Goal: Task Accomplishment & Management: Complete application form

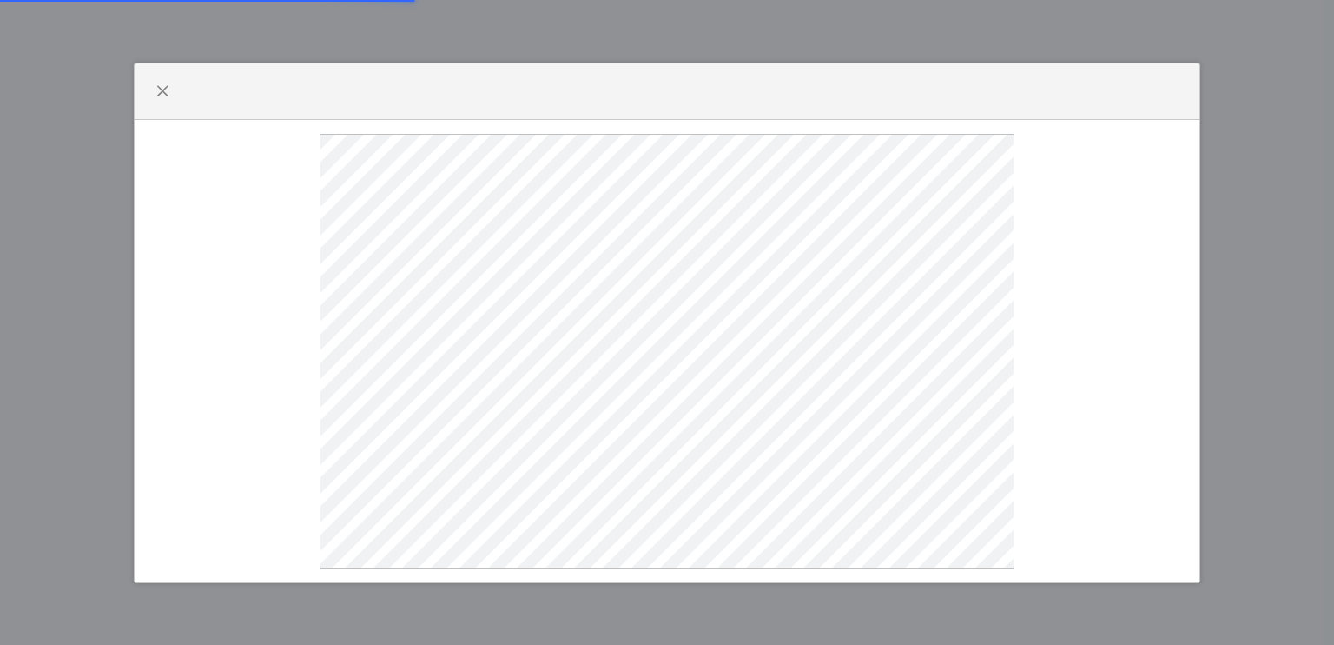
select select
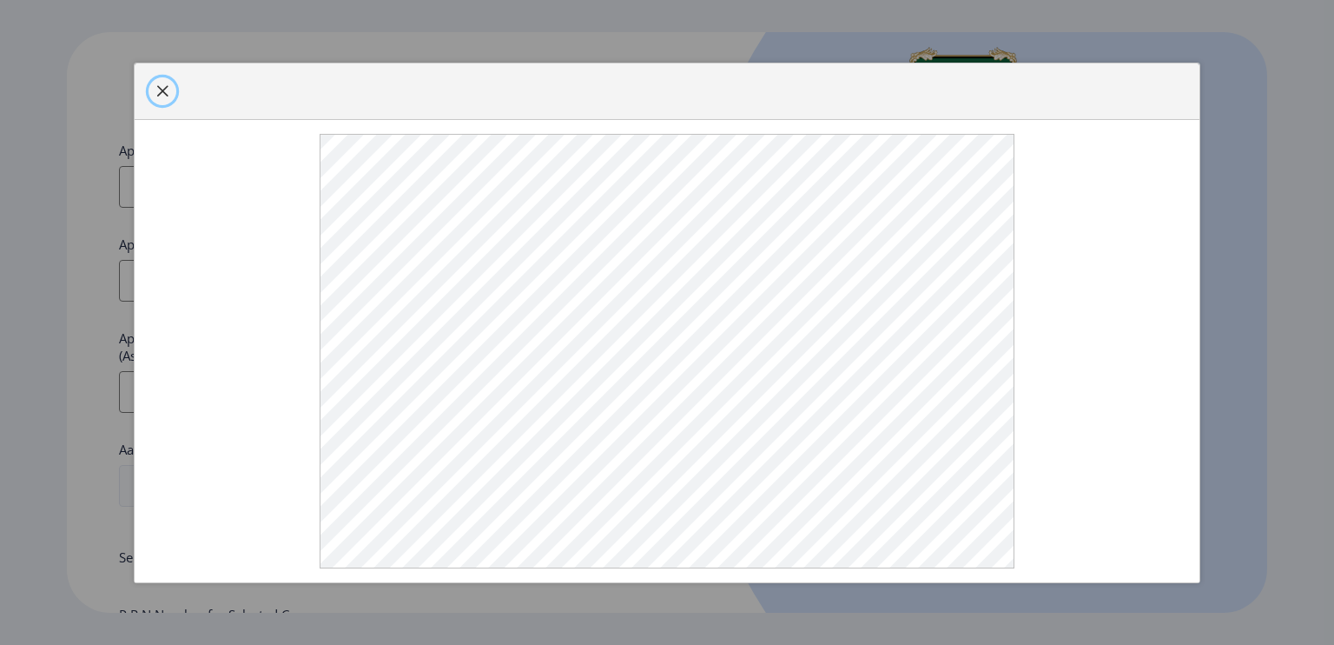
click at [158, 86] on span "button" at bounding box center [162, 91] width 14 height 14
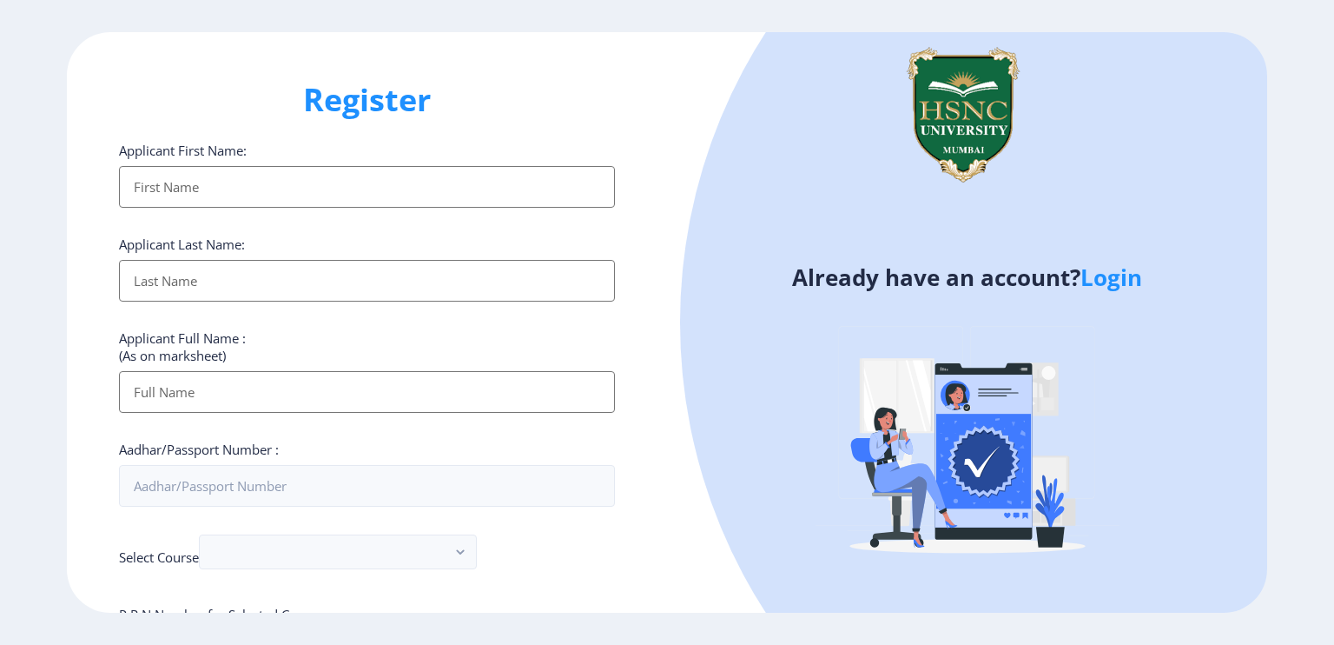
click at [274, 184] on input "Applicant First Name:" at bounding box center [367, 187] width 496 height 42
type input "[PERSON_NAME]"
type input "MEHTA"
type input "[PERSON_NAME]"
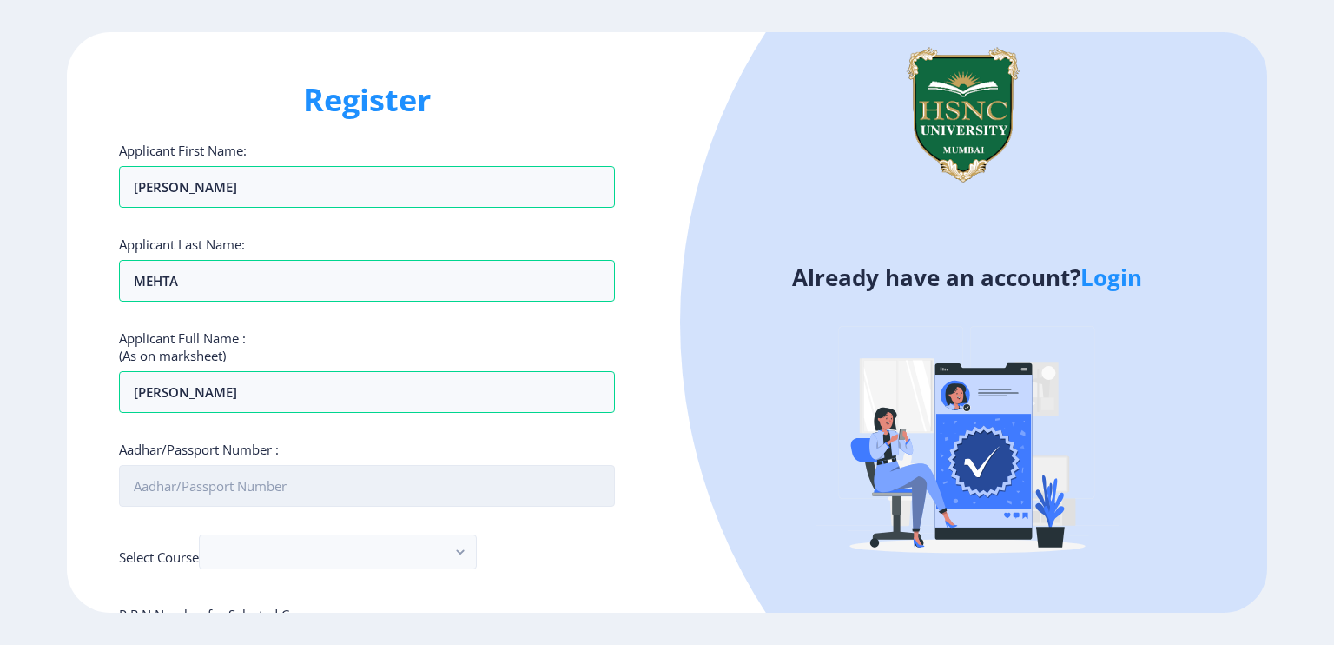
click at [354, 486] on input "Aadhar/Passport Number :" at bounding box center [367, 486] width 496 height 42
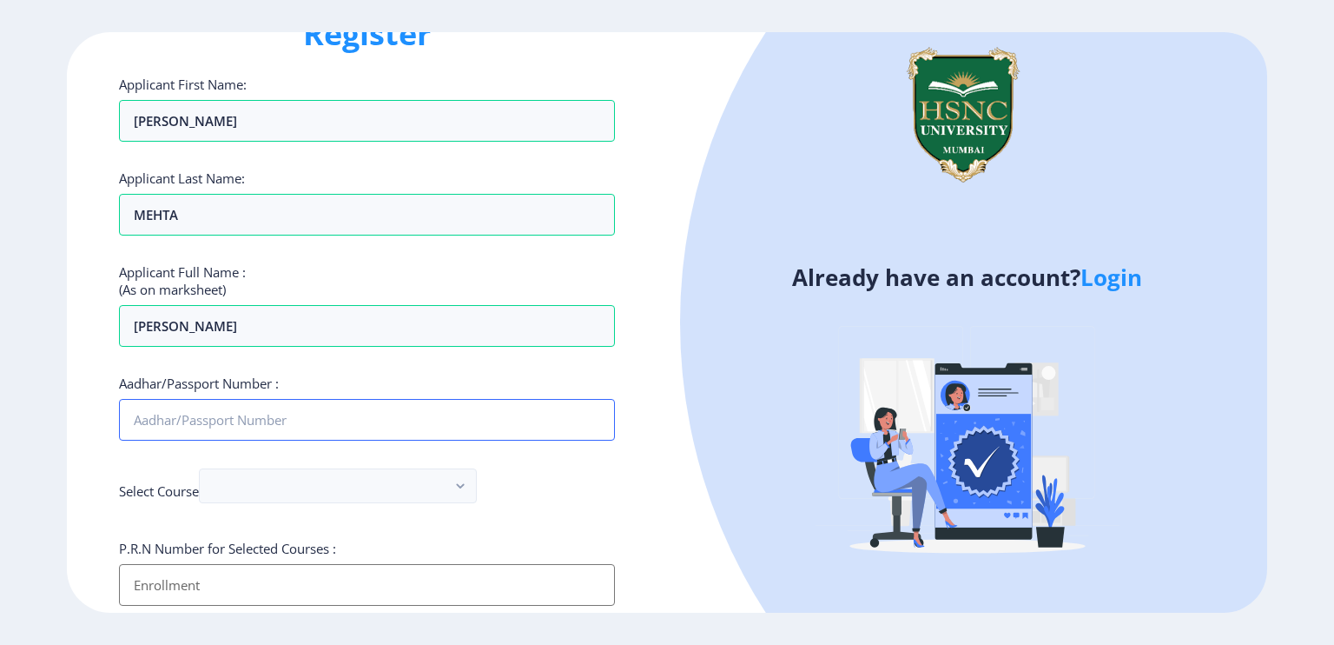
scroll to position [66, 0]
type input "791605011254"
click at [471, 487] on rect "button" at bounding box center [461, 486] width 20 height 20
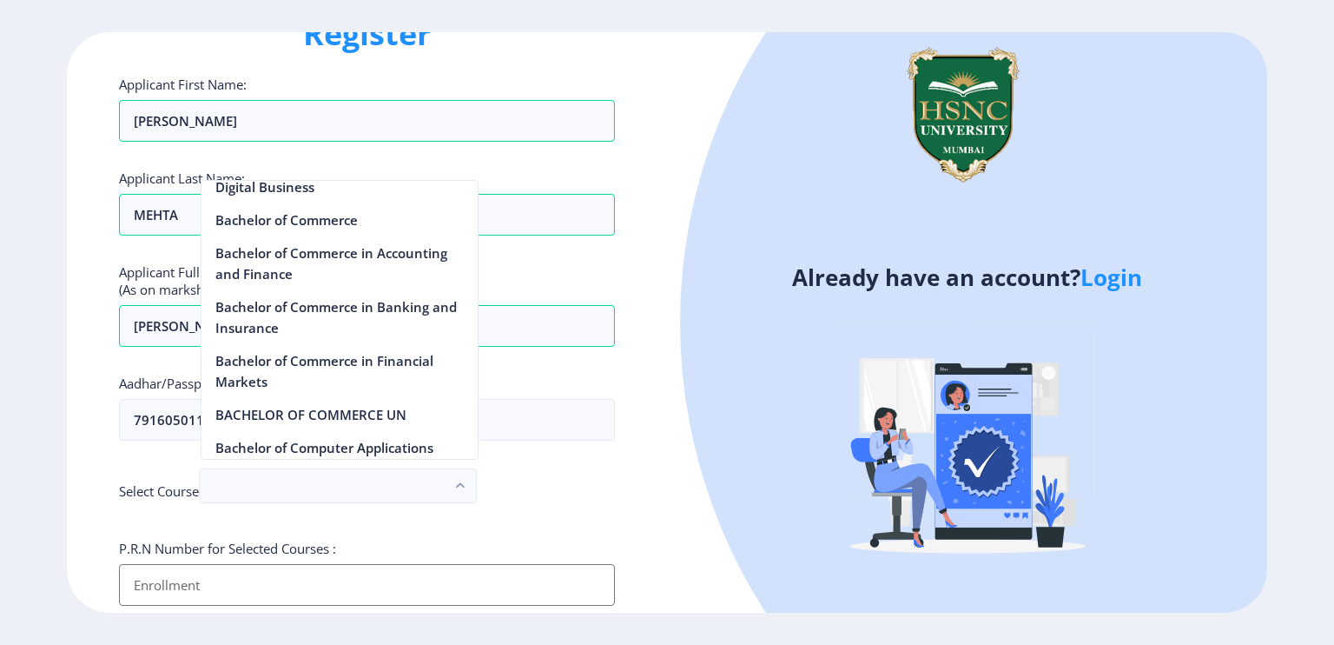
scroll to position [625, 0]
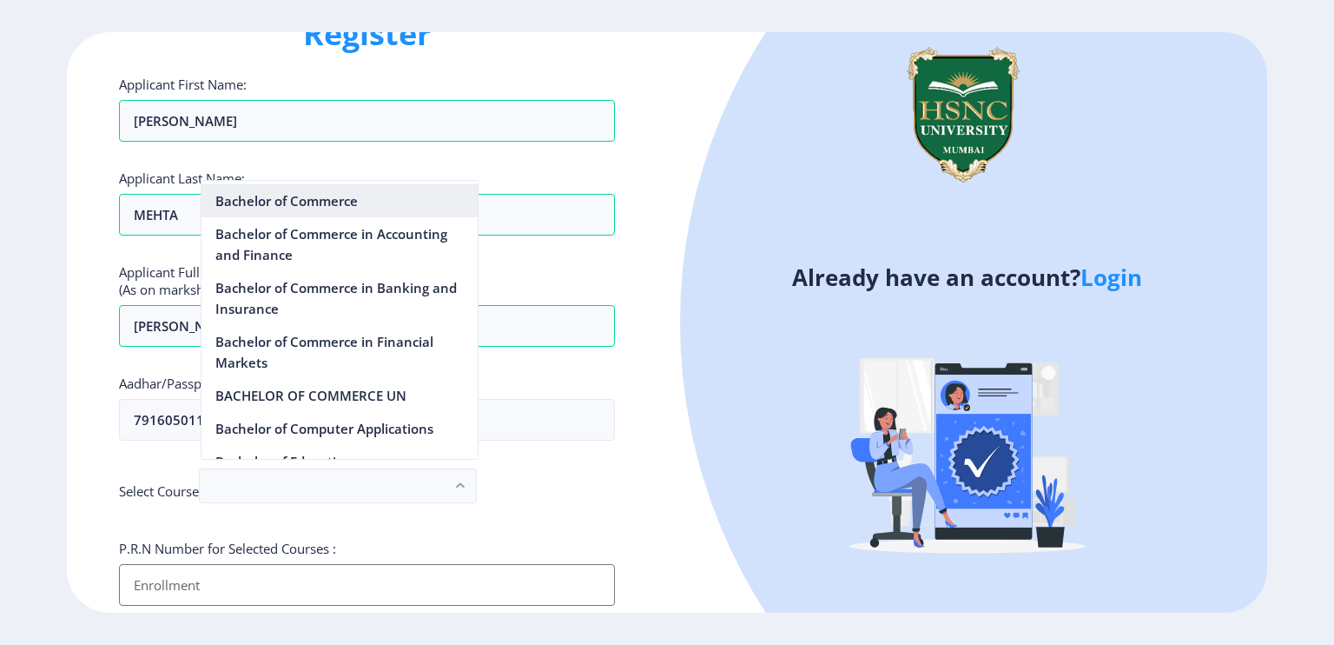
click at [367, 211] on nb-option "Bachelor of Commerce" at bounding box center [340, 200] width 276 height 33
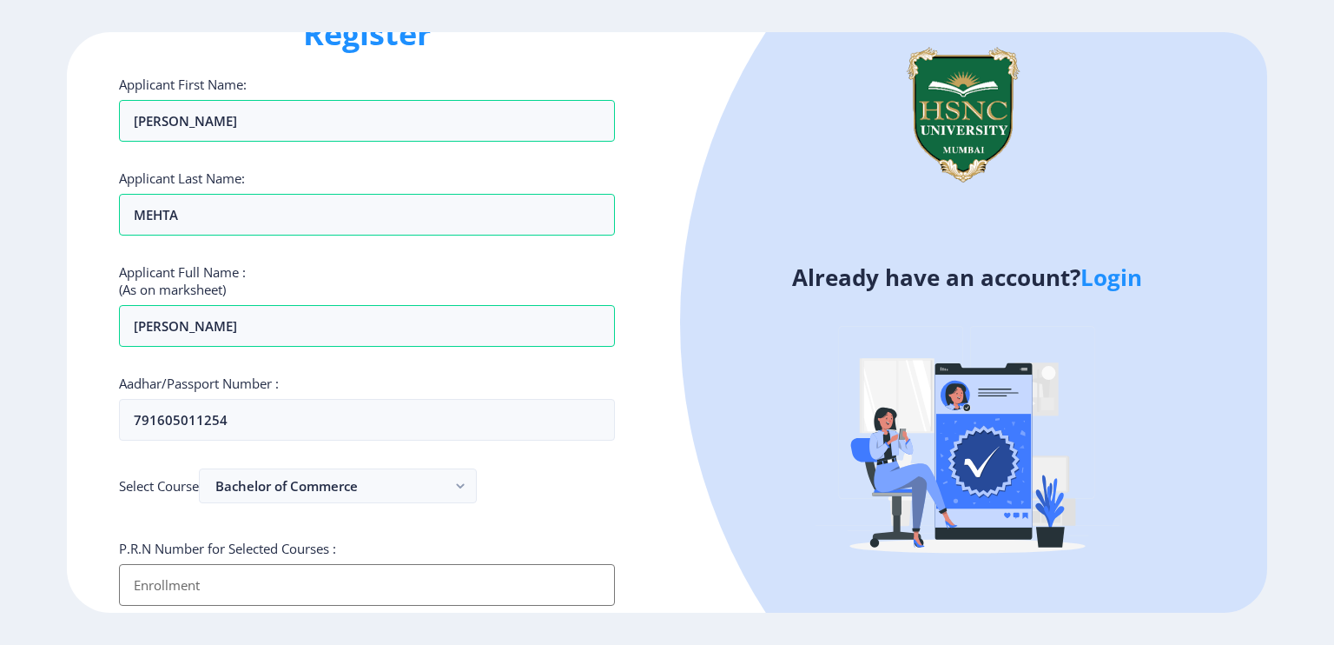
click at [374, 592] on input "Applicant First Name:" at bounding box center [367, 585] width 496 height 42
click at [665, 499] on div "Register Applicant First Name: [PERSON_NAME] Applicant Last Name: [PERSON_NAME]…" at bounding box center [367, 322] width 600 height 580
click at [470, 588] on input "Applicant First Name:" at bounding box center [367, 585] width 496 height 42
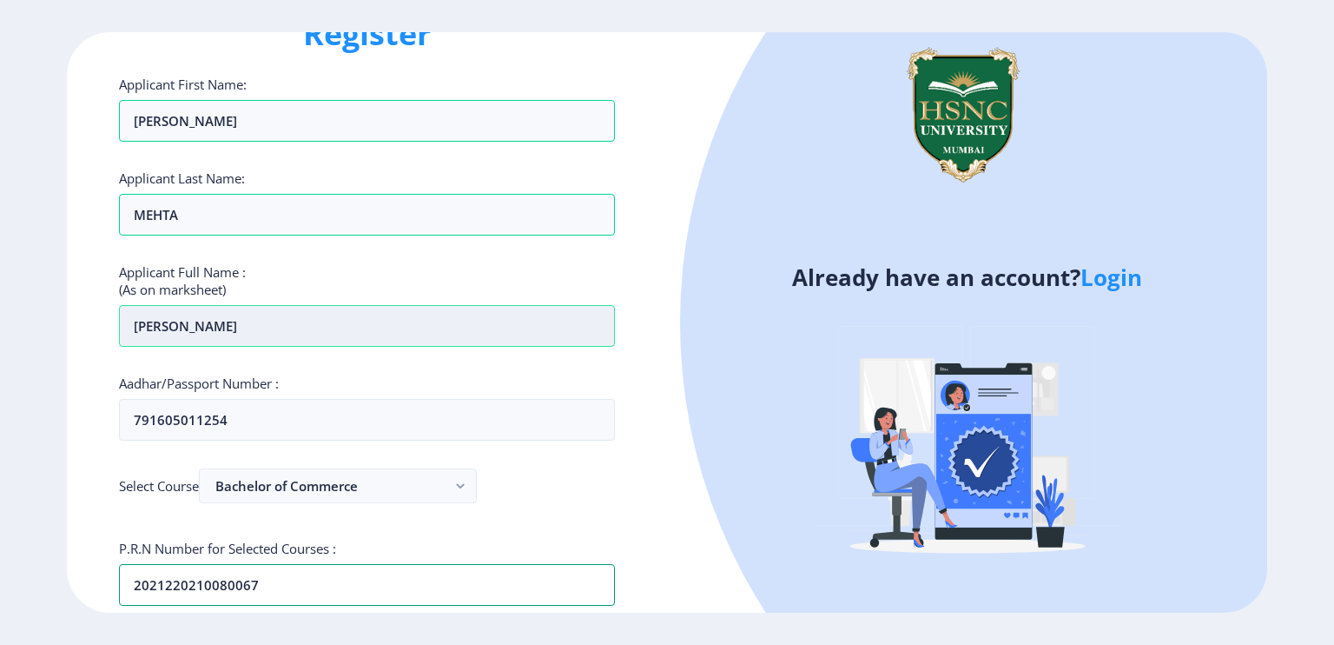
type input "2021220210080067"
click at [663, 388] on div "Register Applicant First Name: [PERSON_NAME] Applicant Last Name: [PERSON_NAME]…" at bounding box center [367, 322] width 600 height 580
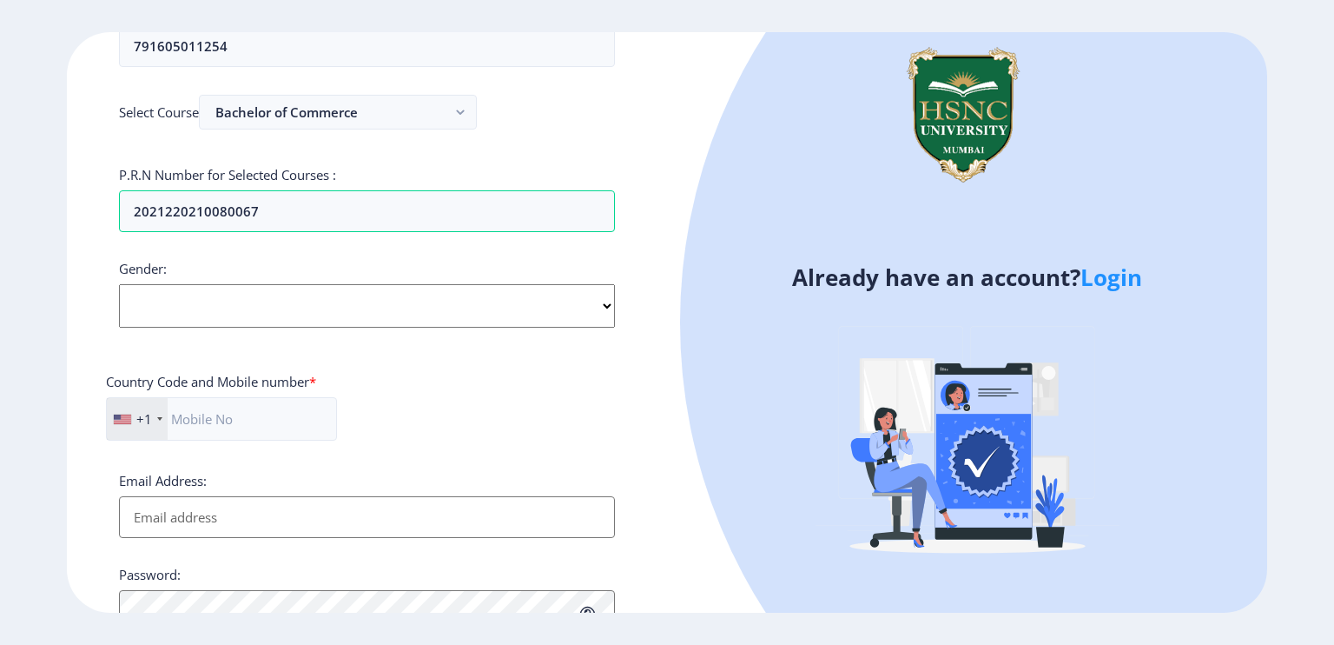
scroll to position [445, 0]
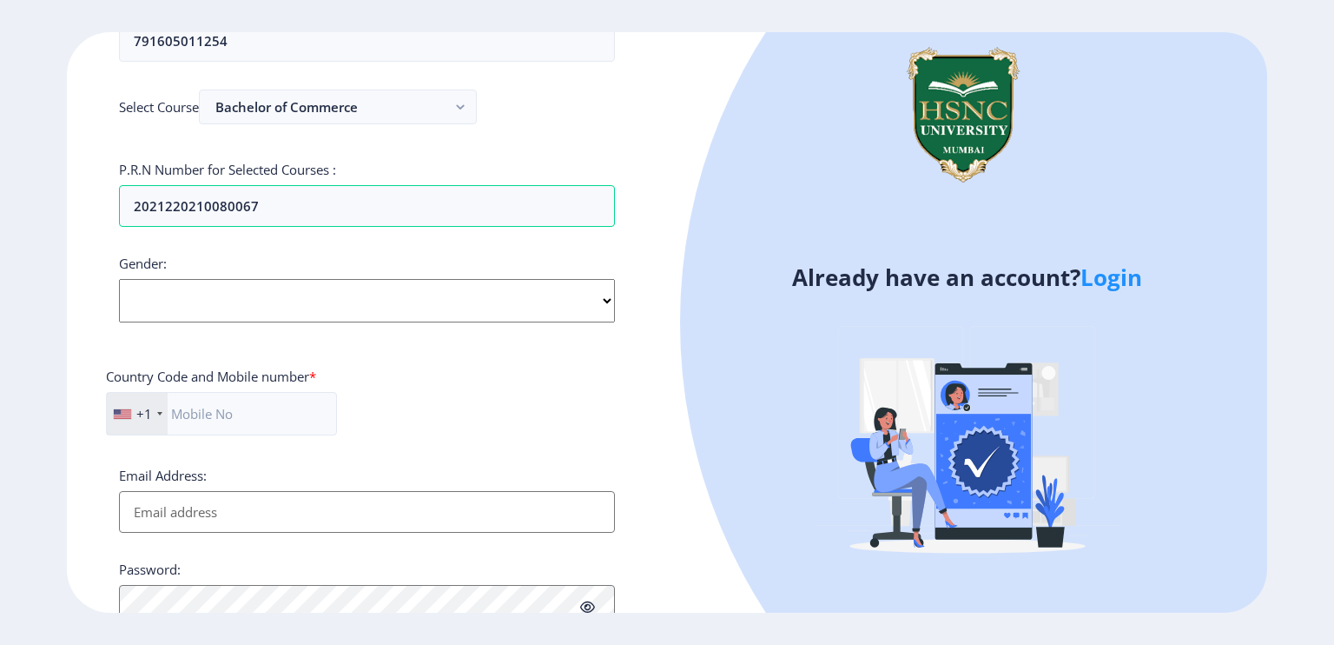
click at [529, 322] on div "Applicant First Name: [PERSON_NAME] Applicant Last Name: [PERSON_NAME] Applican…" at bounding box center [367, 208] width 496 height 1023
click at [573, 296] on select "Select Gender [DEMOGRAPHIC_DATA] [DEMOGRAPHIC_DATA] Other" at bounding box center [367, 300] width 496 height 43
select select "[DEMOGRAPHIC_DATA]"
click at [119, 279] on select "Select Gender [DEMOGRAPHIC_DATA] [DEMOGRAPHIC_DATA] Other" at bounding box center [367, 300] width 496 height 43
click at [157, 412] on div at bounding box center [159, 413] width 5 height 3
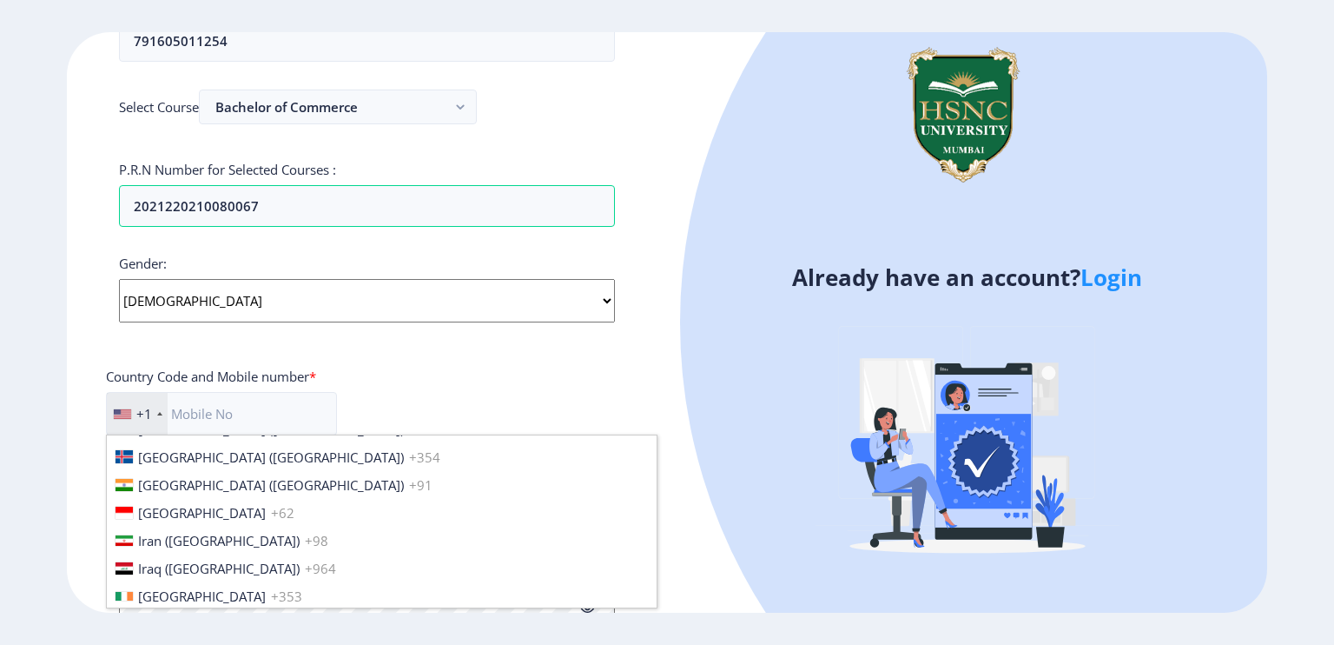
scroll to position [2762, 0]
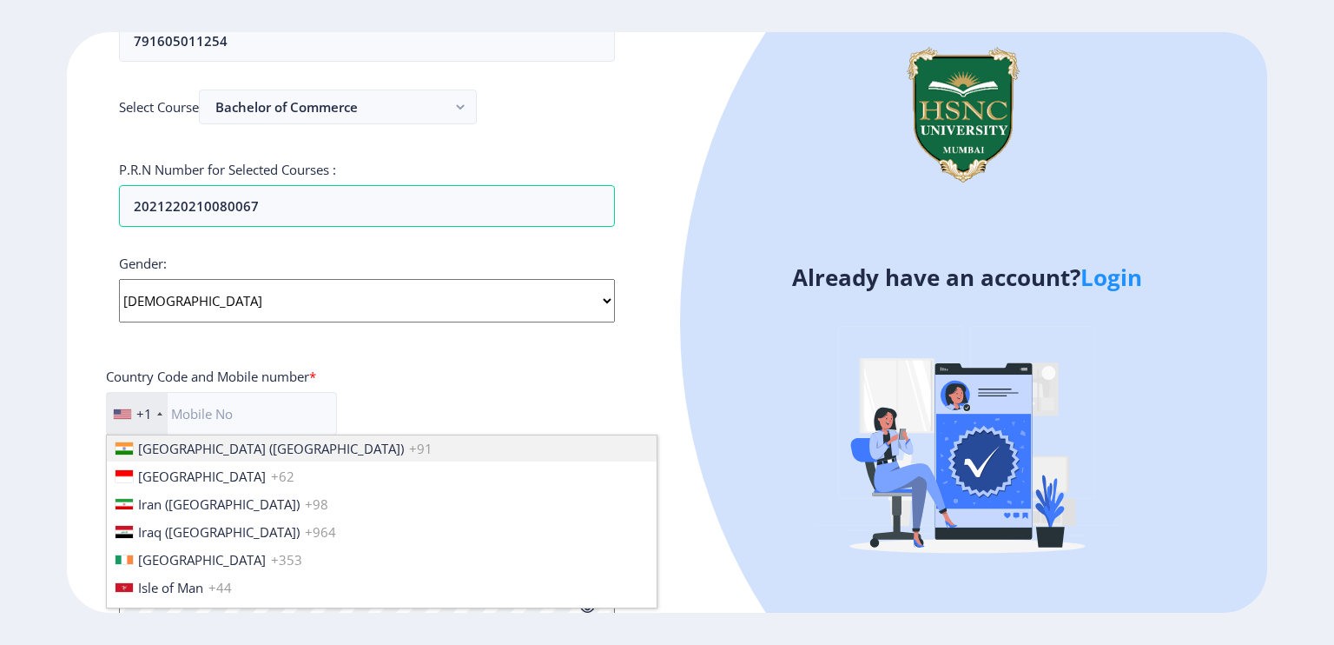
click at [409, 443] on span "+91" at bounding box center [420, 448] width 23 height 17
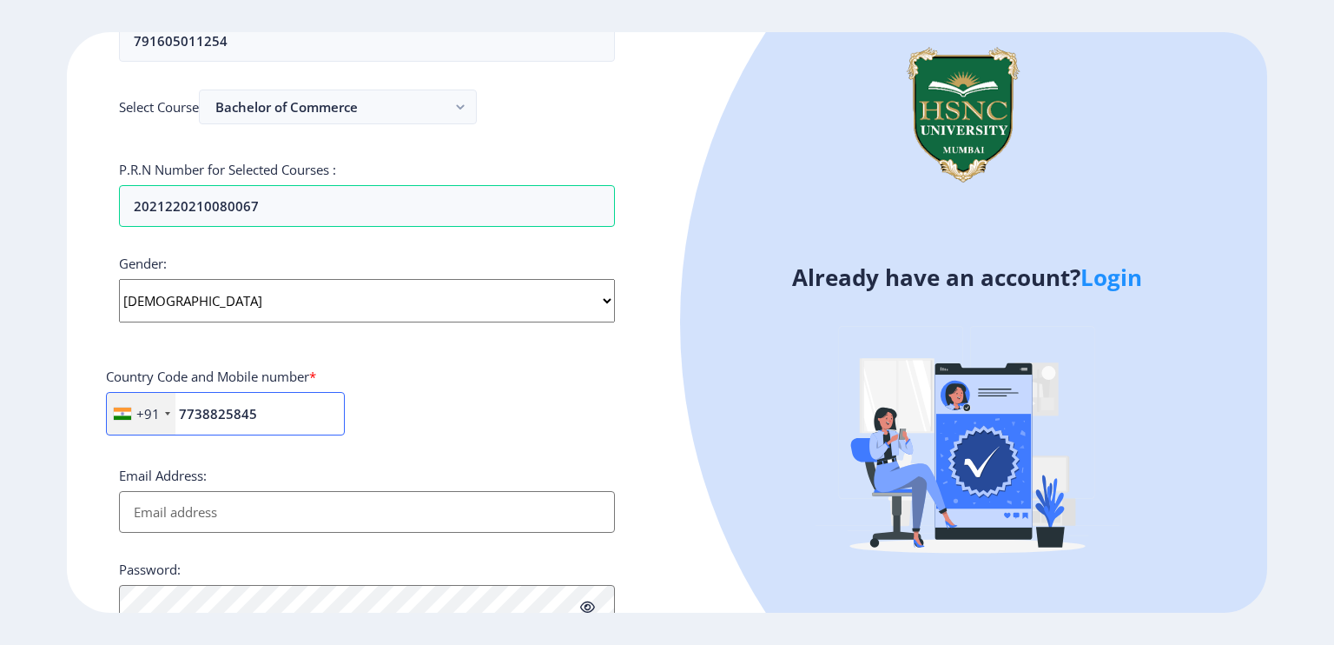
type input "7738825845"
click at [495, 420] on div "+91 [GEOGRAPHIC_DATA] +1 [GEOGRAPHIC_DATA] +44 [GEOGRAPHIC_DATA] (‫[GEOGRAPHIC_…" at bounding box center [367, 420] width 522 height 57
click at [467, 510] on input "Email Address:" at bounding box center [367, 512] width 496 height 42
type input "[EMAIL_ADDRESS][DOMAIN_NAME]"
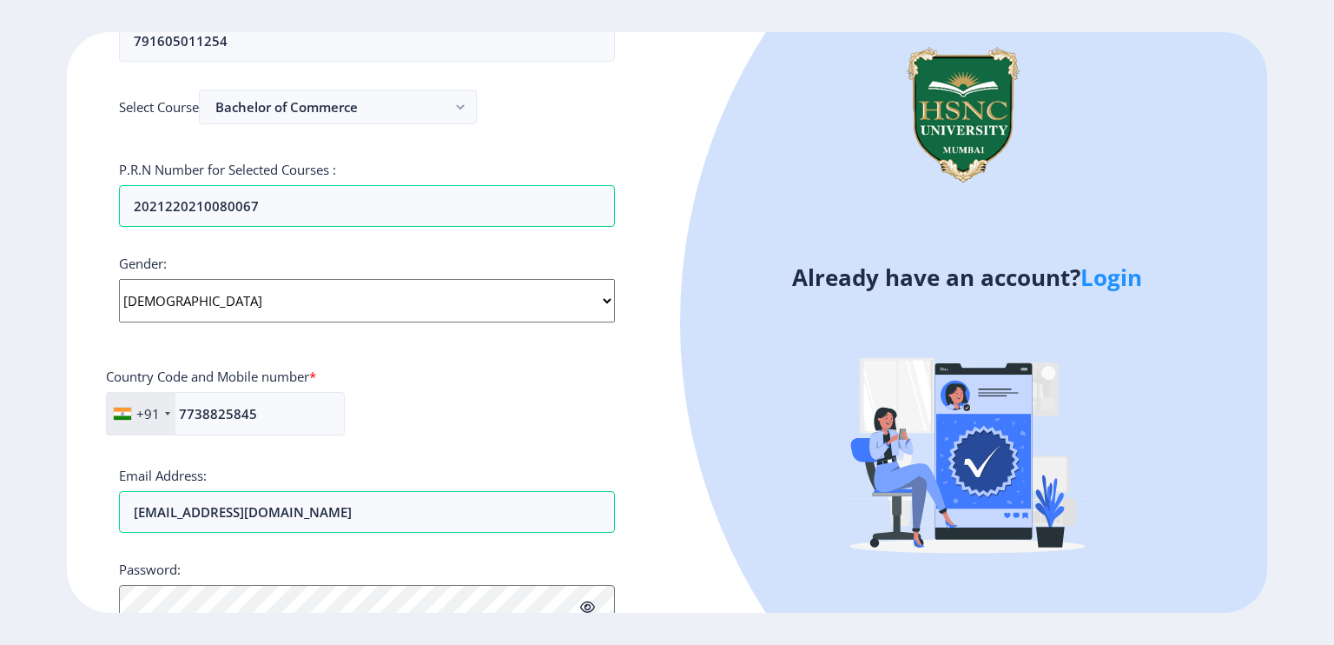
click at [613, 413] on div "+91 [GEOGRAPHIC_DATA] +1 [GEOGRAPHIC_DATA] +44 [GEOGRAPHIC_DATA] (‫[GEOGRAPHIC_…" at bounding box center [367, 420] width 522 height 57
click at [691, 564] on div "Already have an account? Login" at bounding box center [967, 322] width 600 height 580
click at [720, 556] on div "Already have an account? Login" at bounding box center [967, 322] width 600 height 580
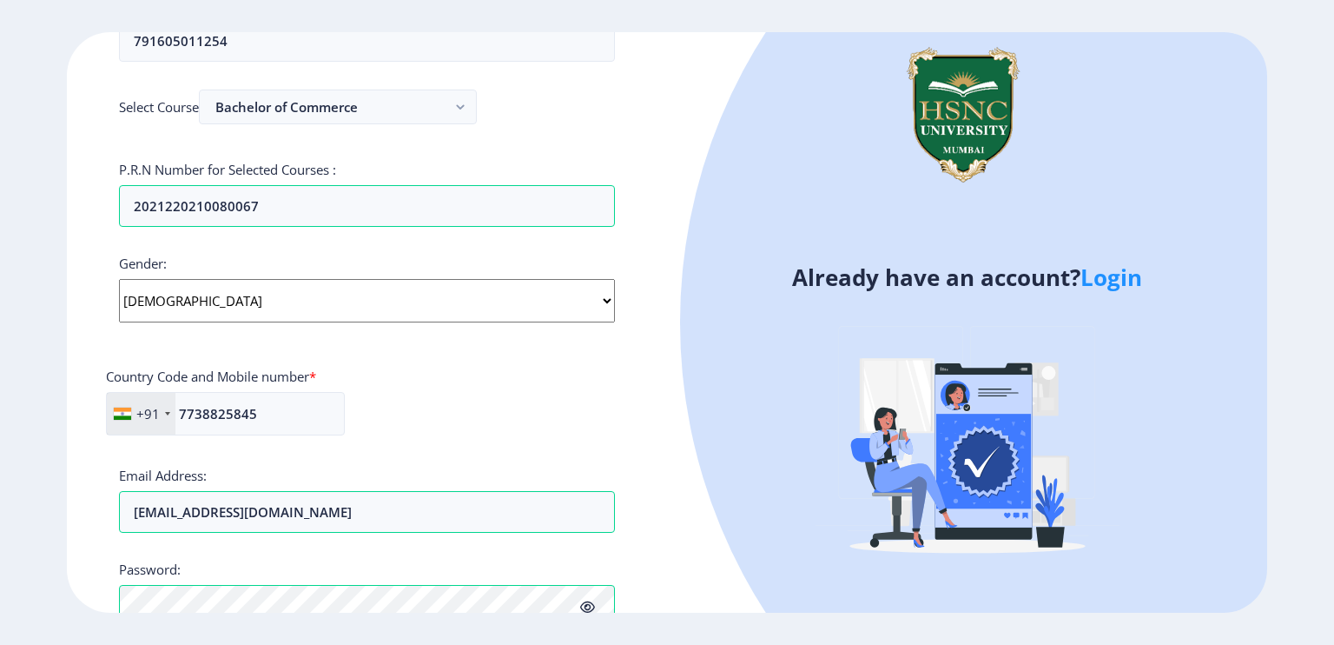
click at [1260, 402] on div at bounding box center [1214, 323] width 1068 height 1068
click at [1154, 134] on div at bounding box center [1214, 323] width 1068 height 1068
click at [813, 157] on div at bounding box center [1214, 323] width 1068 height 1068
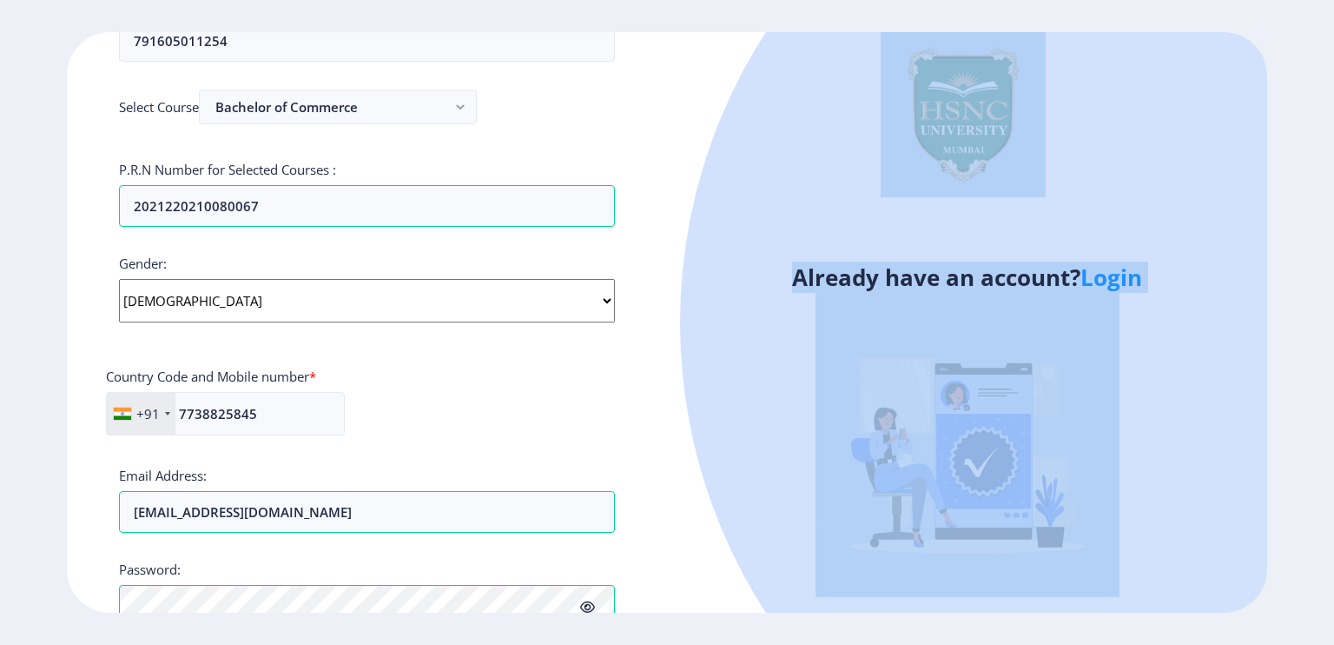
drag, startPoint x: 816, startPoint y: 155, endPoint x: 827, endPoint y: 454, distance: 299.9
click at [827, 454] on div "Already have an account? Login" at bounding box center [967, 322] width 600 height 580
click at [723, 439] on div at bounding box center [1214, 323] width 1068 height 1068
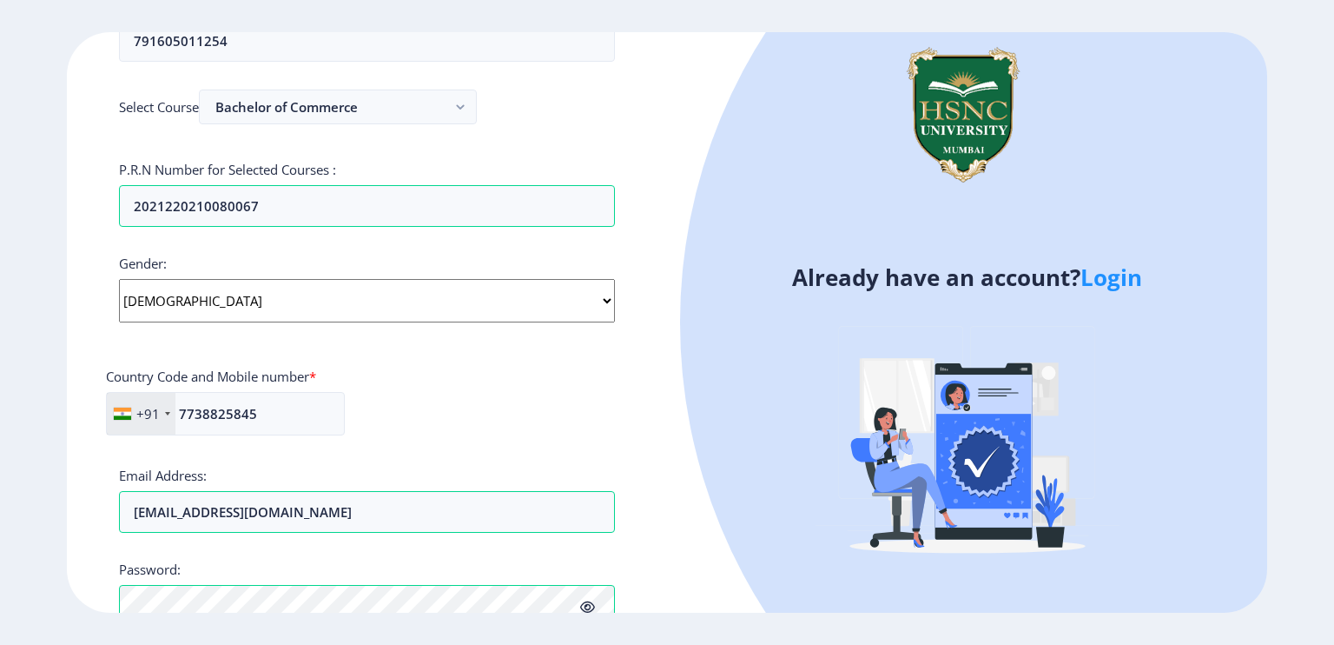
drag, startPoint x: 1331, startPoint y: 265, endPoint x: 1333, endPoint y: 554, distance: 289.3
click at [1333, 554] on ngx-register "Register Applicant First Name: [PERSON_NAME] Applicant Last Name: [PERSON_NAME]…" at bounding box center [667, 322] width 1334 height 580
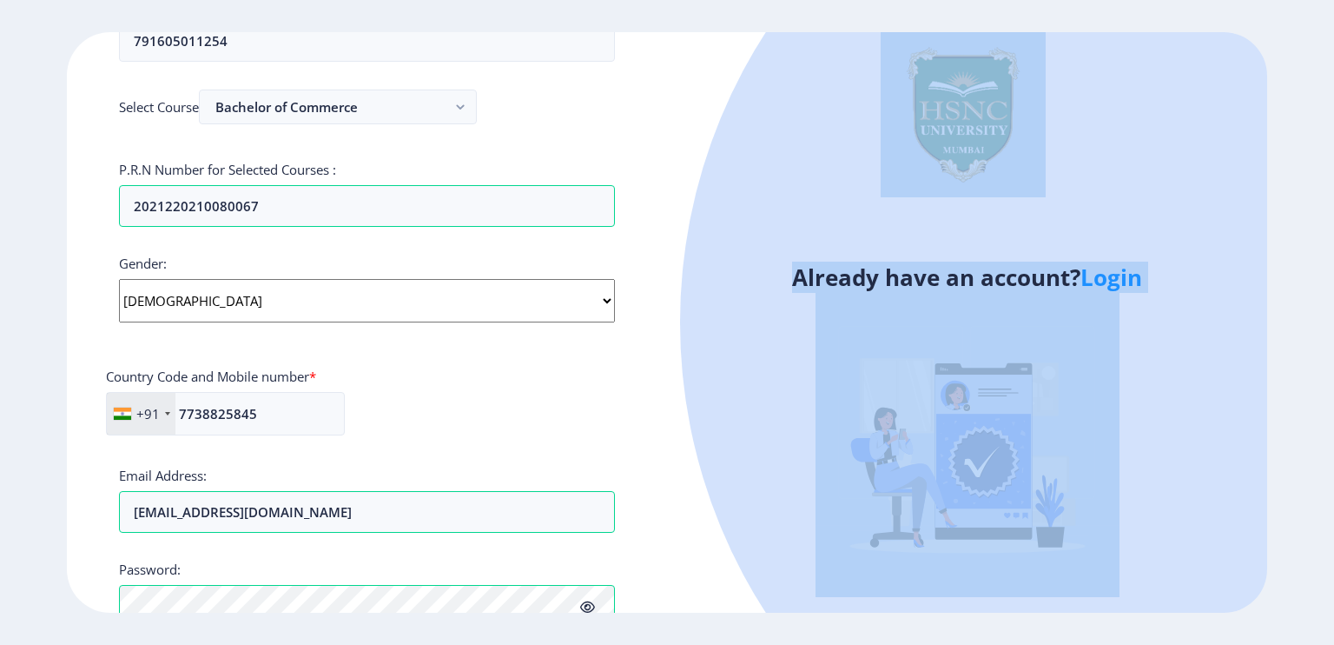
drag, startPoint x: 1333, startPoint y: 554, endPoint x: 1326, endPoint y: 67, distance: 487.4
click at [1326, 67] on ngx-register "Register Applicant First Name: [PERSON_NAME] Applicant Last Name: [PERSON_NAME]…" at bounding box center [667, 322] width 1334 height 580
click at [1206, 11] on div "Register Applicant First Name: [PERSON_NAME] Applicant Last Name: [PERSON_NAME]…" at bounding box center [667, 322] width 1334 height 645
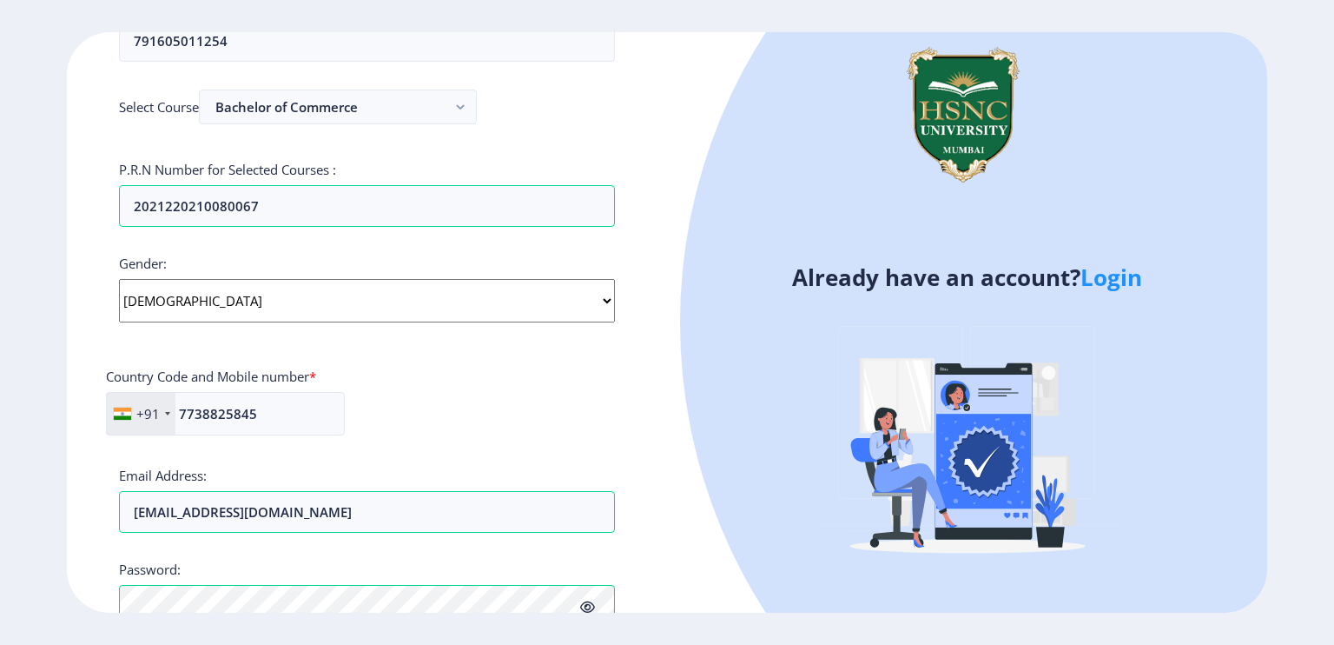
click at [683, 129] on div "Already have an account? Login" at bounding box center [967, 322] width 600 height 580
click at [434, 204] on input "2021220210080067" at bounding box center [367, 206] width 496 height 42
click at [622, 85] on div "Register Applicant First Name: [PERSON_NAME] Applicant Last Name: [PERSON_NAME]…" at bounding box center [367, 322] width 600 height 580
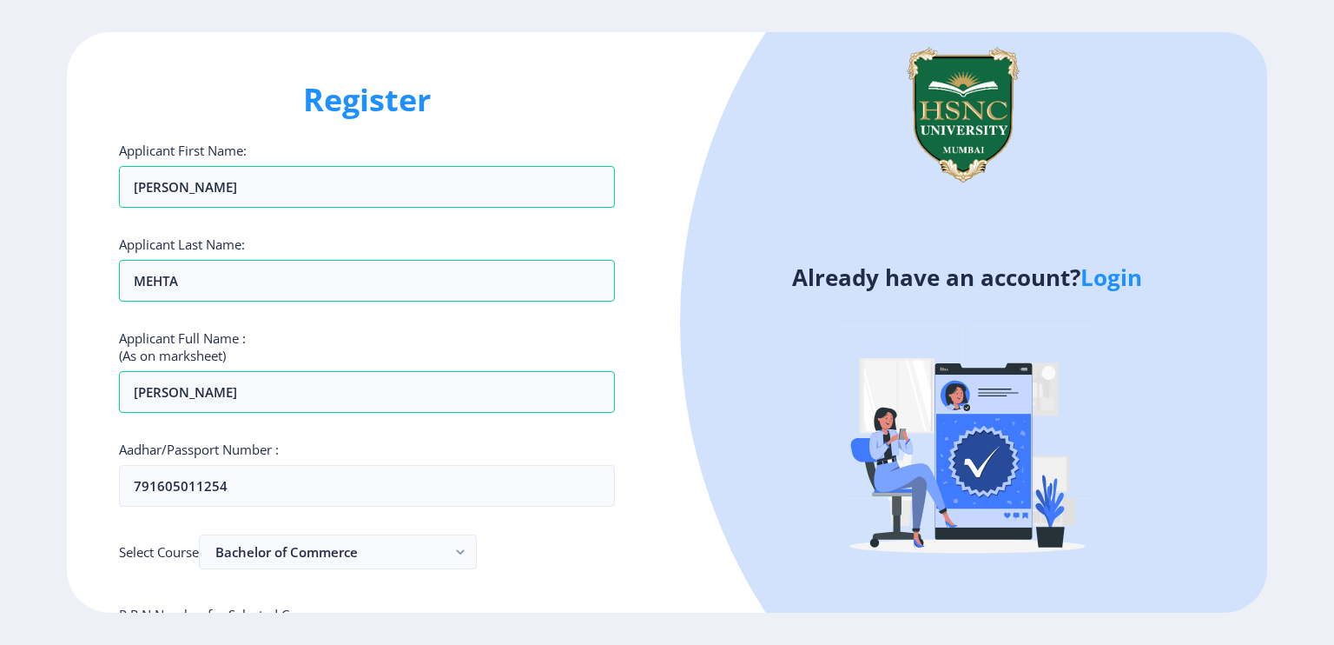
scroll to position [625, 0]
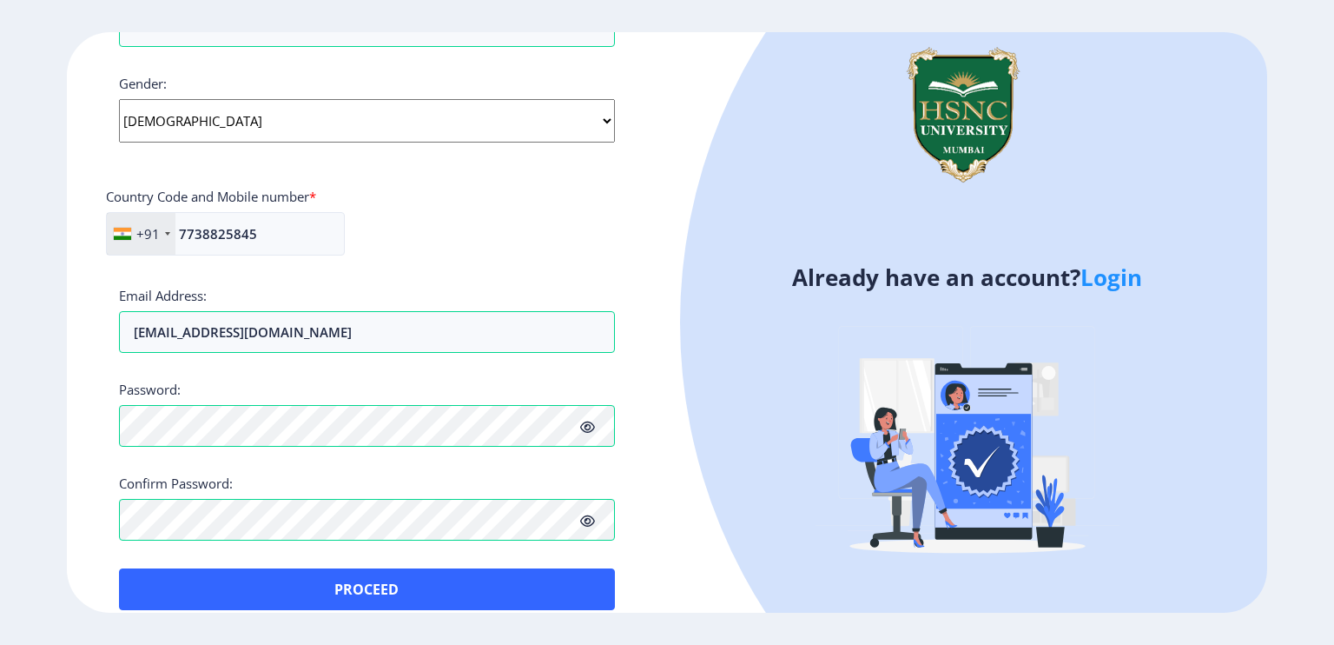
click at [759, 512] on div at bounding box center [1214, 323] width 1068 height 1068
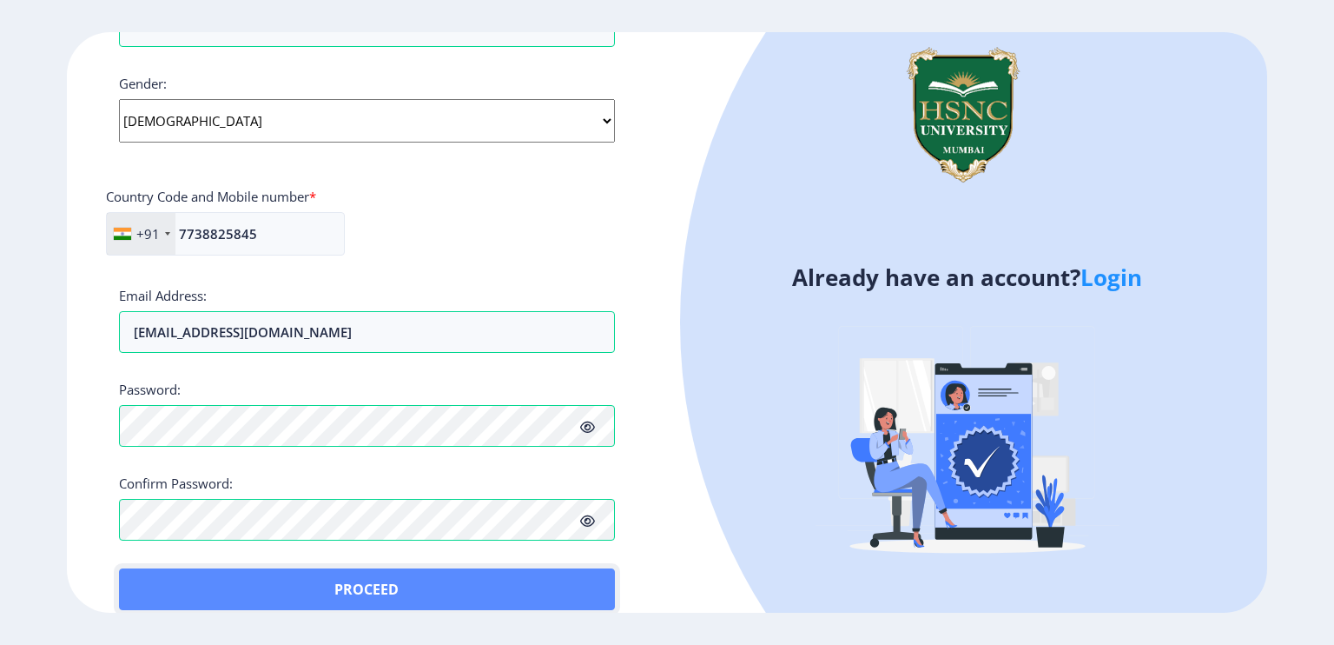
click at [301, 592] on button "Proceed" at bounding box center [367, 589] width 496 height 42
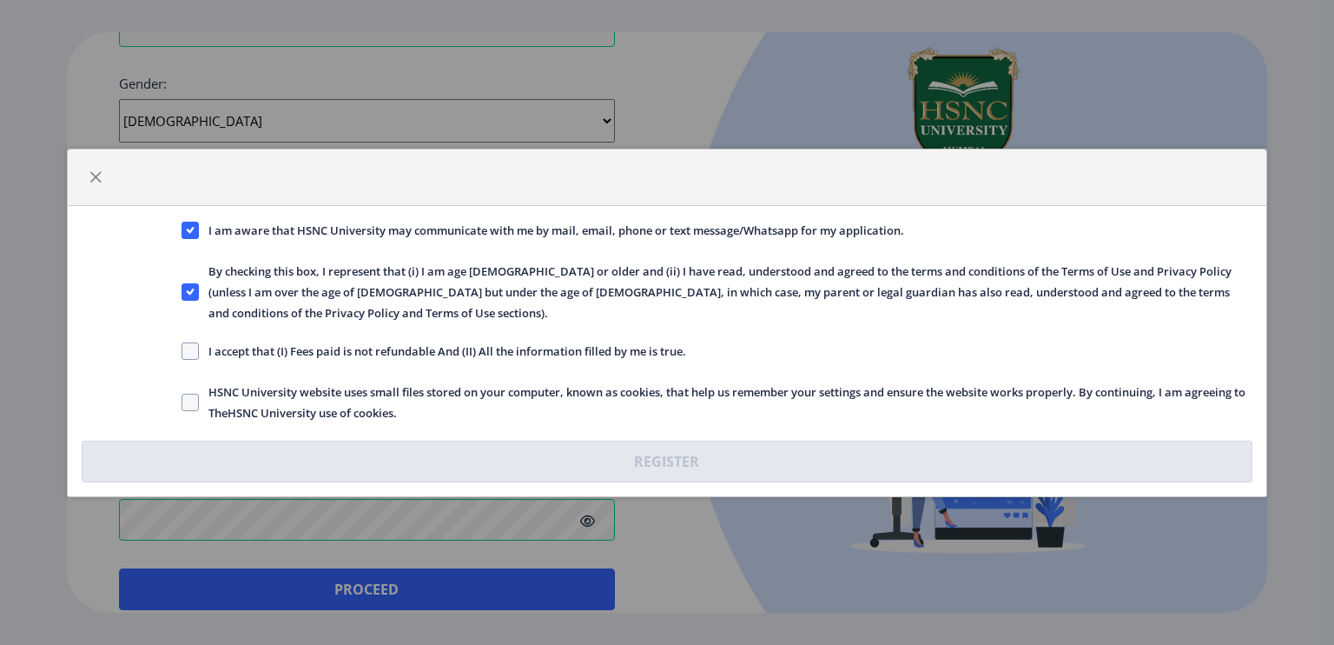
click at [201, 350] on nb-checkbox "I accept that (I) Fees paid is not refundable And (II) All the information fill…" at bounding box center [434, 355] width 505 height 17
click at [191, 342] on span at bounding box center [190, 350] width 17 height 17
click at [182, 350] on input "I accept that (I) Fees paid is not refundable And (II) All the information fill…" at bounding box center [182, 350] width 1 height 1
checkbox input "true"
click at [189, 393] on span at bounding box center [190, 401] width 17 height 17
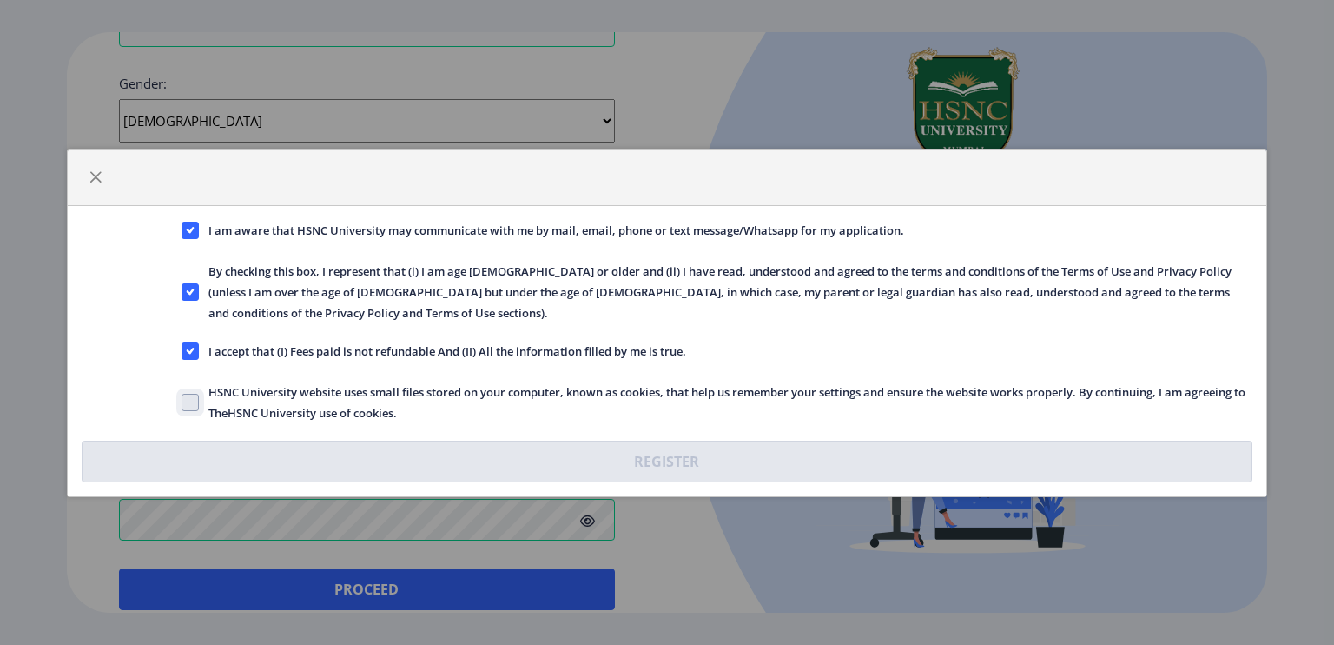
click at [182, 401] on input "HSNC University website uses small files stored on your computer, known as cook…" at bounding box center [182, 401] width 1 height 1
checkbox input "true"
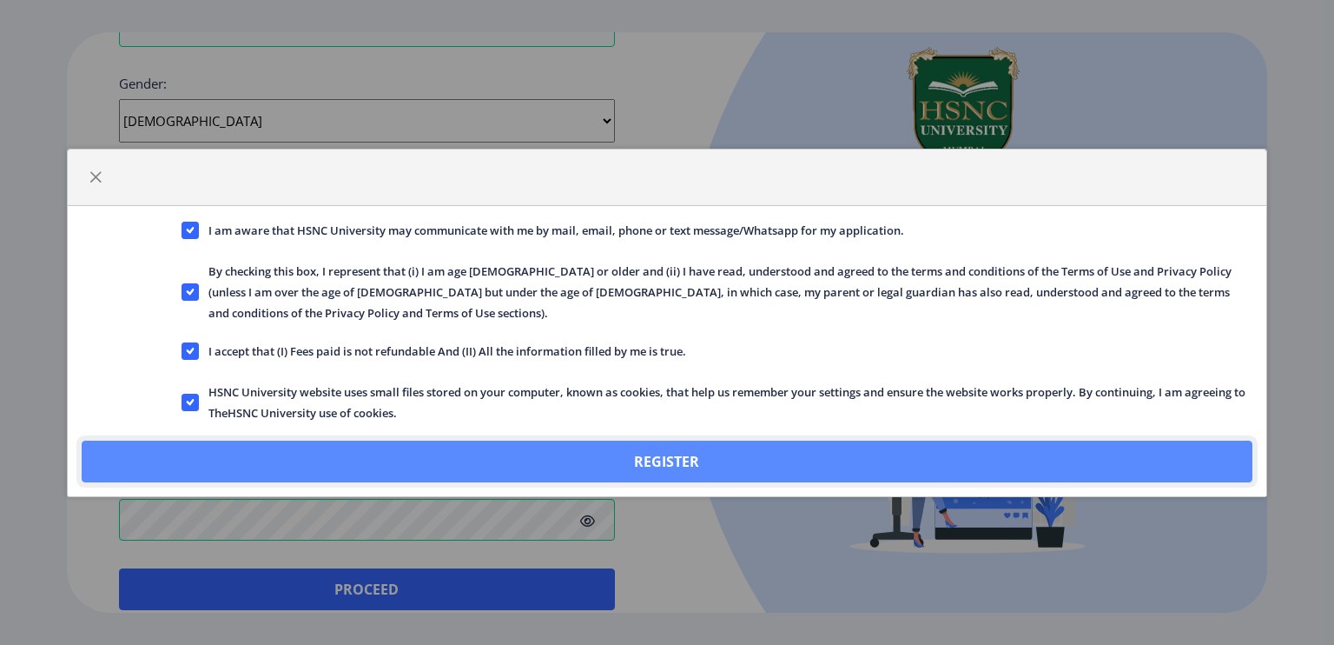
click at [639, 448] on button "Register" at bounding box center [667, 461] width 1171 height 42
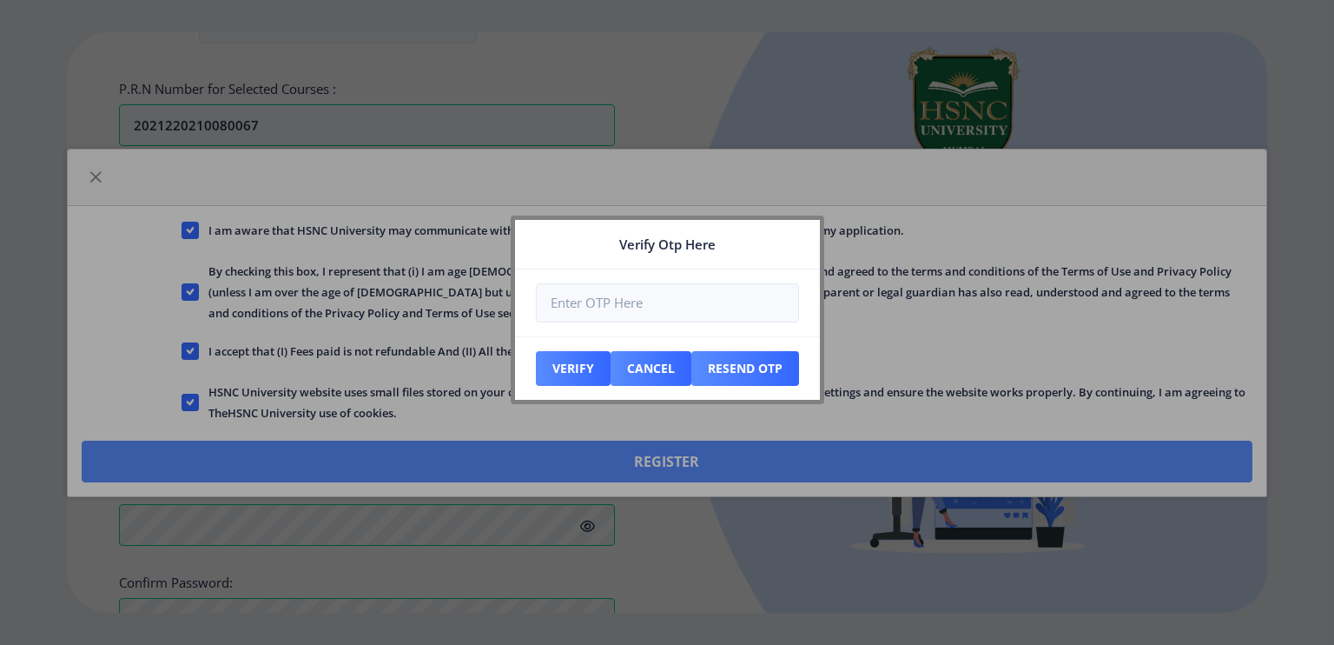
scroll to position [723, 0]
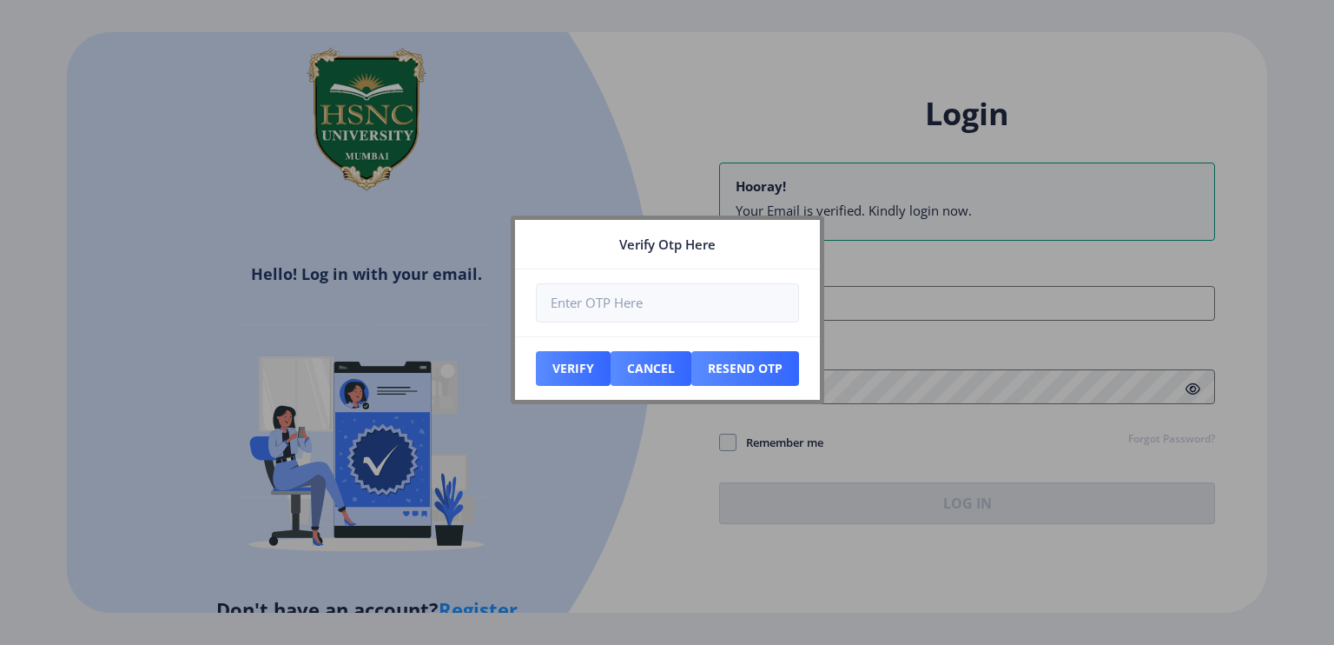
type input "[EMAIL_ADDRESS][DOMAIN_NAME]"
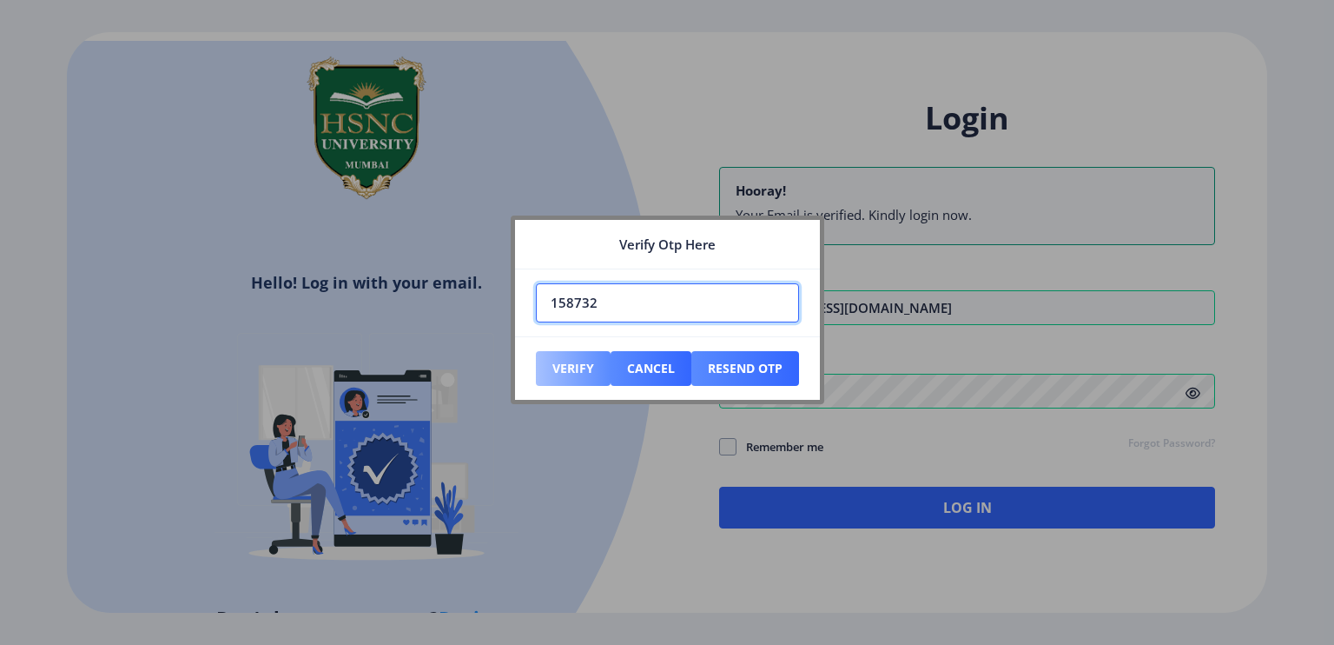
type input "158732"
click at [560, 369] on button "Verify" at bounding box center [573, 368] width 75 height 35
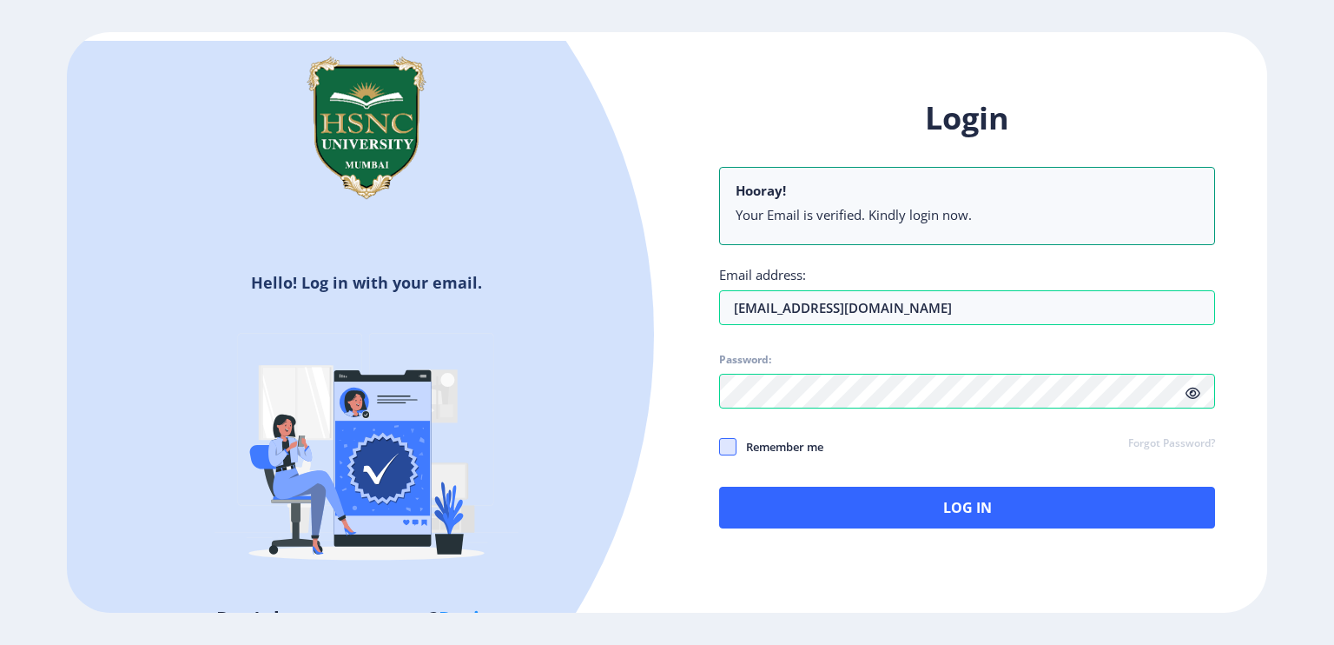
click at [734, 444] on span at bounding box center [727, 446] width 17 height 17
click at [720, 446] on input "Remember me" at bounding box center [719, 446] width 1 height 1
checkbox input "true"
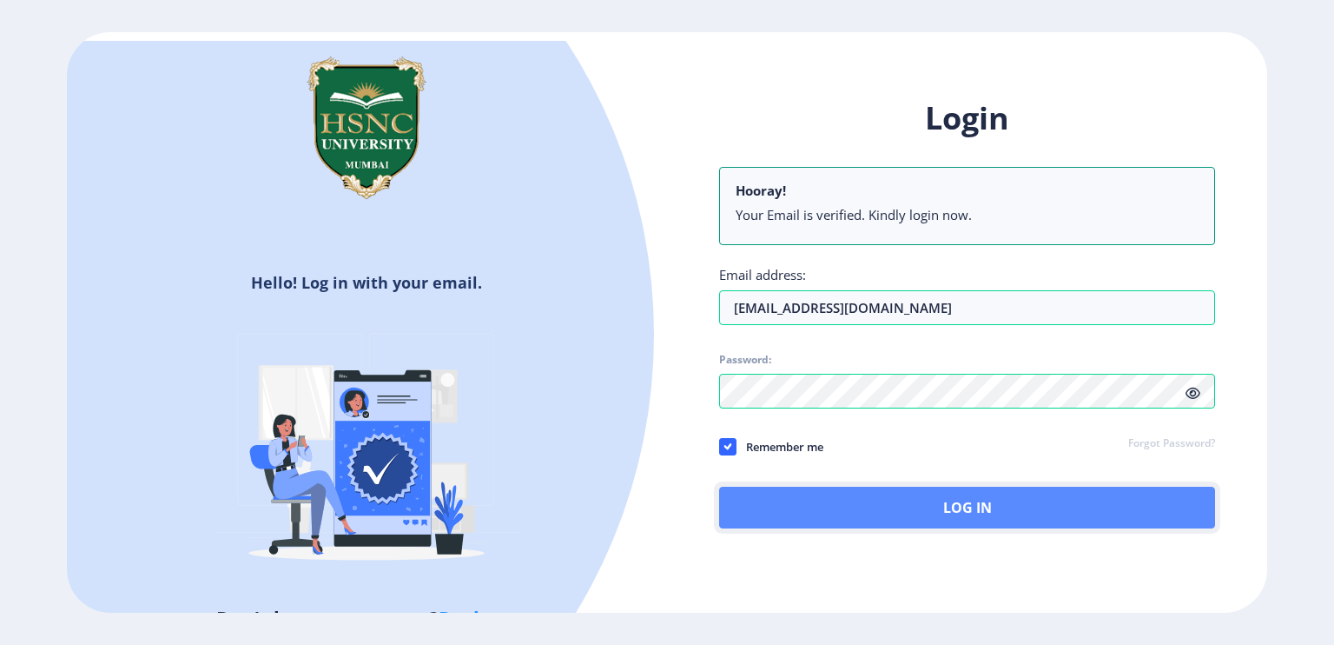
click at [1022, 506] on button "Log In" at bounding box center [967, 507] width 496 height 42
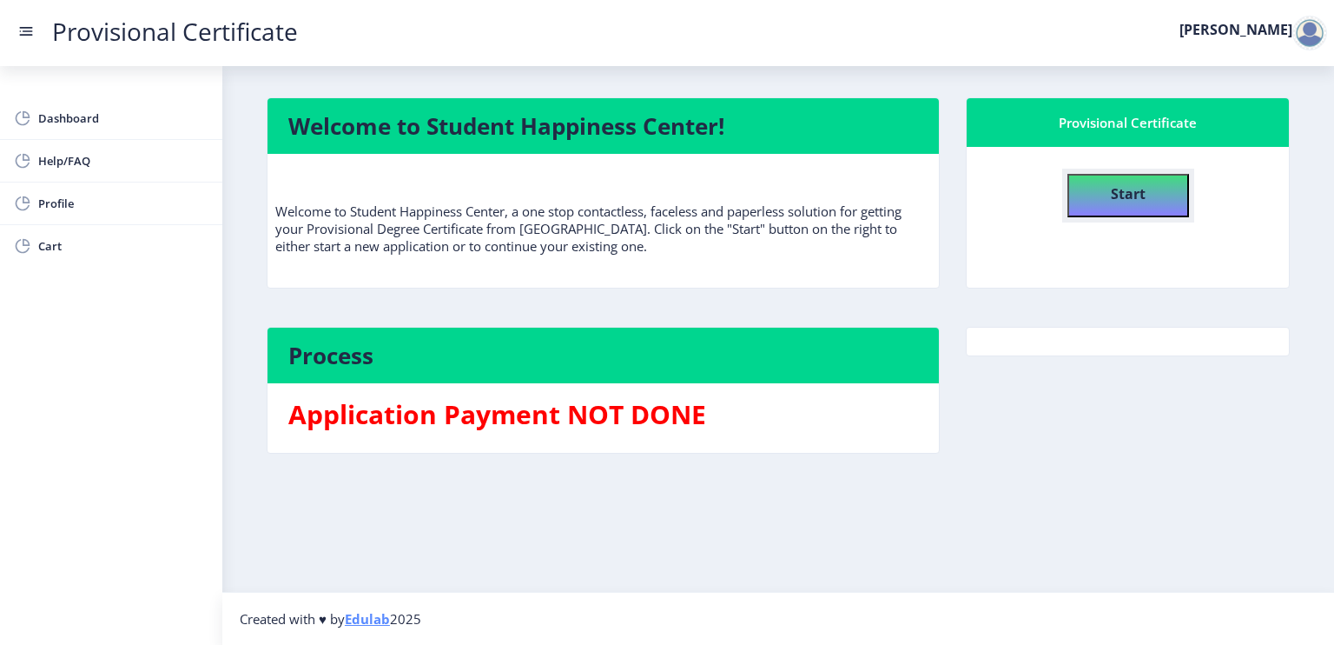
click at [1140, 191] on b "Start" at bounding box center [1128, 193] width 35 height 19
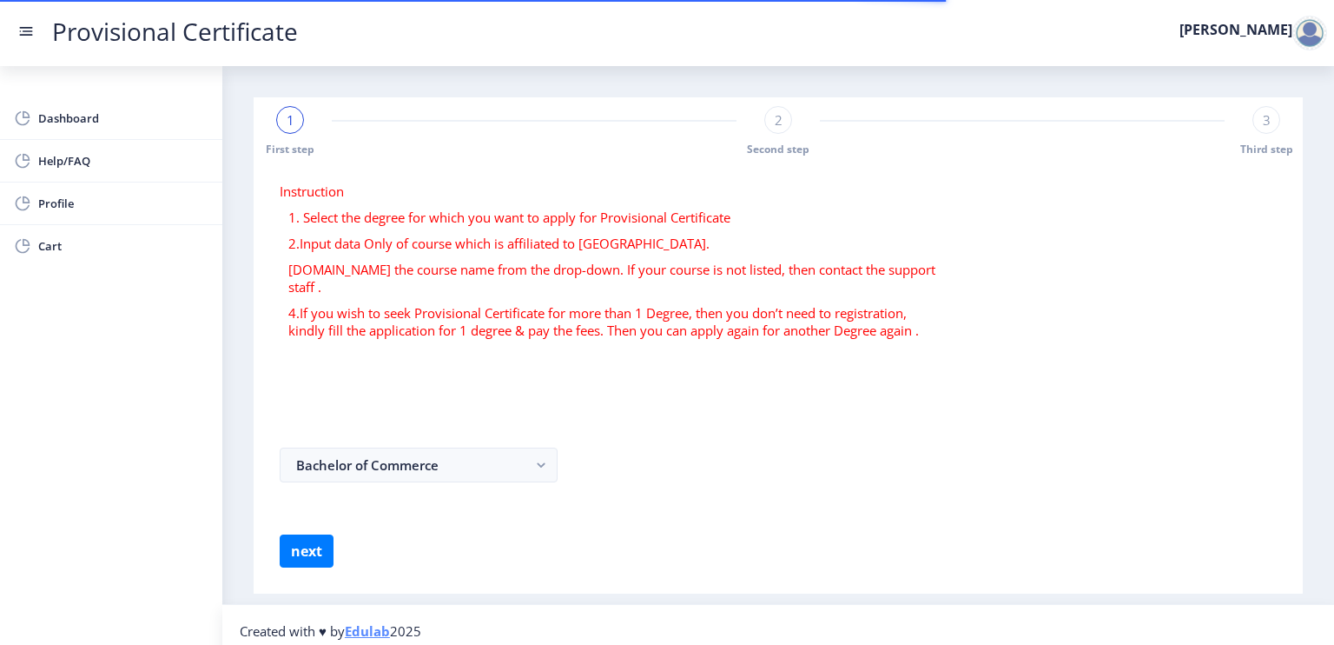
select select
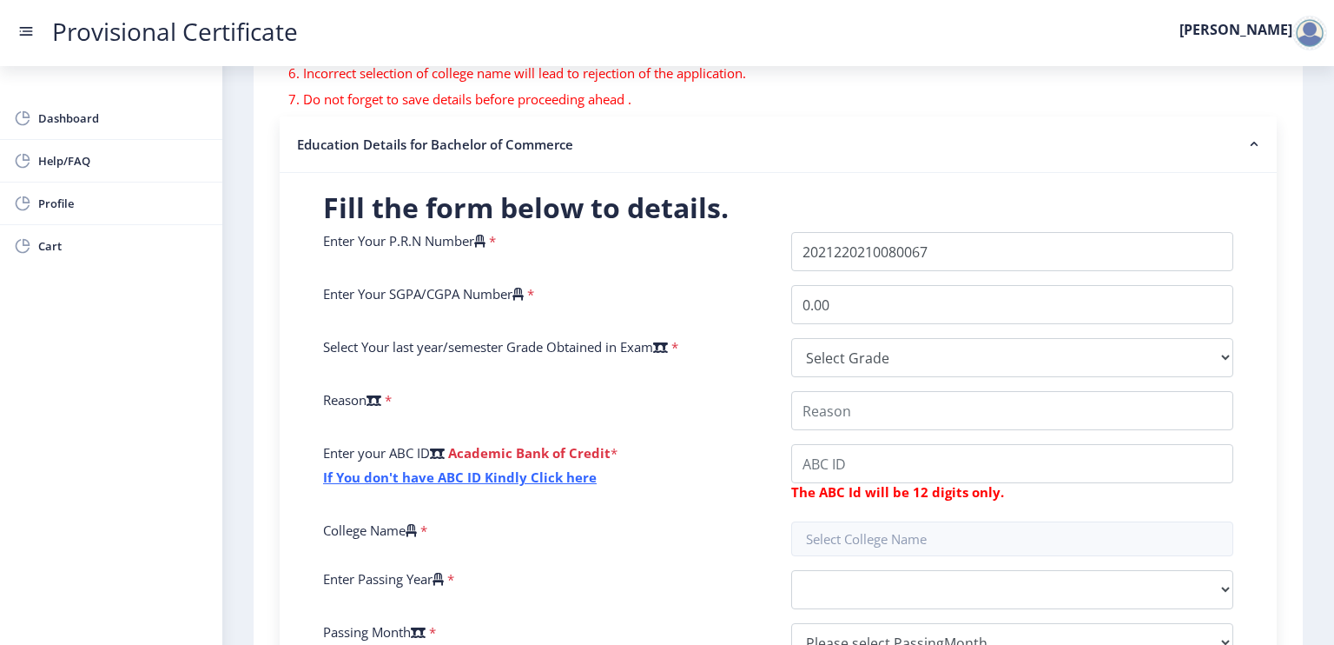
scroll to position [294, 0]
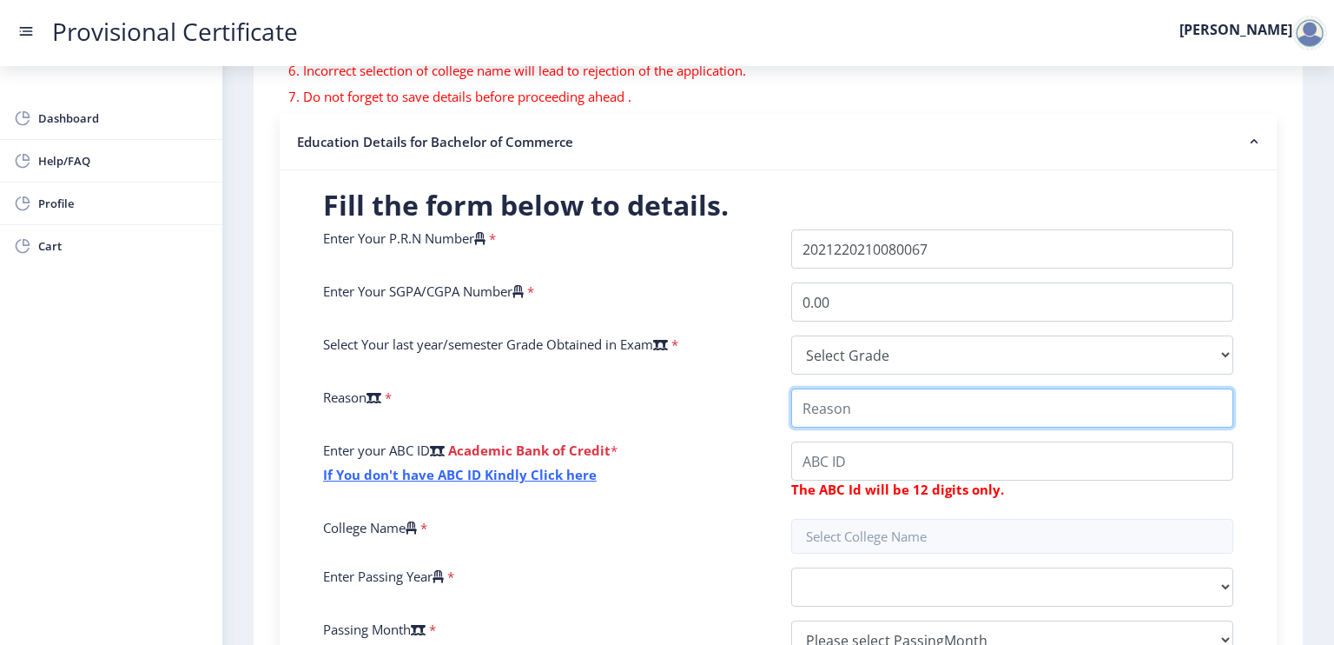
click at [896, 409] on input "College Name" at bounding box center [1012, 407] width 442 height 39
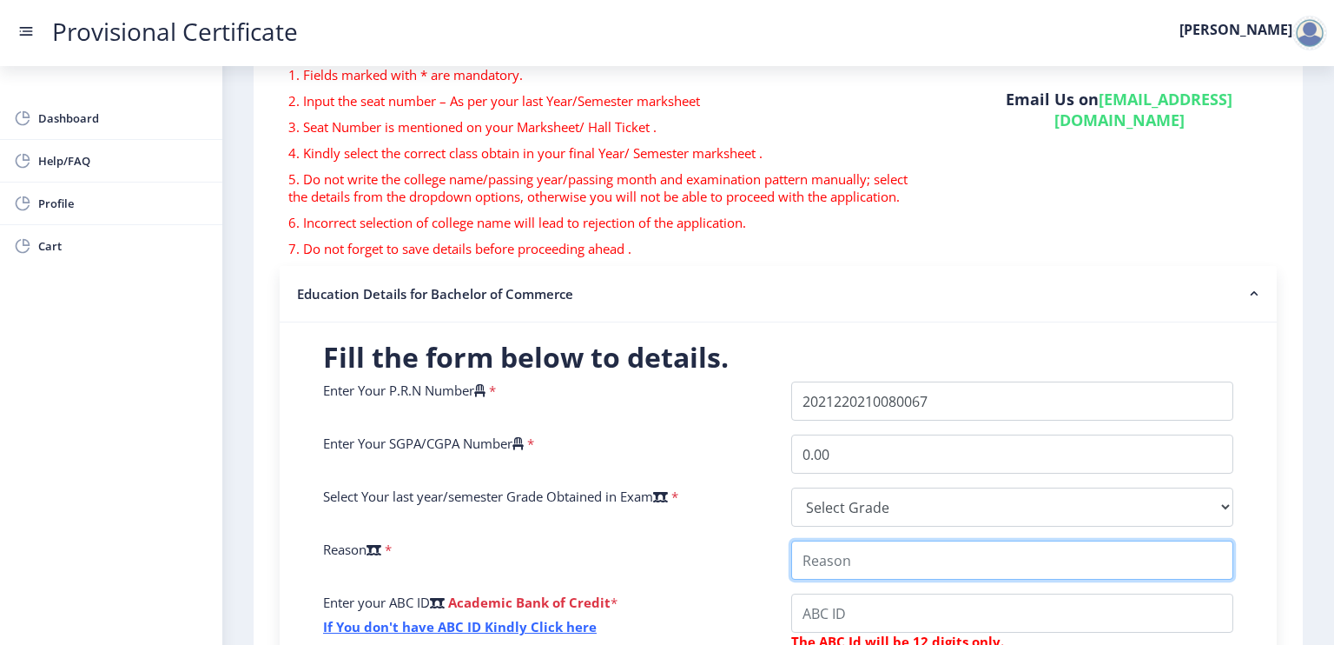
scroll to position [146, 0]
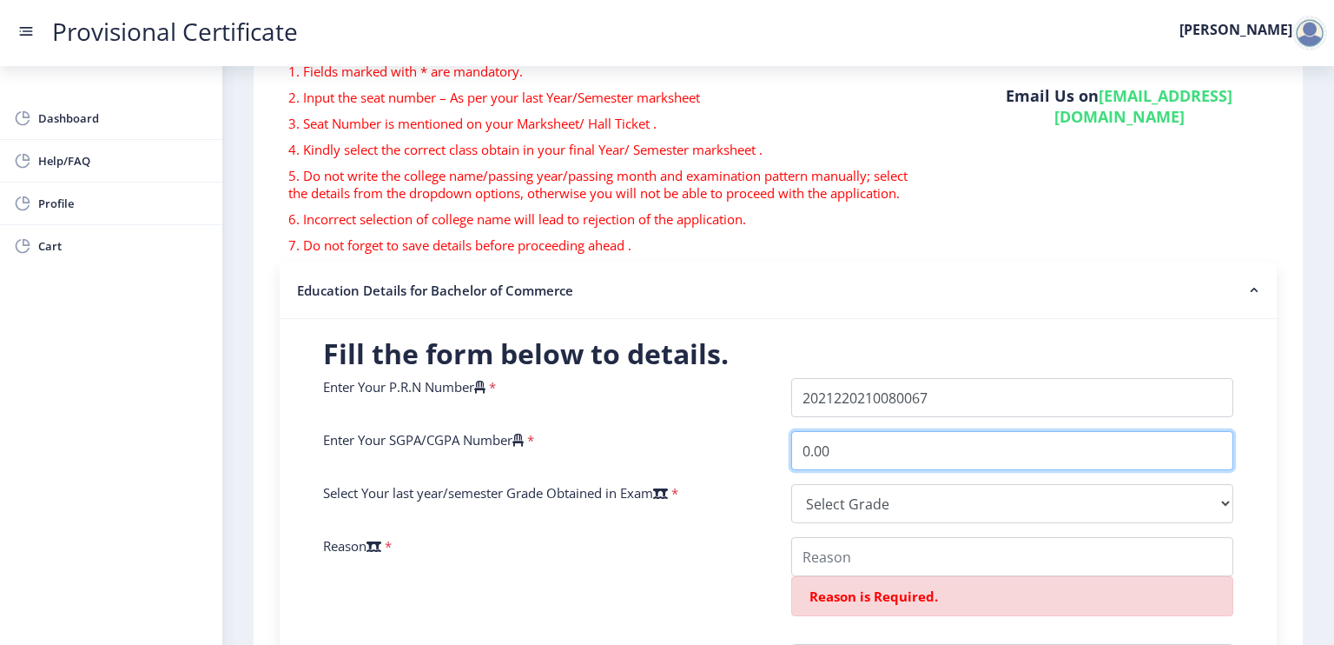
click at [883, 453] on input "0.00" at bounding box center [1012, 450] width 442 height 39
type input "0"
type input "6.35"
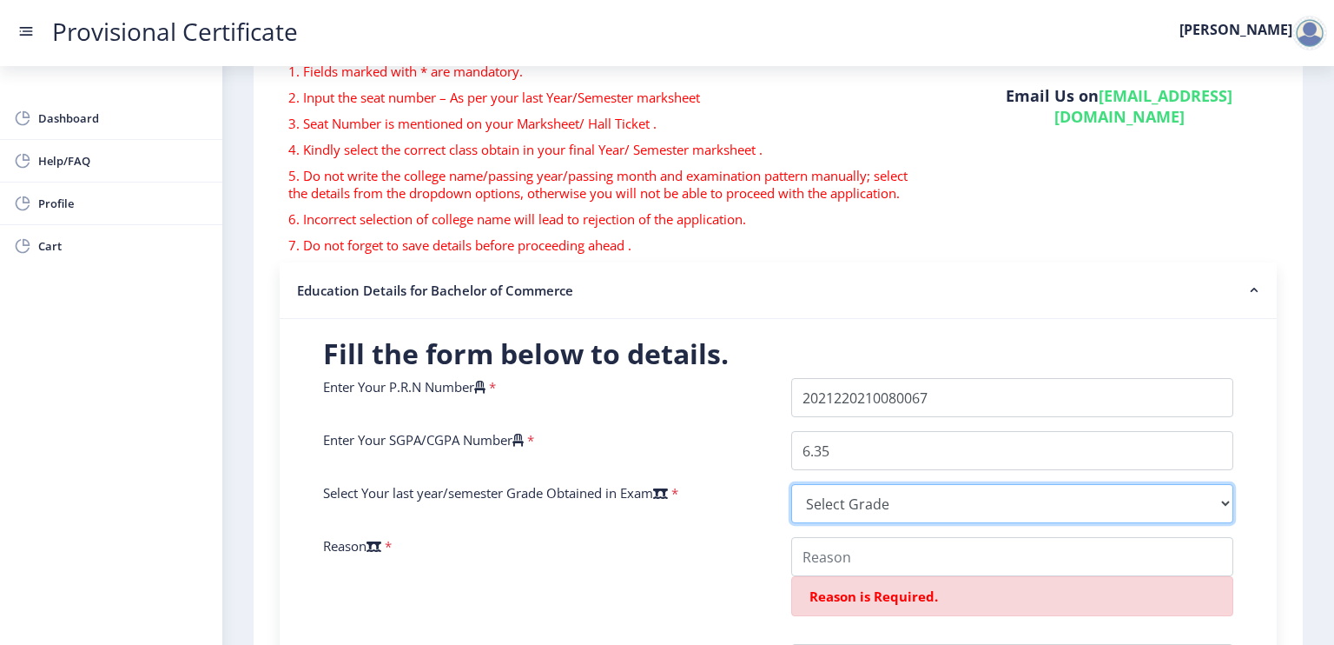
click at [1027, 499] on select "Select Grade O A+ A B+ B C D F(Fail)" at bounding box center [1012, 503] width 442 height 39
select select "B"
click at [791, 484] on select "Select Grade O A+ A B+ B C D F(Fail)" at bounding box center [1012, 503] width 442 height 39
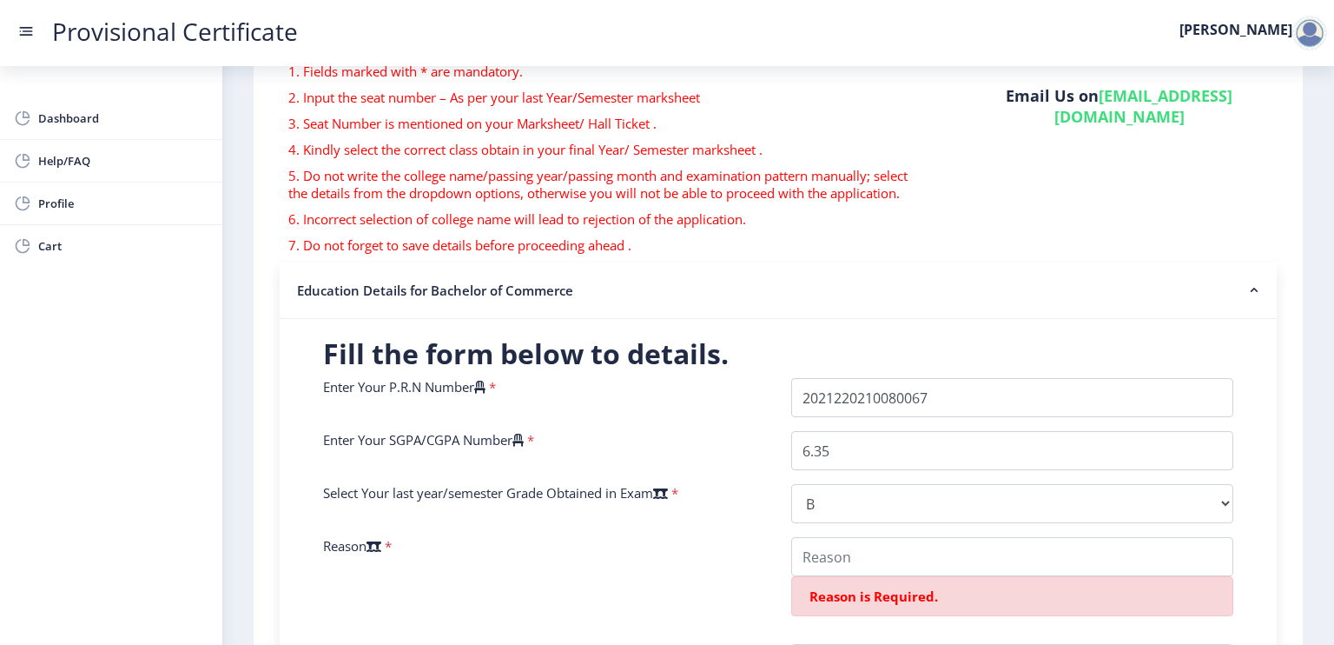
click at [737, 563] on div "Reason *" at bounding box center [544, 583] width 468 height 93
click at [850, 553] on input "College Name" at bounding box center [1012, 556] width 442 height 39
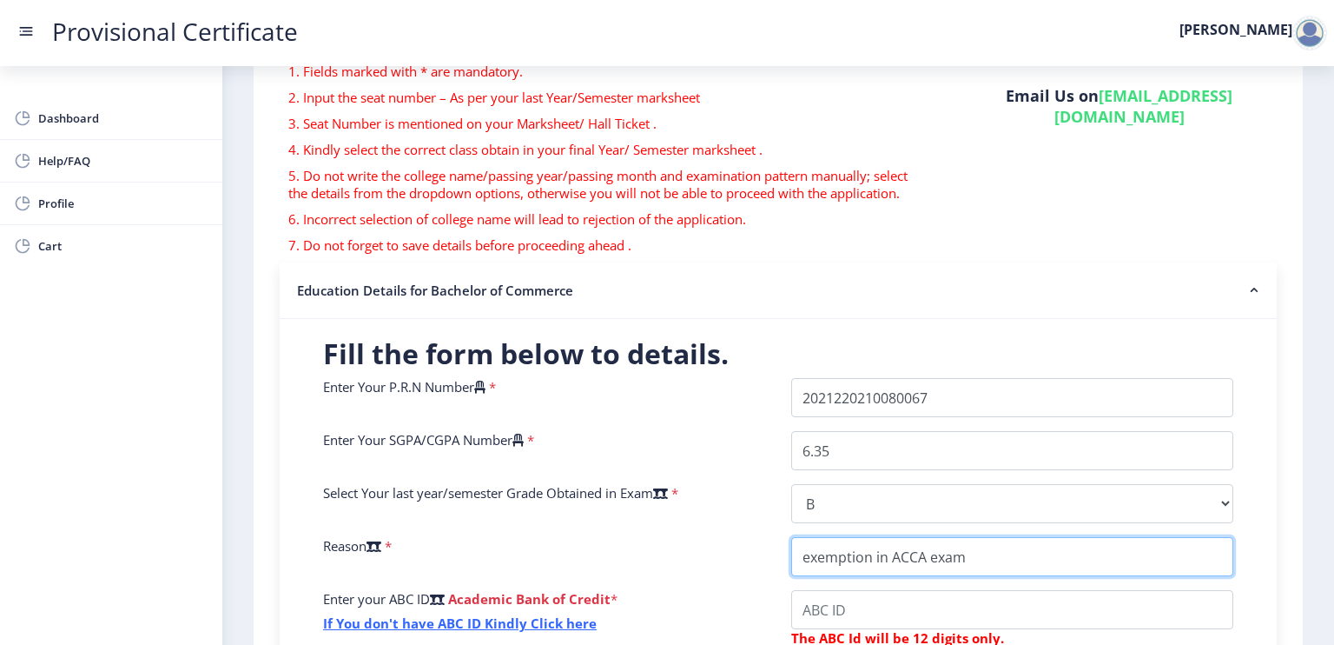
type input "exemption in ACCA exam"
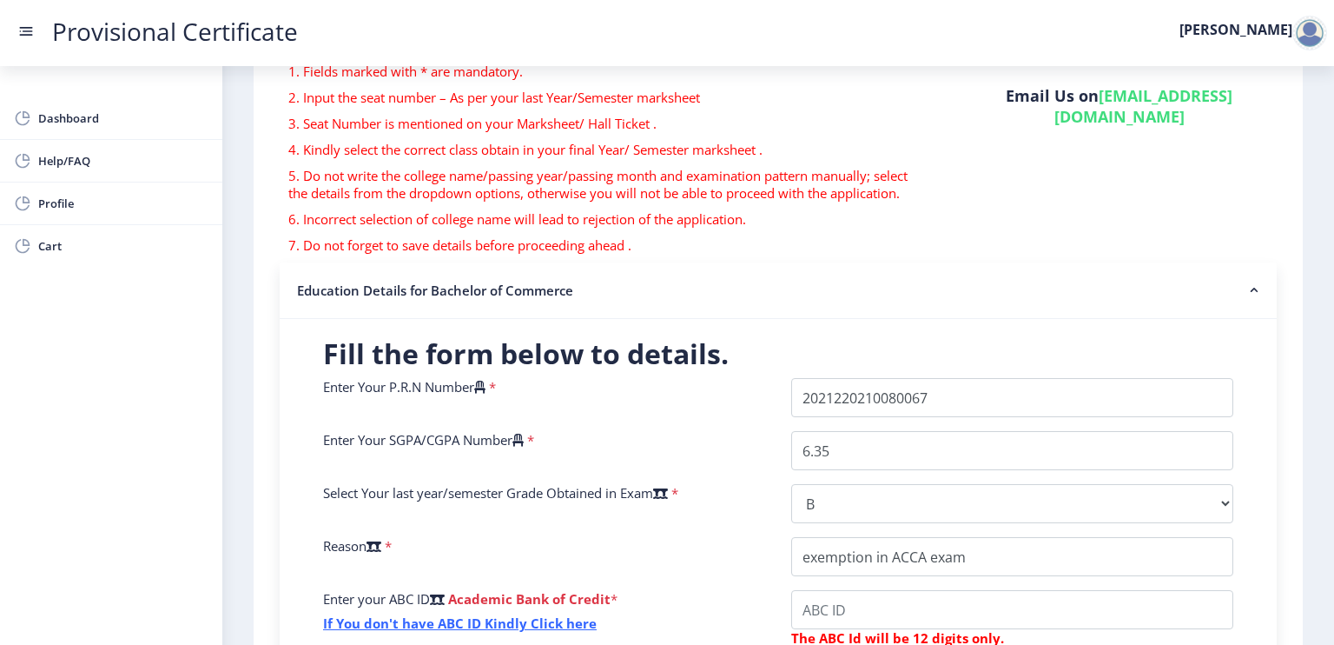
click at [702, 562] on div "Reason *" at bounding box center [544, 556] width 468 height 39
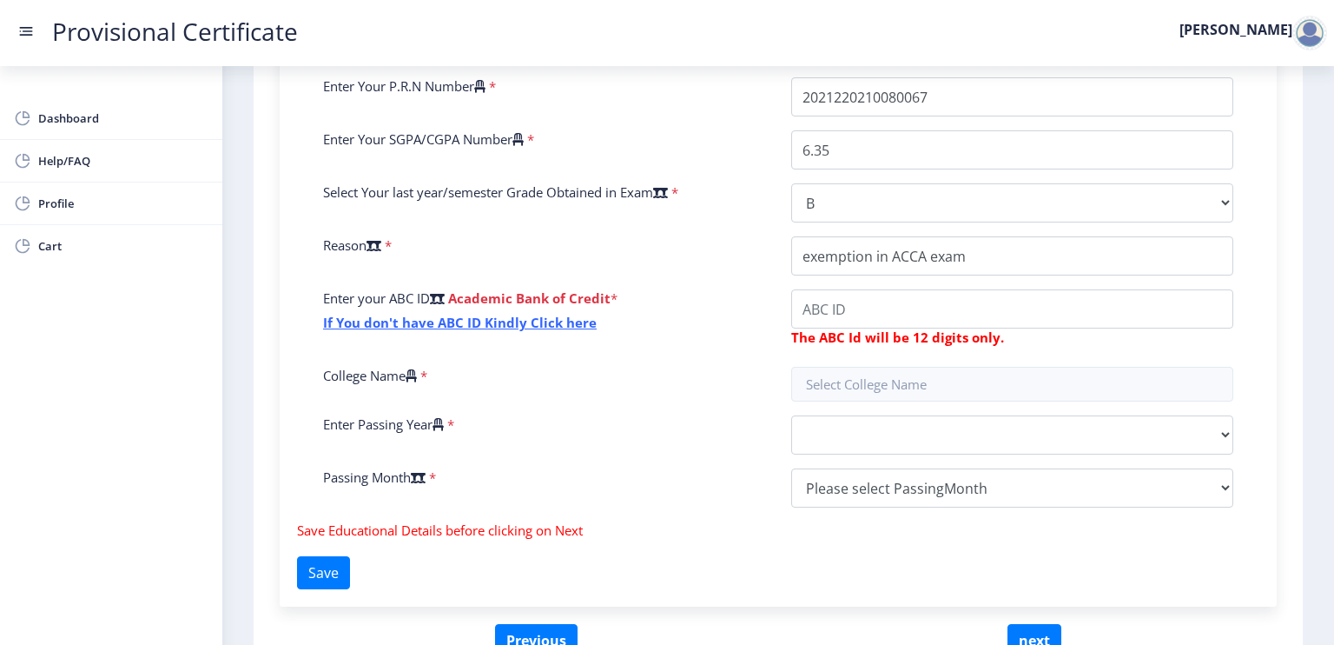
scroll to position [448, 0]
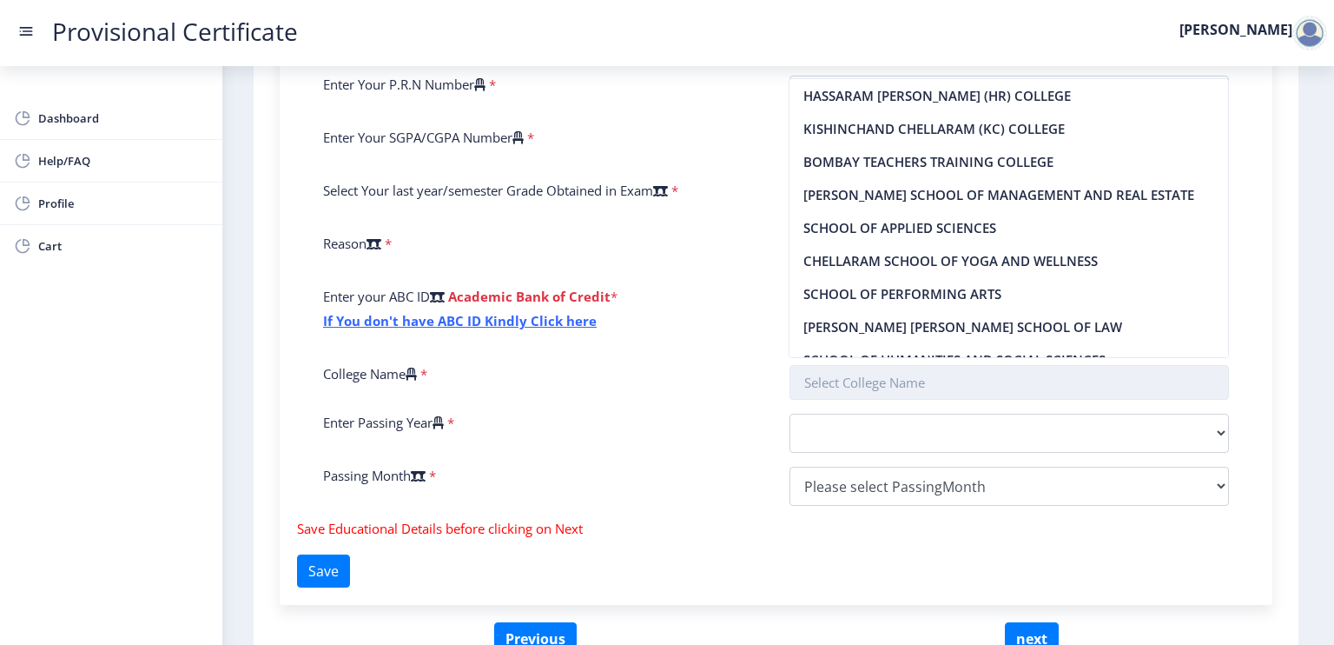
click at [1007, 389] on input "text" at bounding box center [1010, 382] width 440 height 35
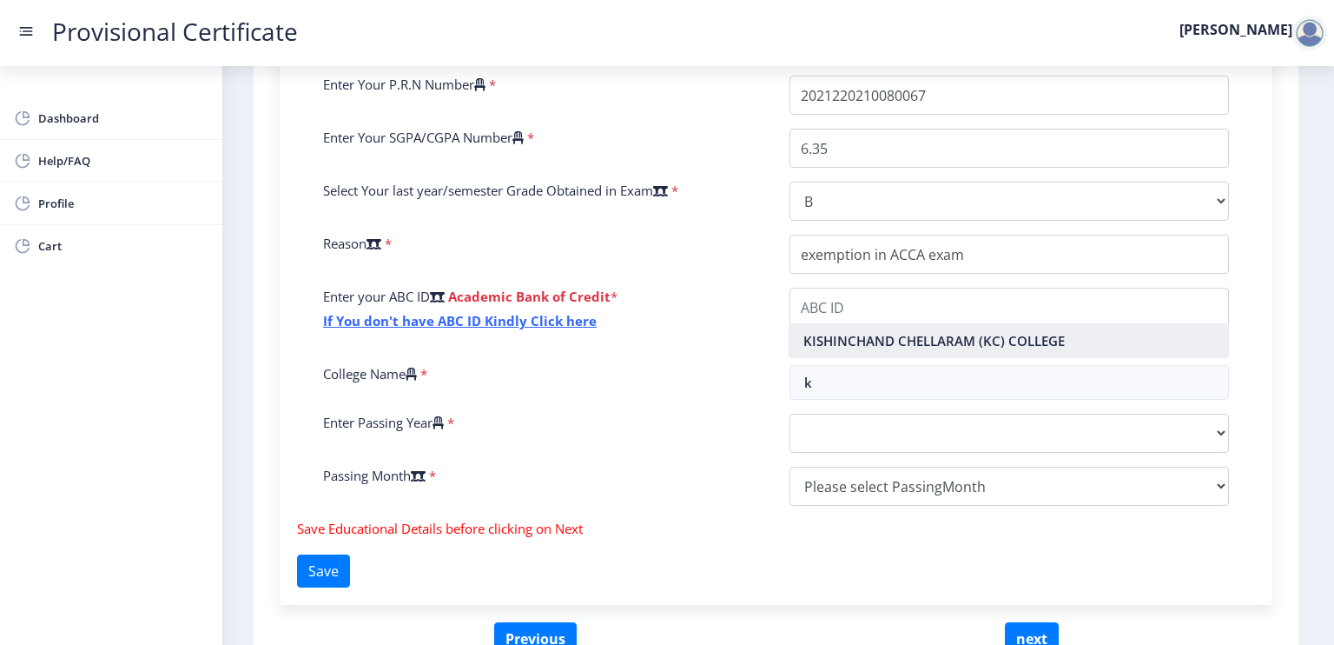
click at [988, 350] on nb-option "KISHINCHAND CHELLARAM (KC) COLLEGE" at bounding box center [1009, 340] width 439 height 33
type input "KISHINCHAND CHELLARAM (KC) COLLEGE"
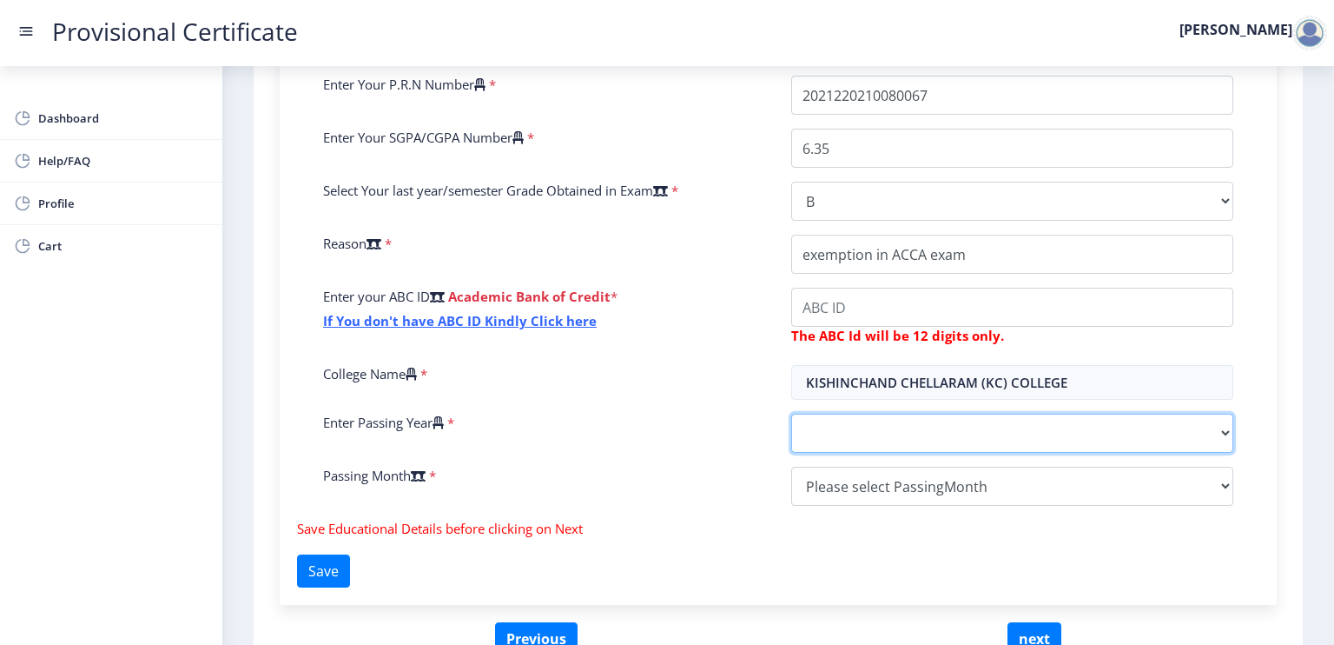
click at [923, 440] on select "2025 2024 2023 2022 2021 2020 2019 2018 2017 2016 2015 2014 2013 2012 2011 2010…" at bounding box center [1012, 432] width 442 height 39
select select "2025"
click at [791, 413] on select "2025 2024 2023 2022 2021 2020 2019 2018 2017 2016 2015 2014 2013 2012 2011 2010…" at bounding box center [1012, 432] width 442 height 39
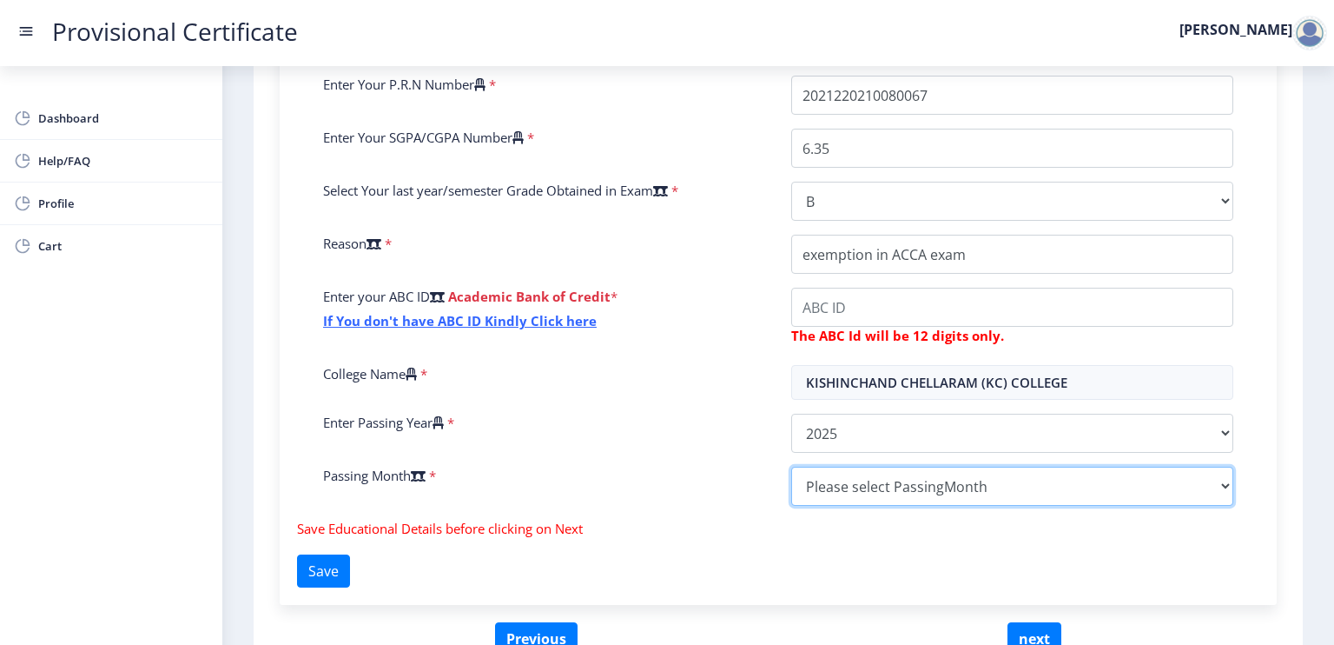
click at [921, 478] on select "Please select PassingMonth (01) January (02) February (03) March (04) April (05…" at bounding box center [1012, 485] width 442 height 39
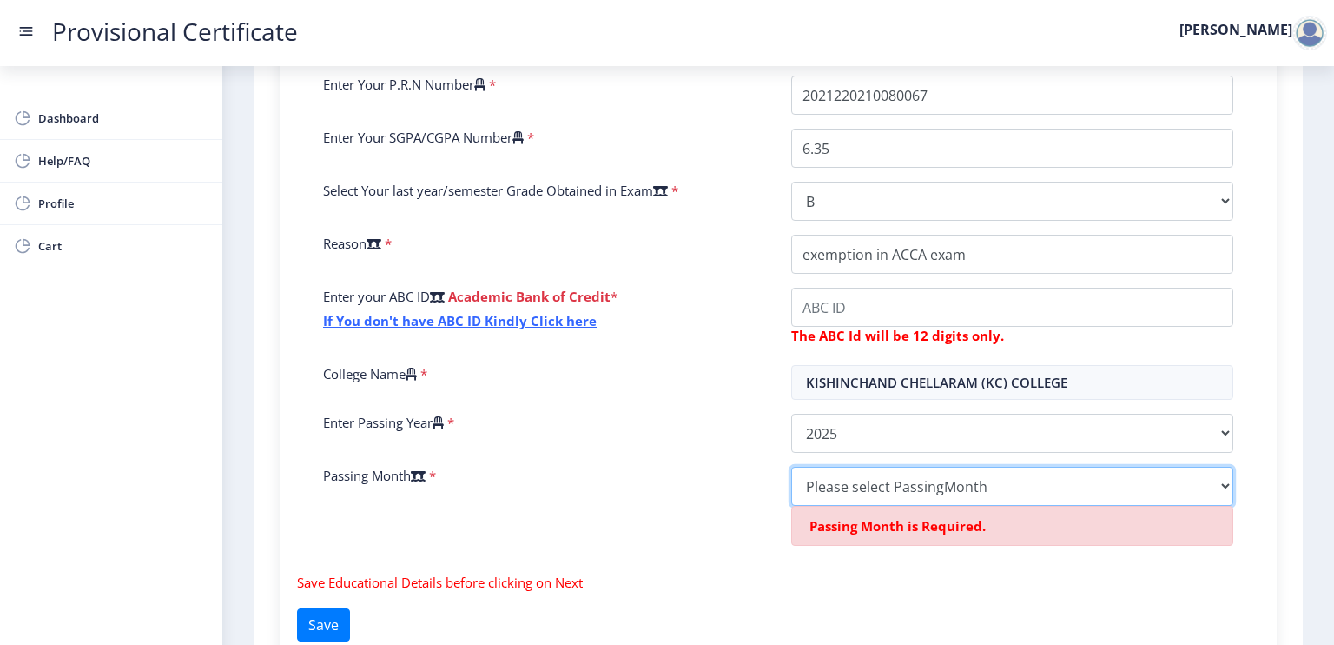
click at [905, 489] on select "Please select PassingMonth (01) January (02) February (03) March (04) April (05…" at bounding box center [1012, 485] width 442 height 39
select select "March"
click at [791, 466] on select "Please select PassingMonth (01) January (02) February (03) March (04) April (05…" at bounding box center [1012, 485] width 442 height 39
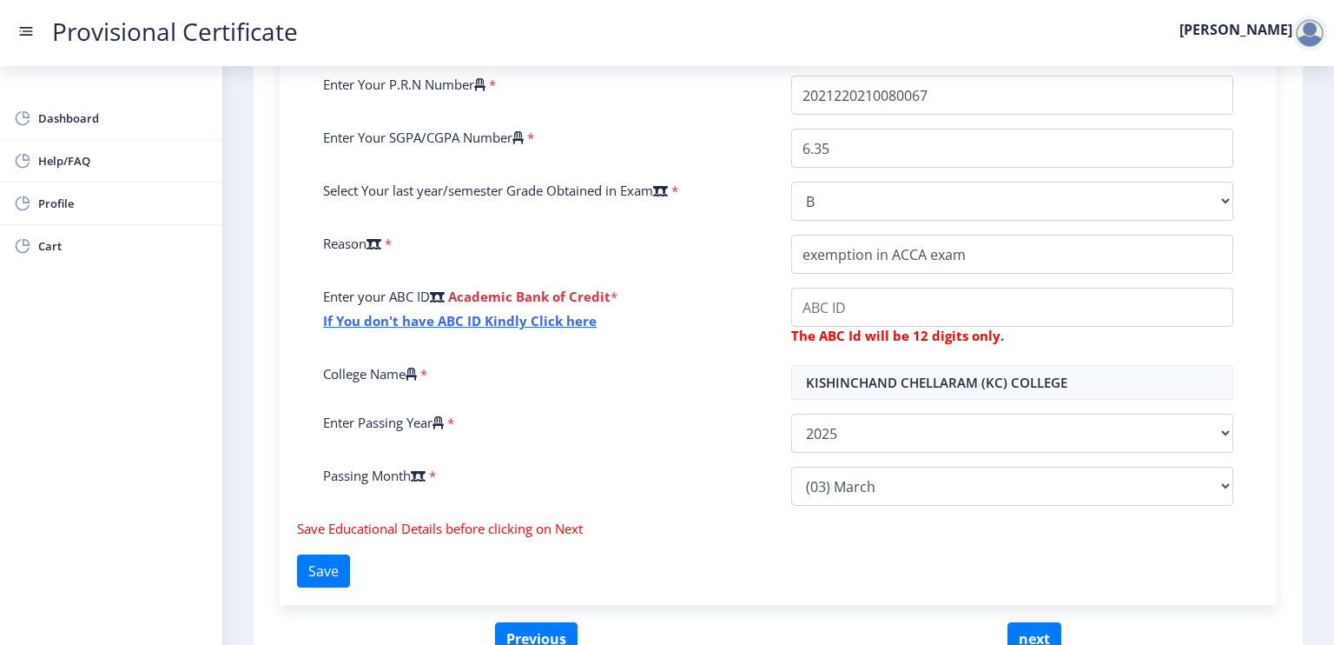
click at [679, 418] on div "Enter Passing Year *" at bounding box center [544, 432] width 468 height 39
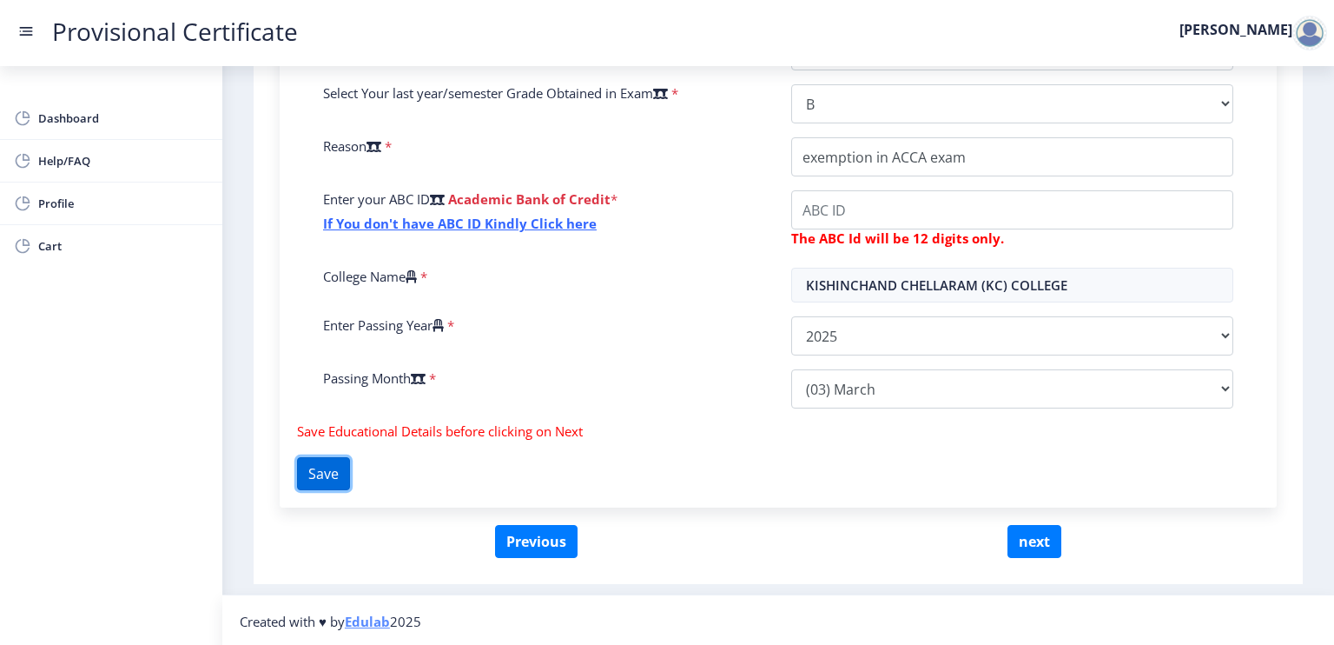
click at [350, 468] on button "Save" at bounding box center [323, 473] width 53 height 33
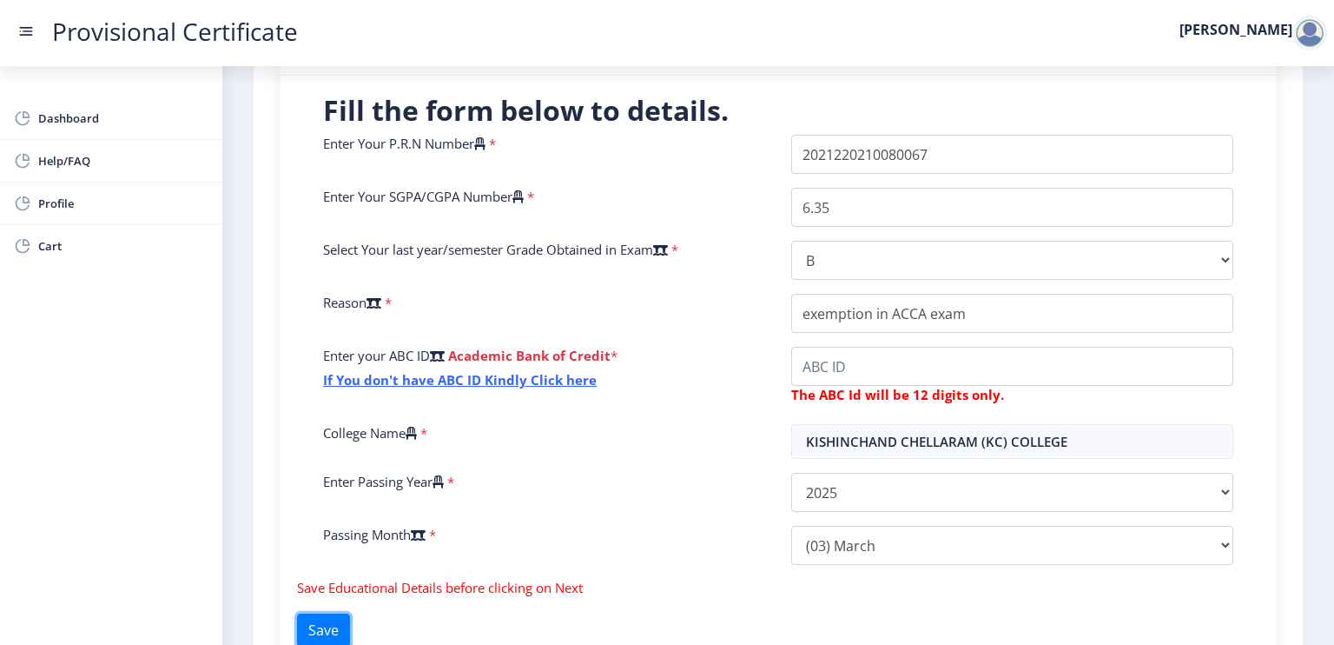
scroll to position [389, 0]
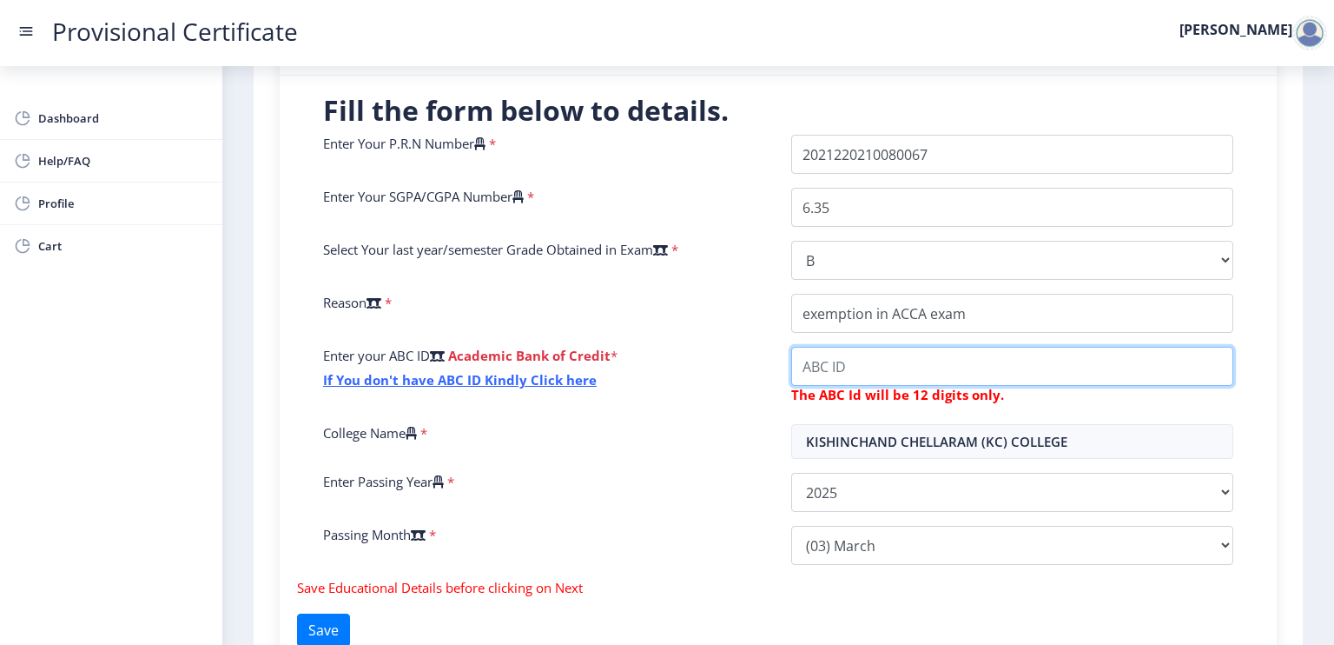
click at [872, 360] on input "College Name" at bounding box center [1012, 366] width 442 height 39
type input "265854213767"
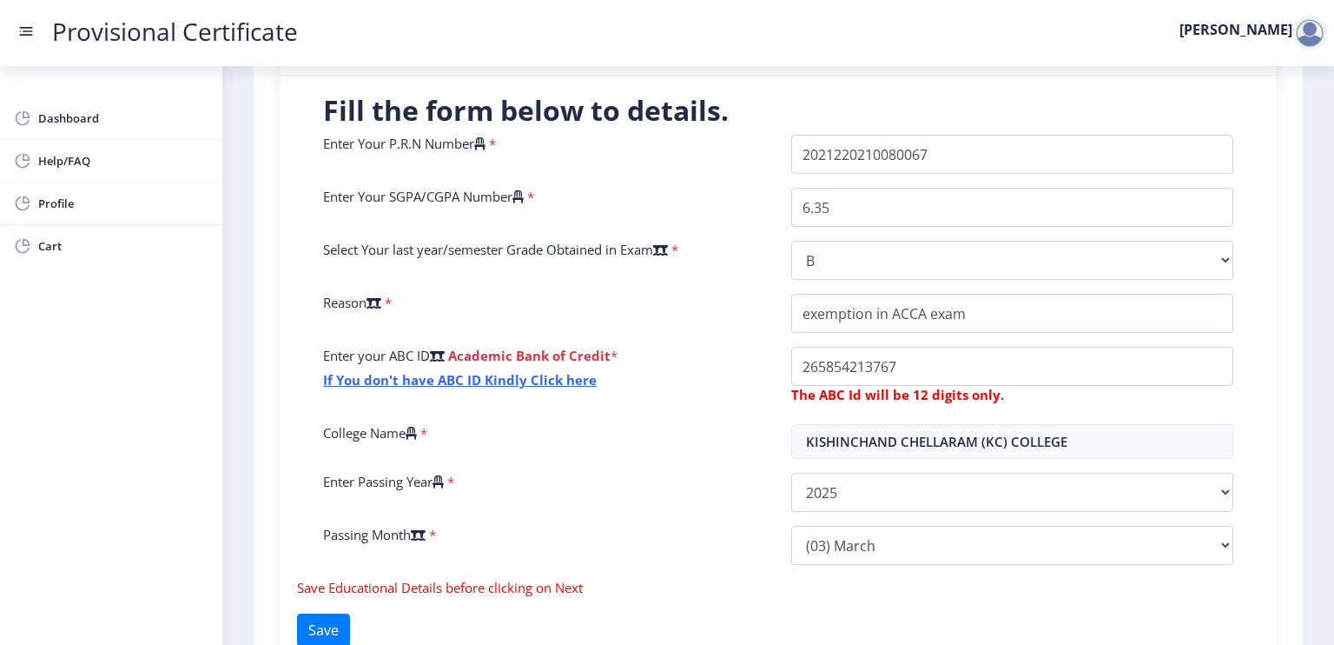
click at [704, 464] on div "Enter Your P.R.N Number * Enter Your SGPA/CGPA Number * 6.35 Select Your last y…" at bounding box center [778, 357] width 936 height 444
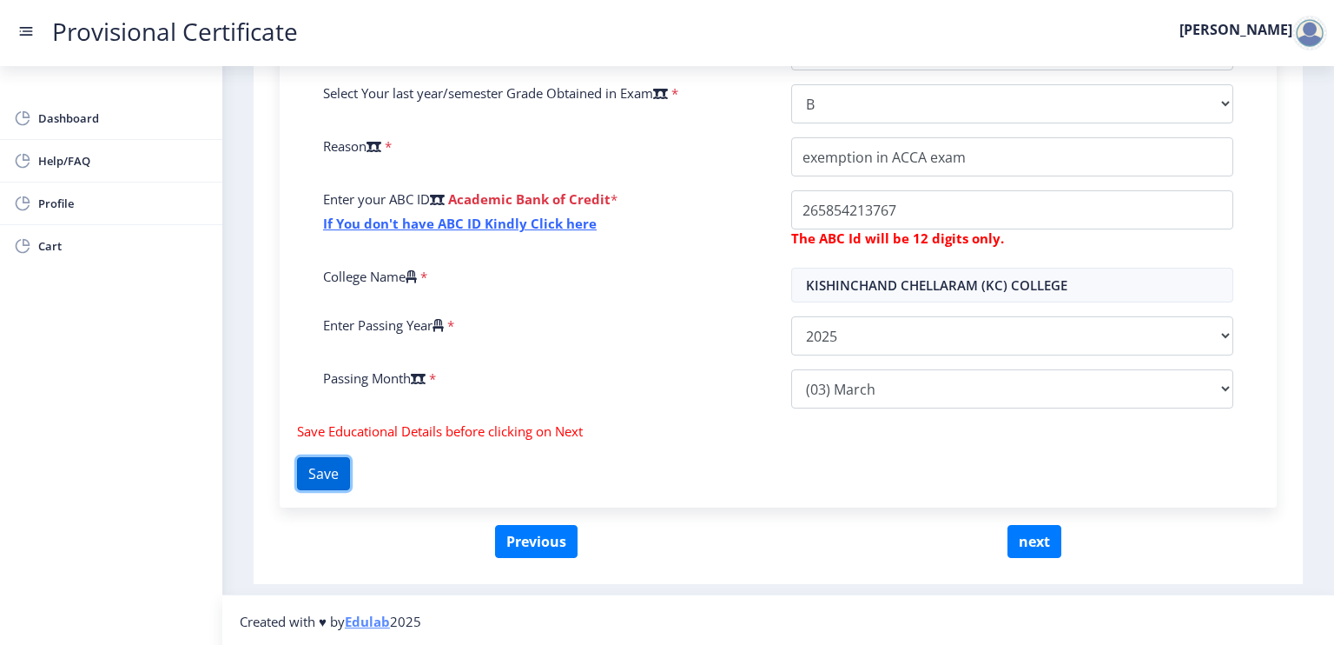
click at [347, 482] on button "Save" at bounding box center [323, 473] width 53 height 33
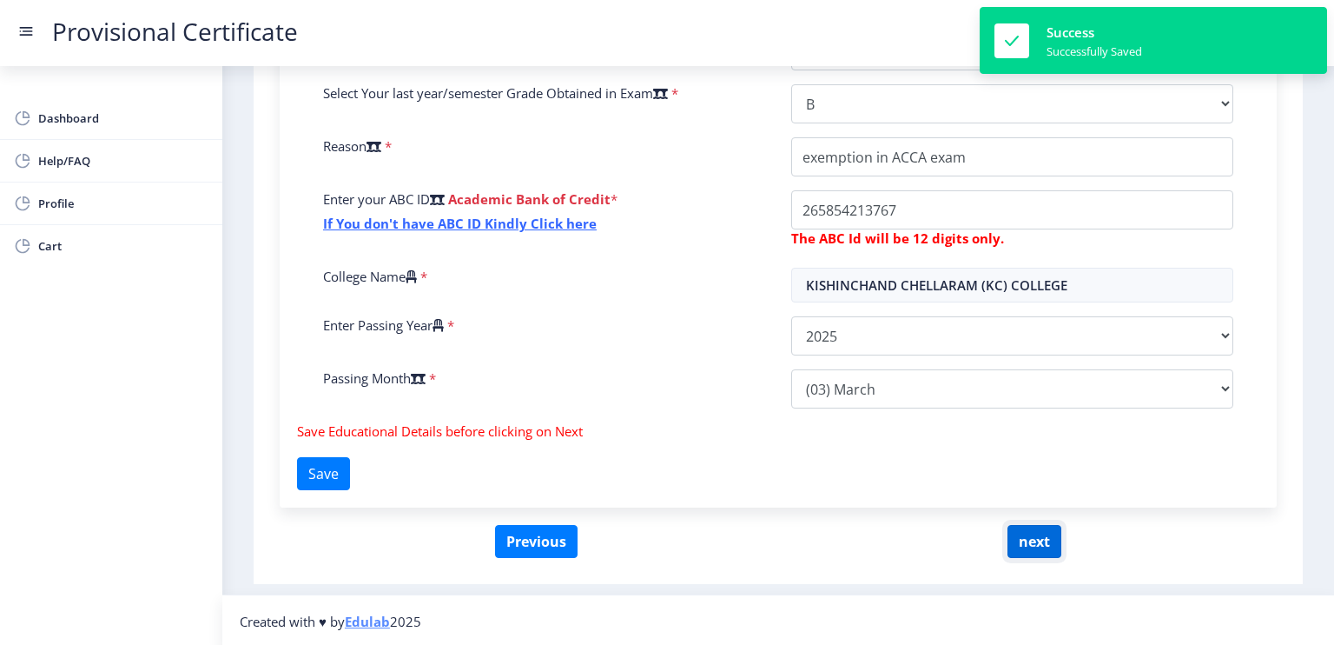
click at [1034, 534] on button "next" at bounding box center [1035, 541] width 54 height 33
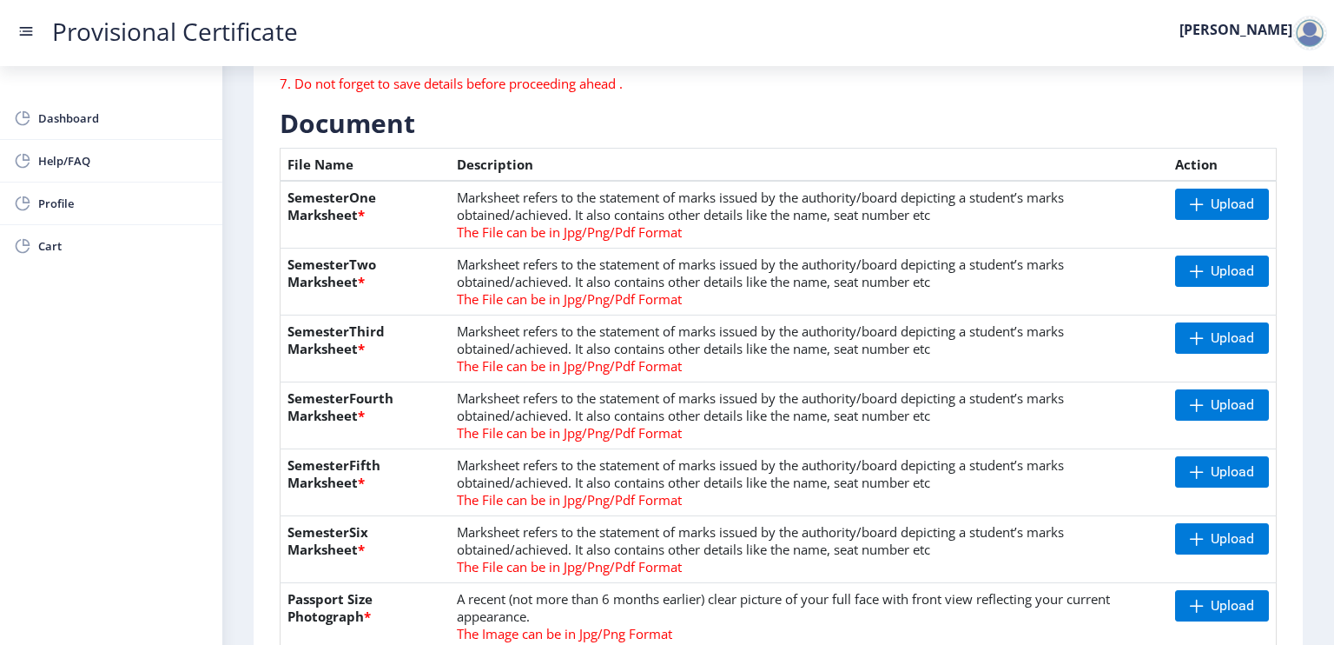
scroll to position [342, 0]
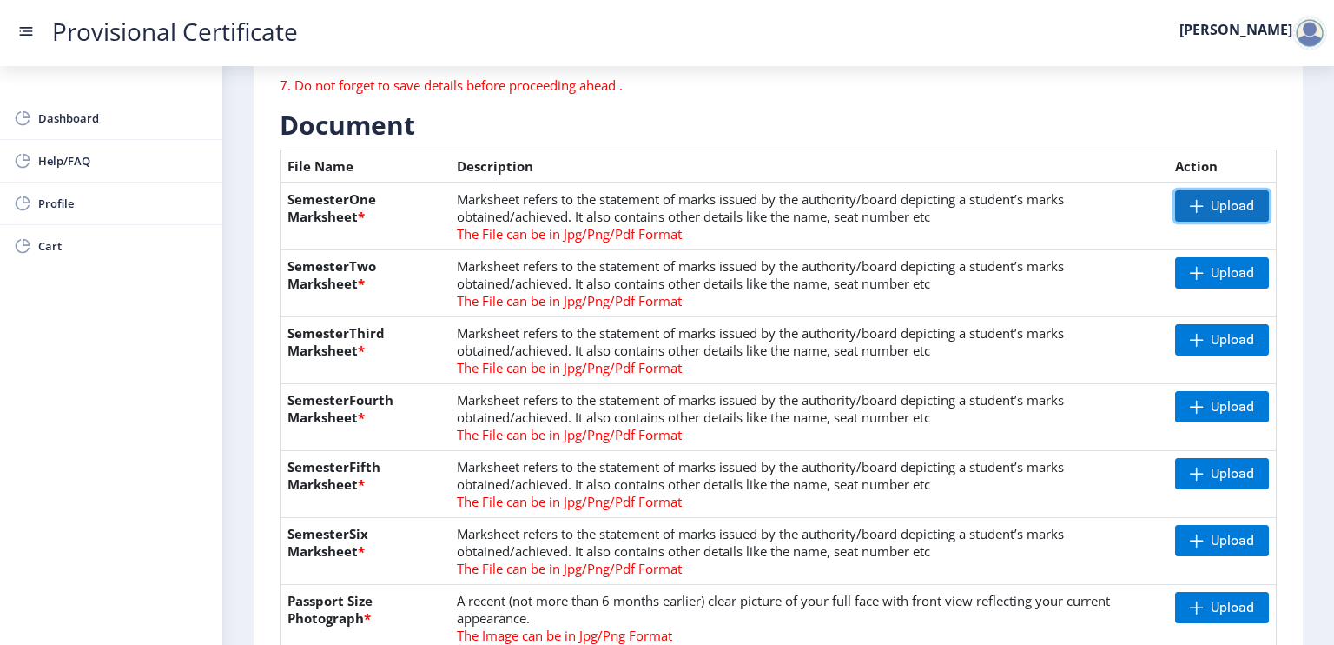
click at [1233, 211] on span "Upload" at bounding box center [1232, 205] width 43 height 17
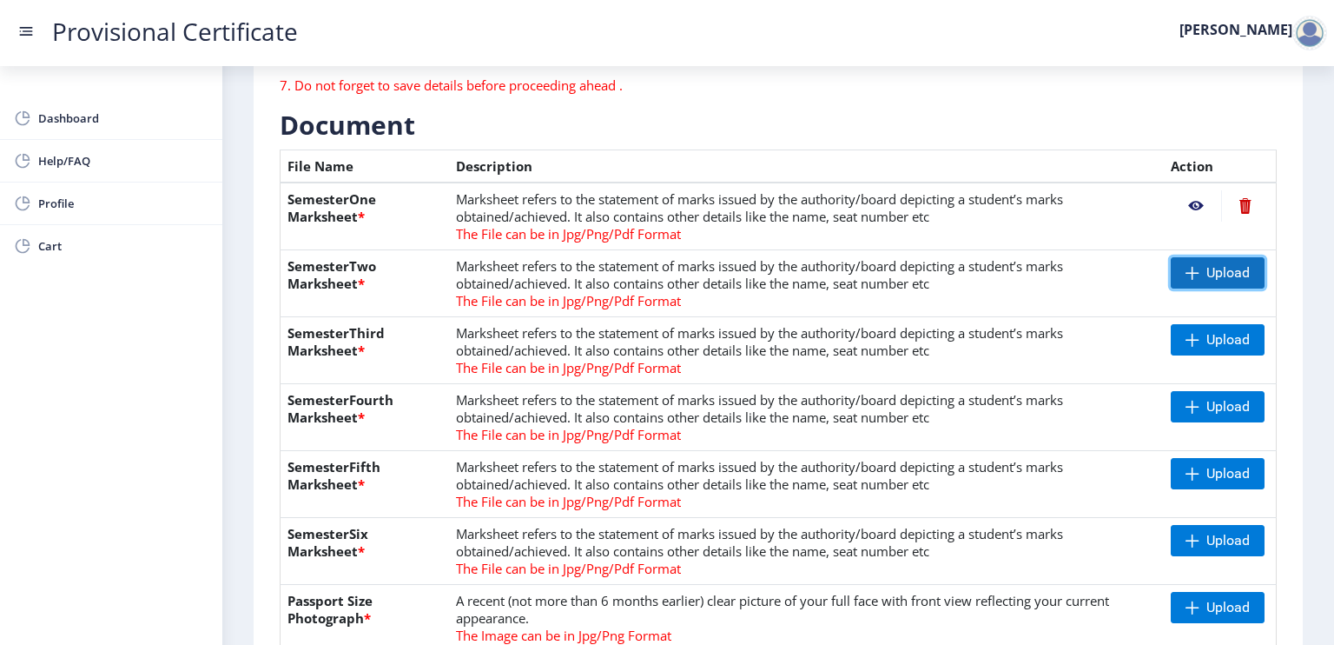
click at [1181, 280] on span "Upload" at bounding box center [1218, 272] width 94 height 31
click at [1209, 348] on span "Upload" at bounding box center [1218, 339] width 94 height 31
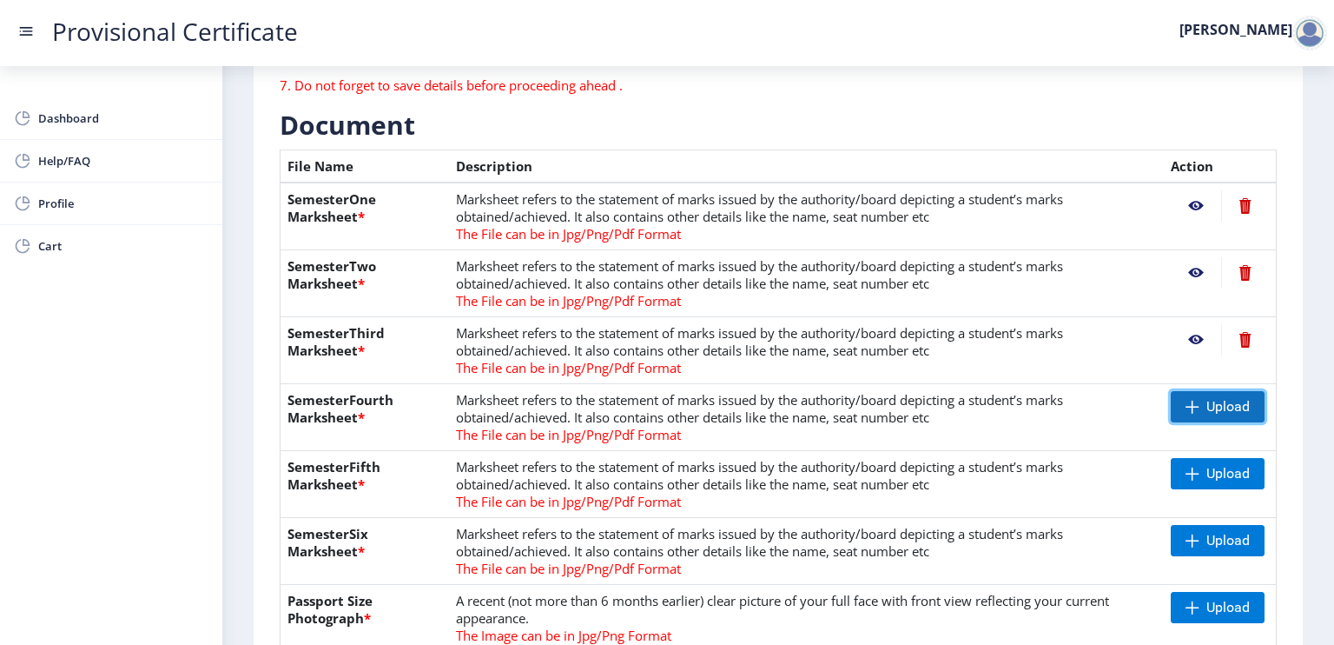
click at [1181, 412] on span "Upload" at bounding box center [1218, 406] width 94 height 31
click at [1237, 468] on span "Upload" at bounding box center [1228, 473] width 43 height 17
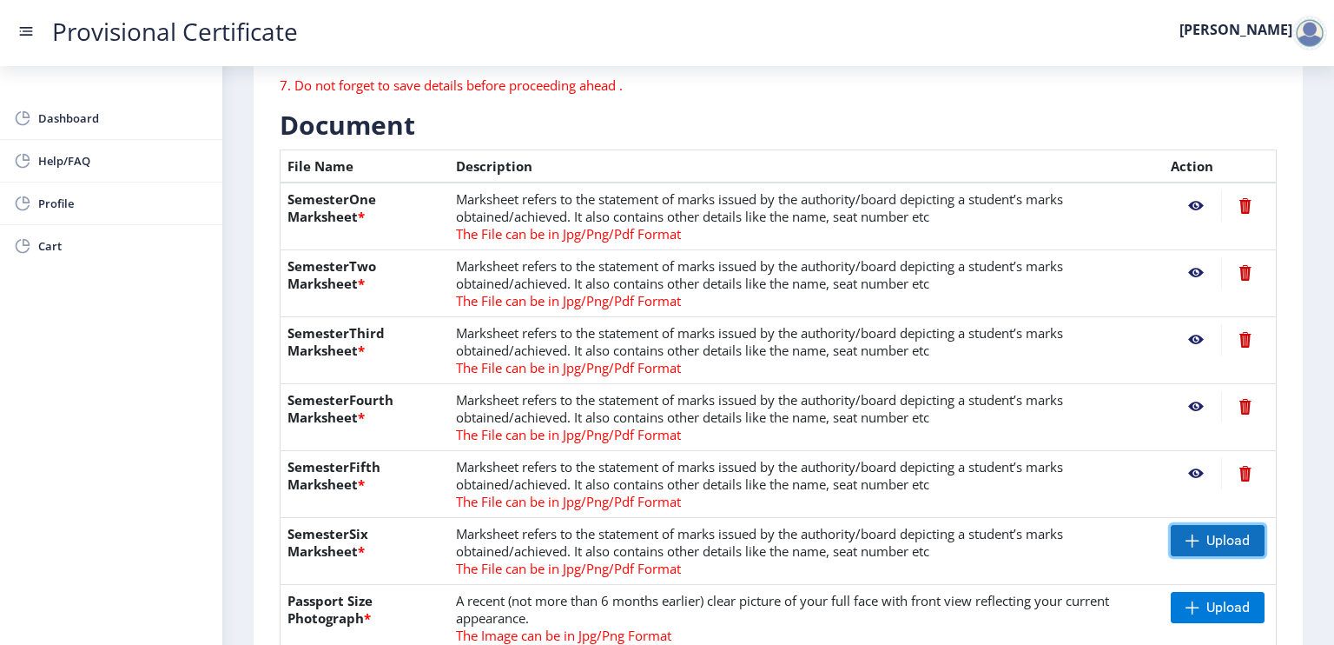
click at [1191, 540] on span at bounding box center [1193, 540] width 14 height 14
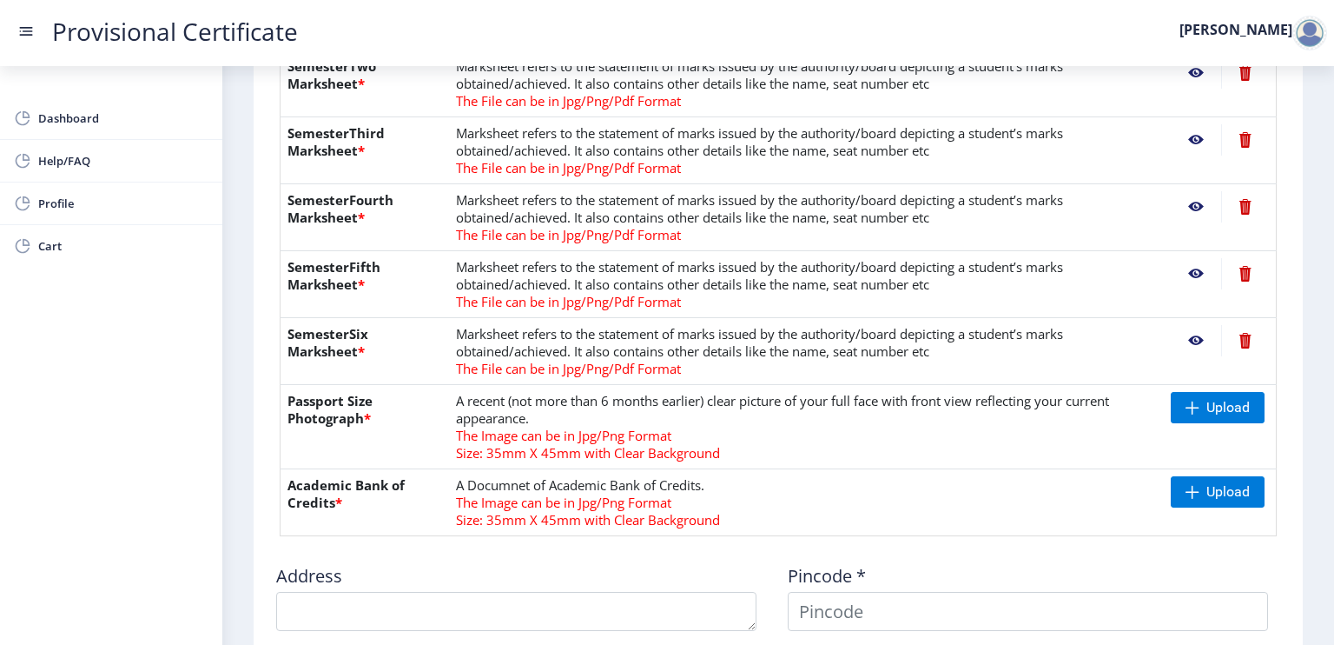
scroll to position [544, 0]
click at [1194, 415] on span "Upload" at bounding box center [1218, 405] width 94 height 31
click at [1233, 486] on span "Upload" at bounding box center [1228, 489] width 43 height 17
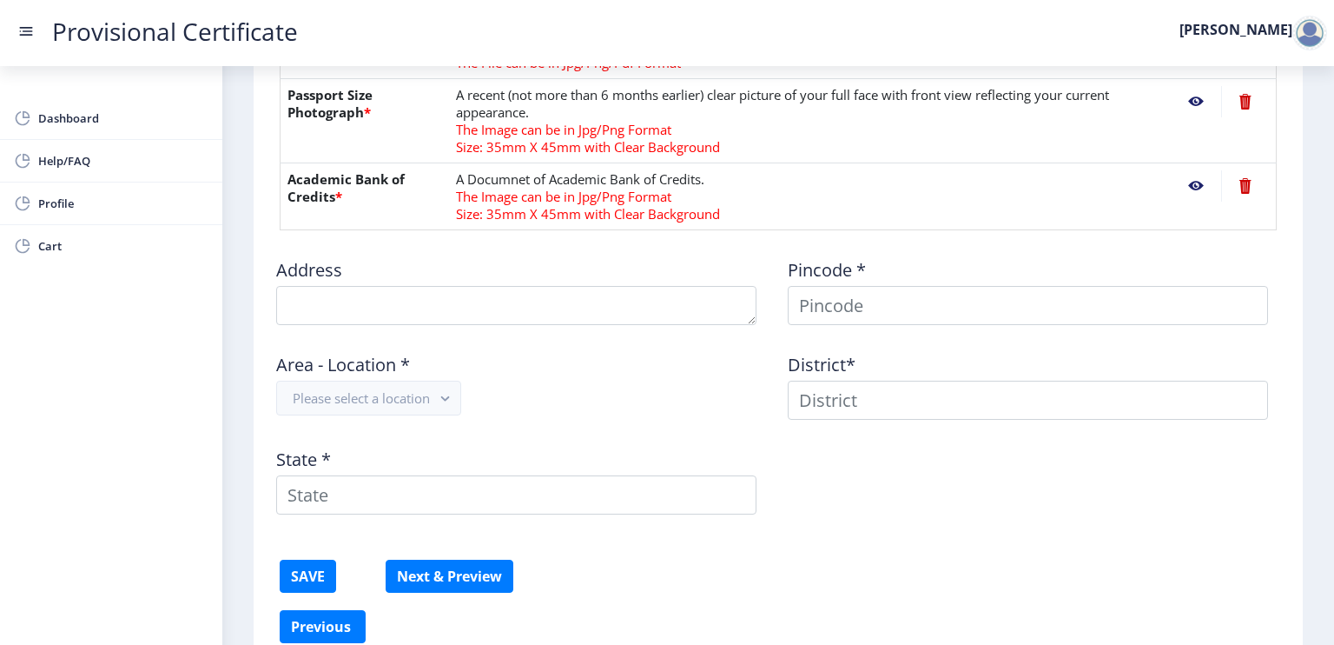
scroll to position [862, 0]
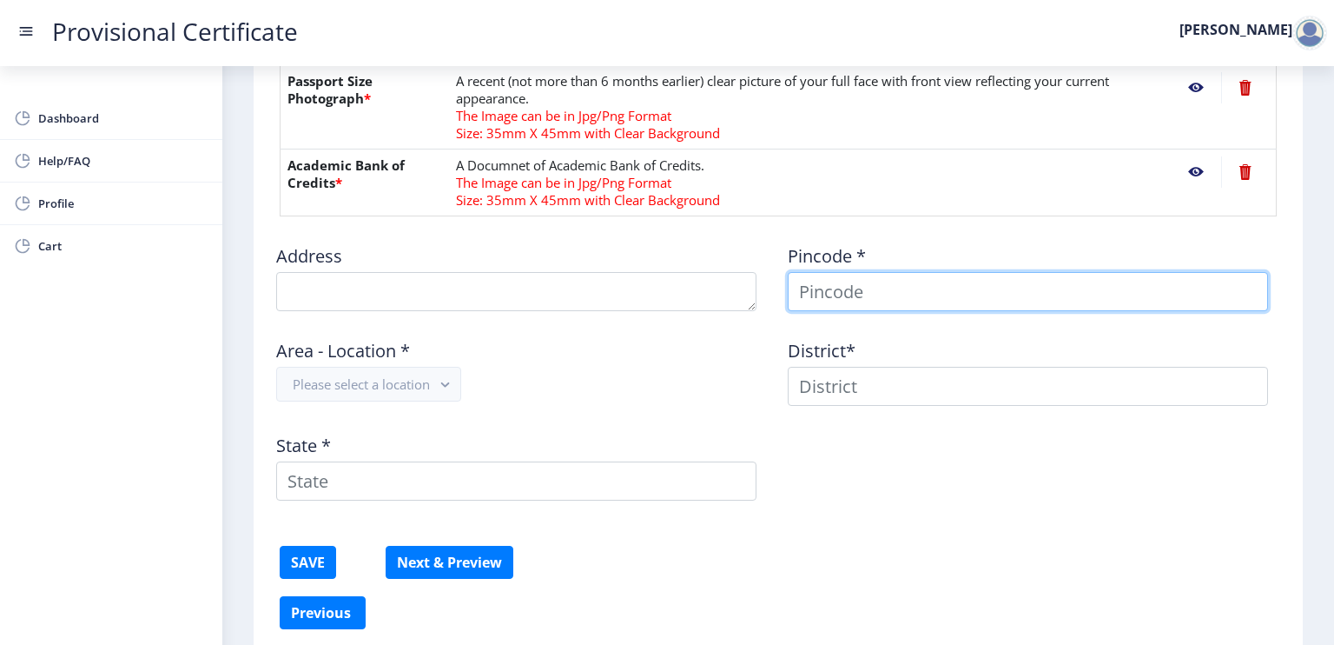
click at [848, 285] on input at bounding box center [1028, 291] width 480 height 39
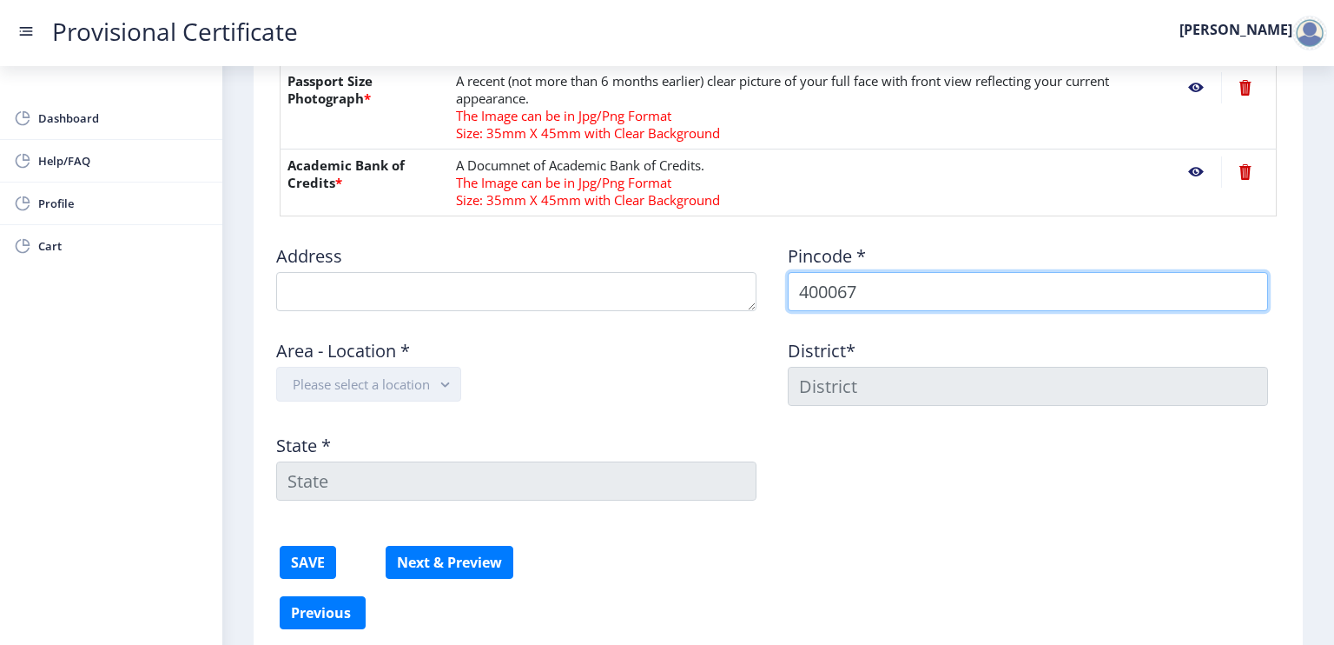
type input "400067"
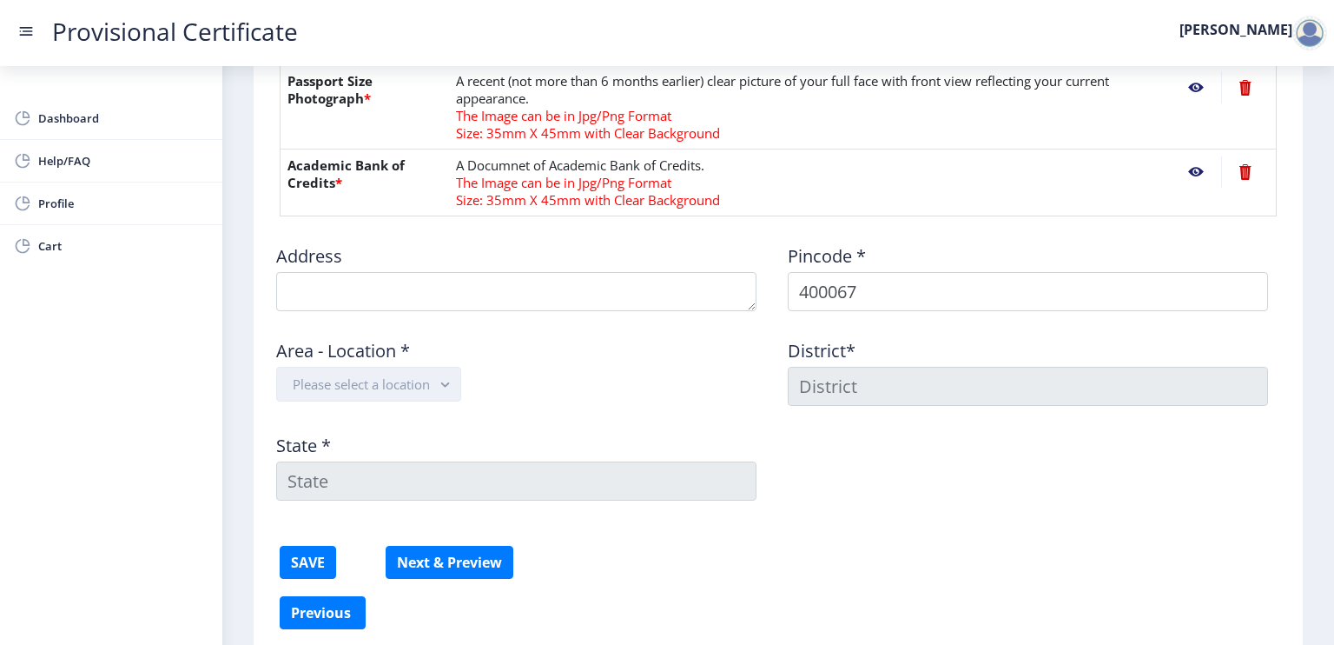
click at [460, 385] on button "Please select a location" at bounding box center [368, 384] width 185 height 35
type input "MUMBAI SUBURBAN"
type input "[GEOGRAPHIC_DATA]"
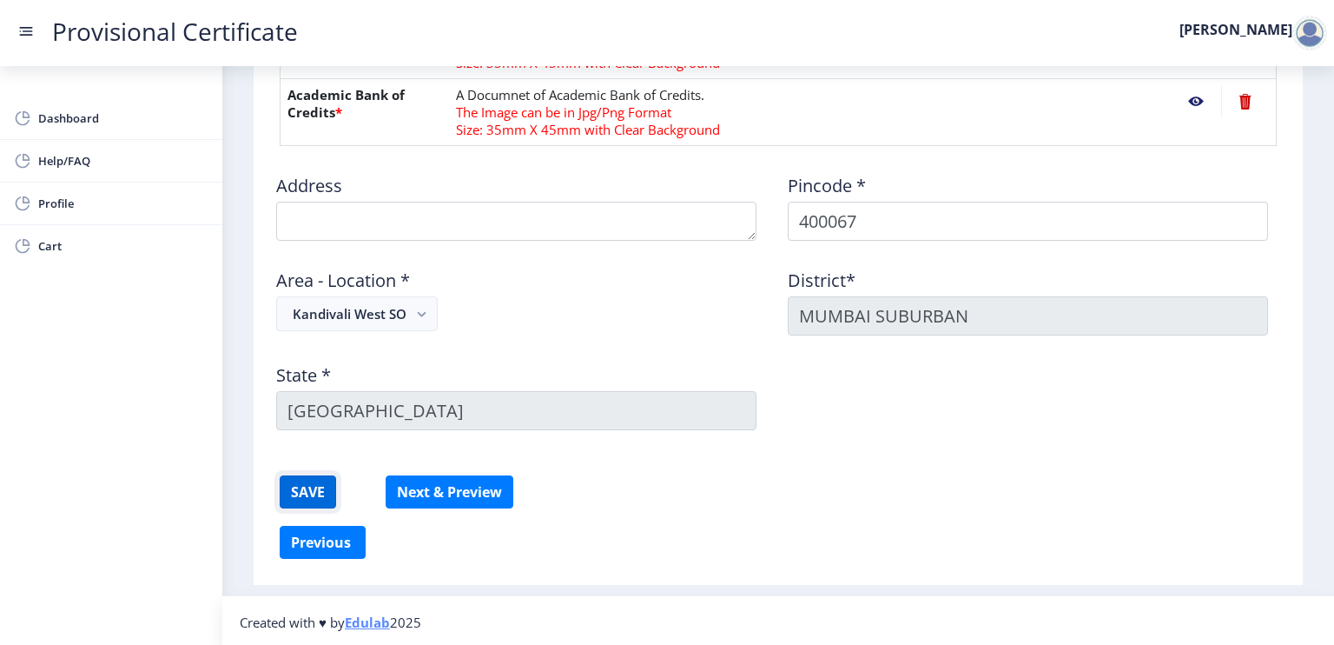
click at [302, 490] on button "SAVE" at bounding box center [308, 491] width 56 height 33
click at [323, 490] on button "SAVE" at bounding box center [308, 491] width 56 height 33
click at [430, 485] on button "Next & Preview" at bounding box center [450, 492] width 128 height 33
click at [473, 502] on button "Next & Preview" at bounding box center [450, 492] width 128 height 33
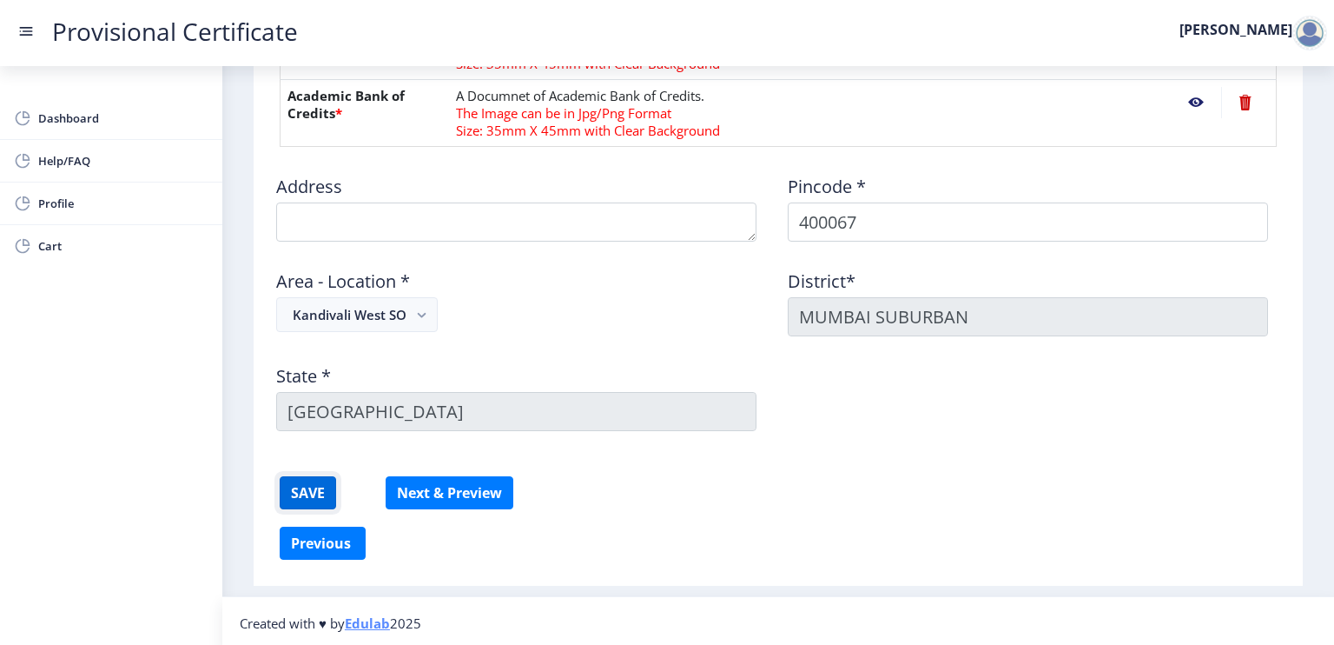
click at [316, 487] on button "SAVE" at bounding box center [308, 492] width 56 height 33
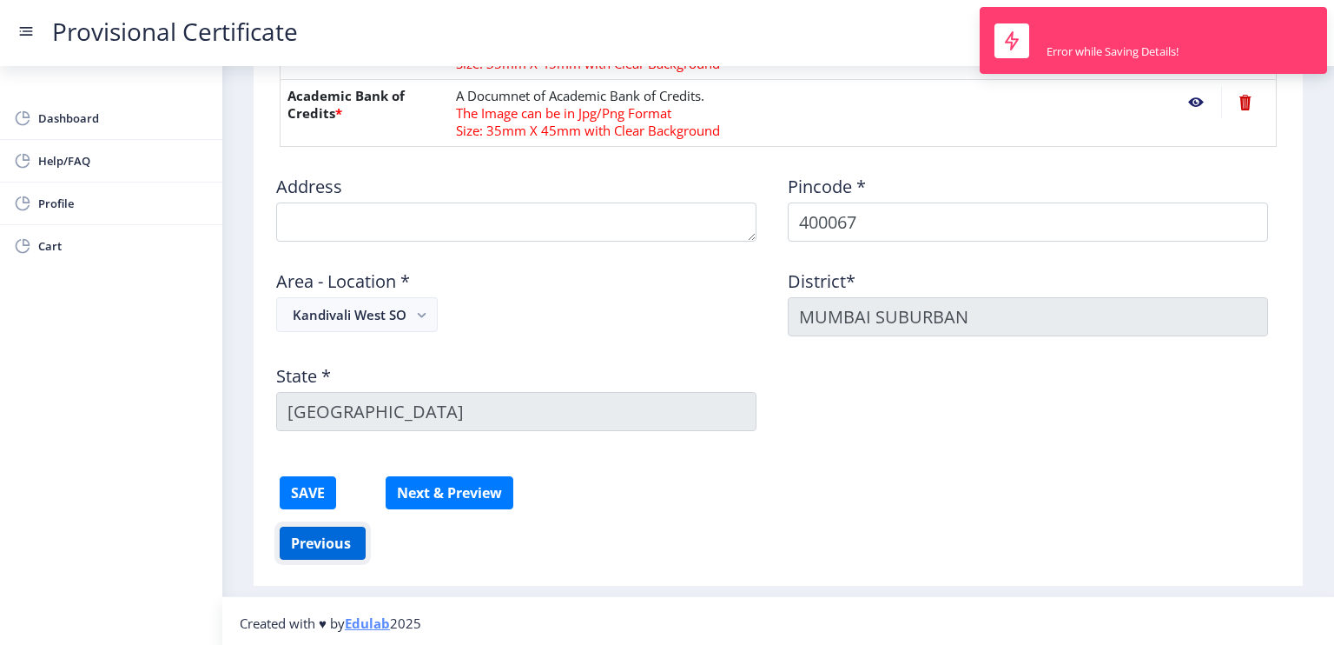
click at [339, 550] on button "Previous ‍" at bounding box center [323, 542] width 86 height 33
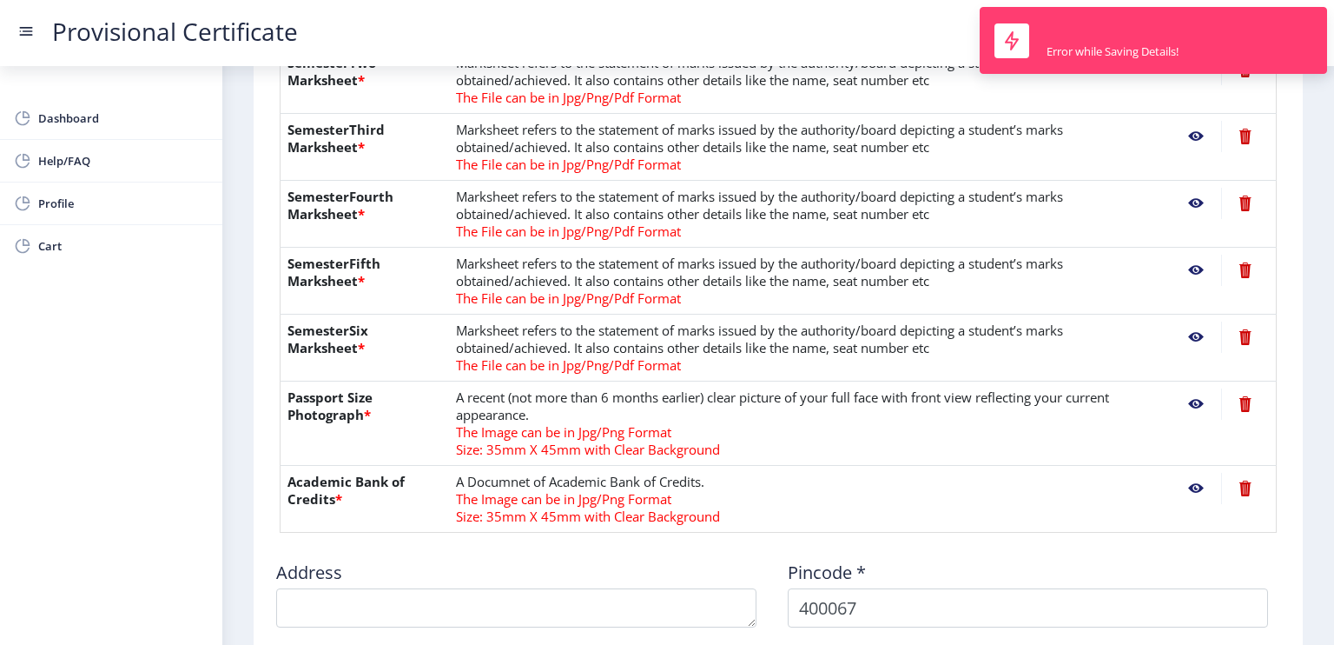
select select "B"
select select "March"
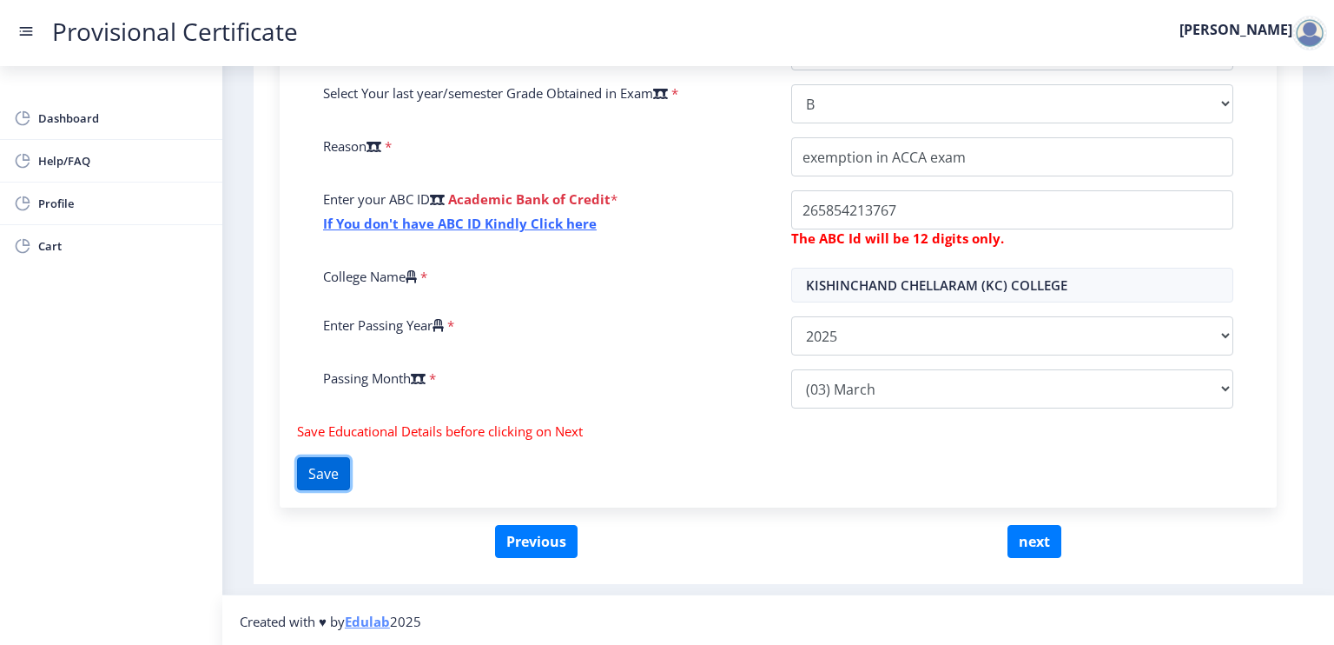
click at [340, 466] on button "Save" at bounding box center [323, 473] width 53 height 33
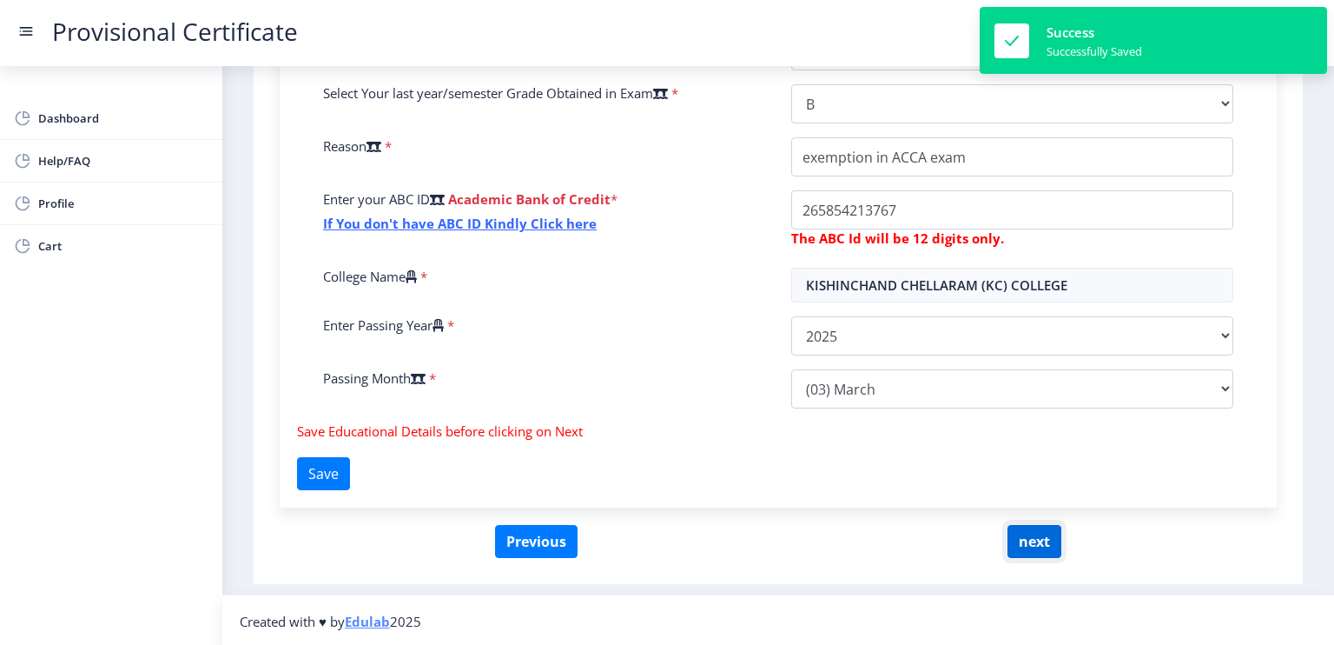
click at [1018, 527] on button "next" at bounding box center [1035, 541] width 54 height 33
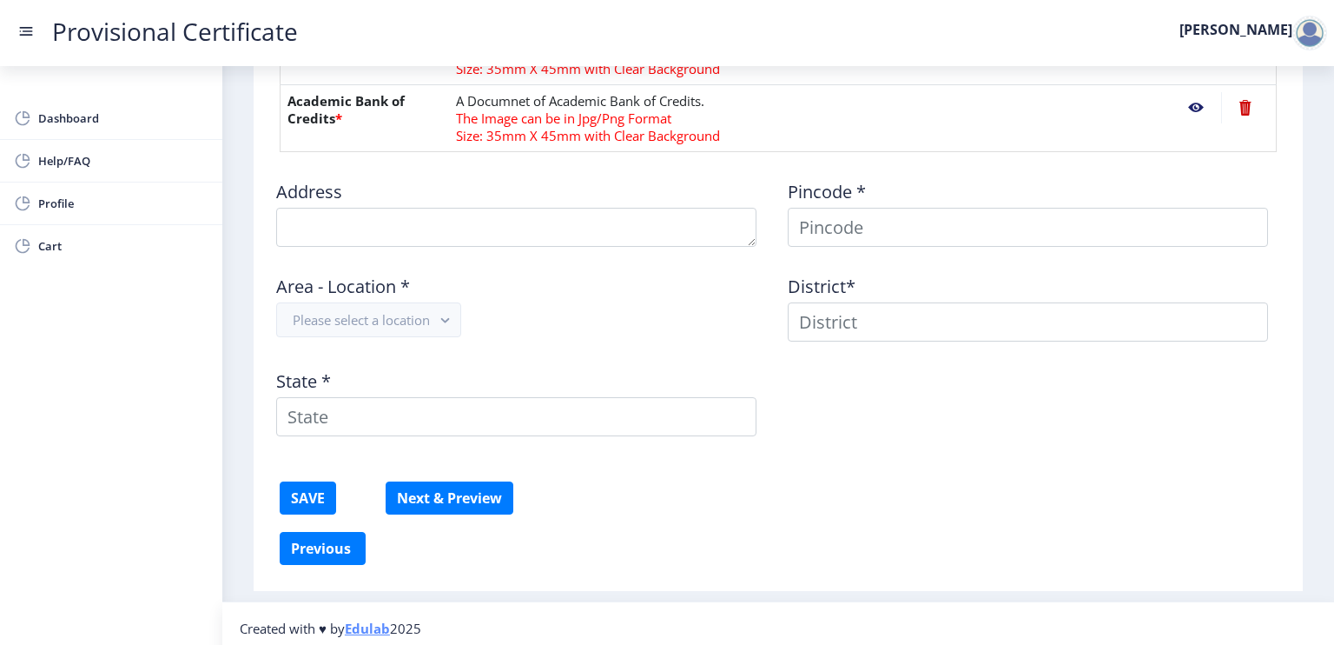
scroll to position [932, 0]
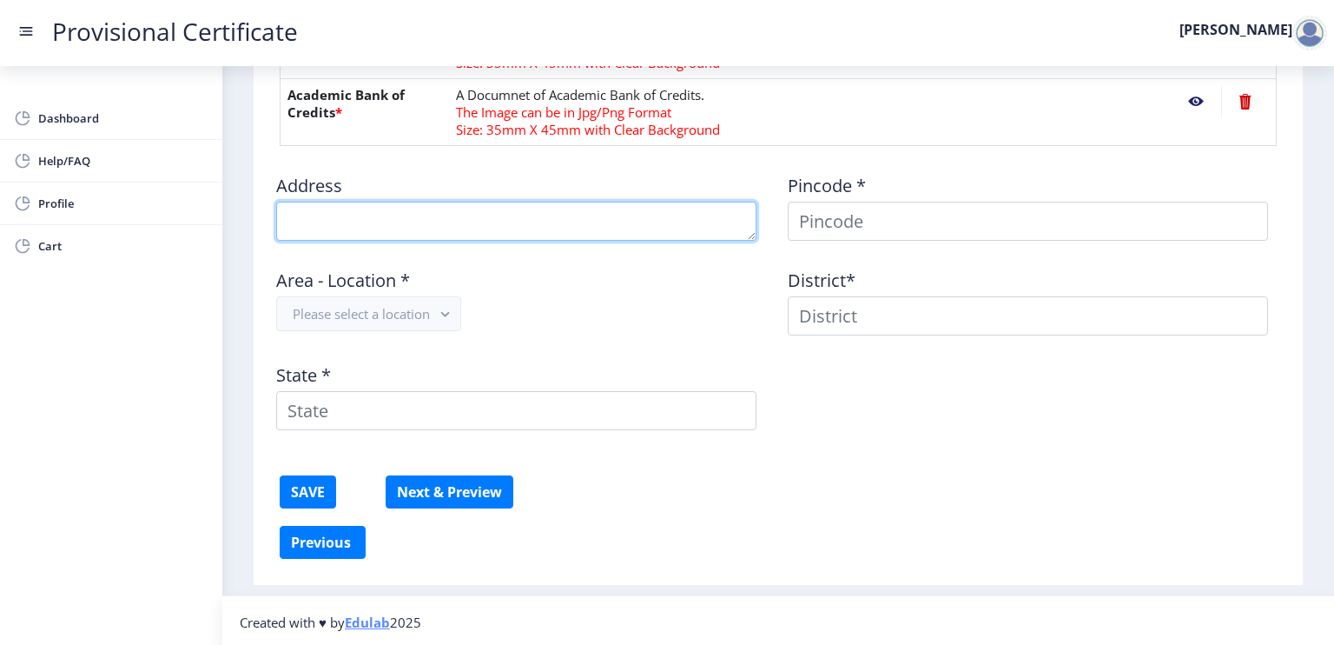
click at [414, 208] on textarea at bounding box center [516, 221] width 480 height 39
type textarea "[STREET_ADDRESS][PERSON_NAME][PERSON_NAME][PERSON_NAME]"
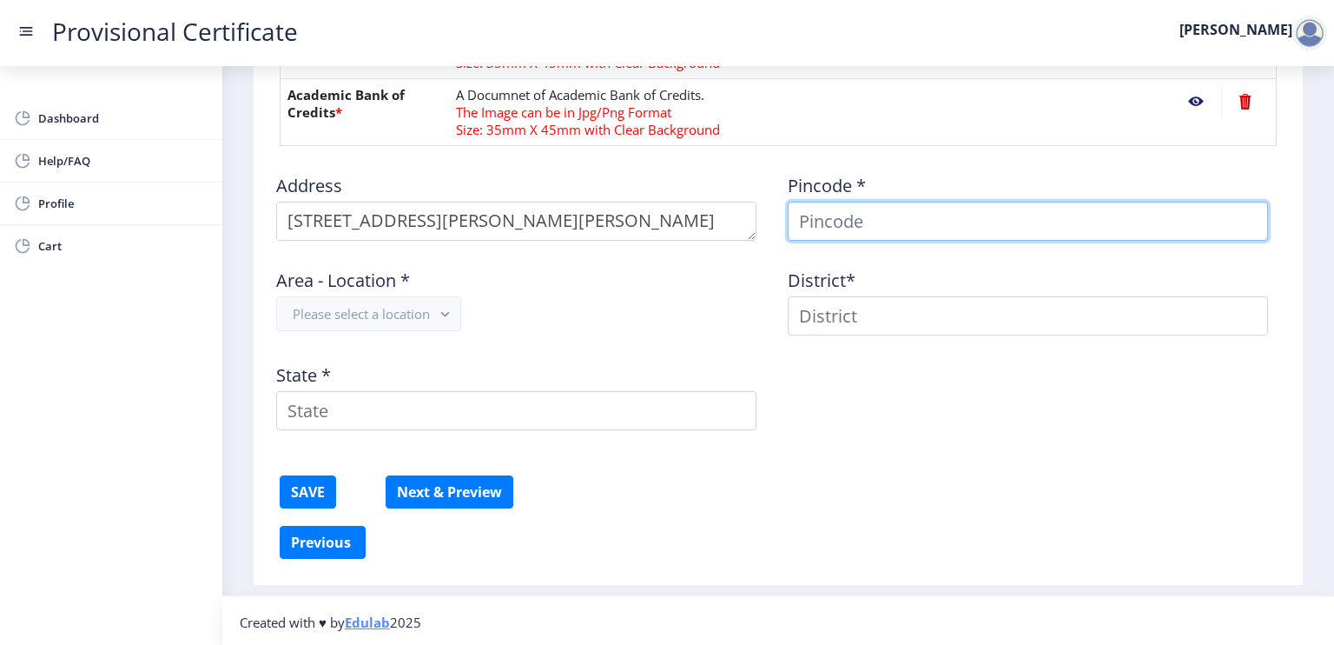
type input "[PERSON_NAME]"
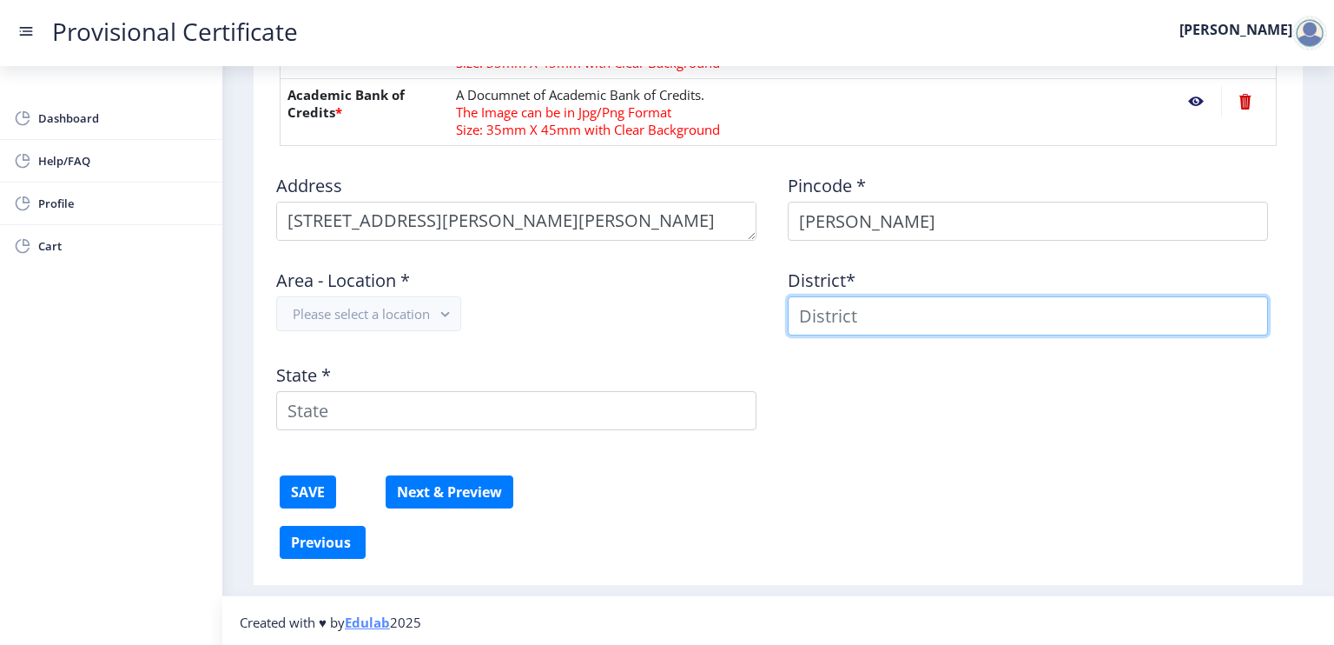
type input "[PERSON_NAME]"
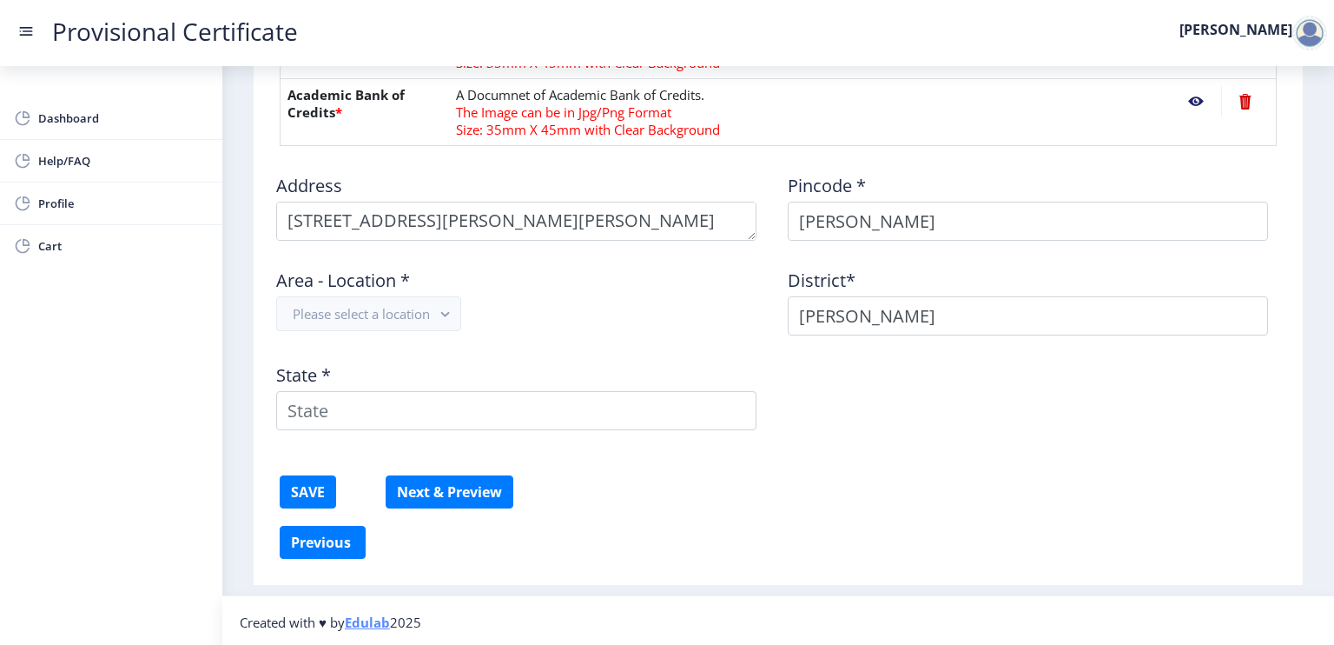
type input "[GEOGRAPHIC_DATA]"
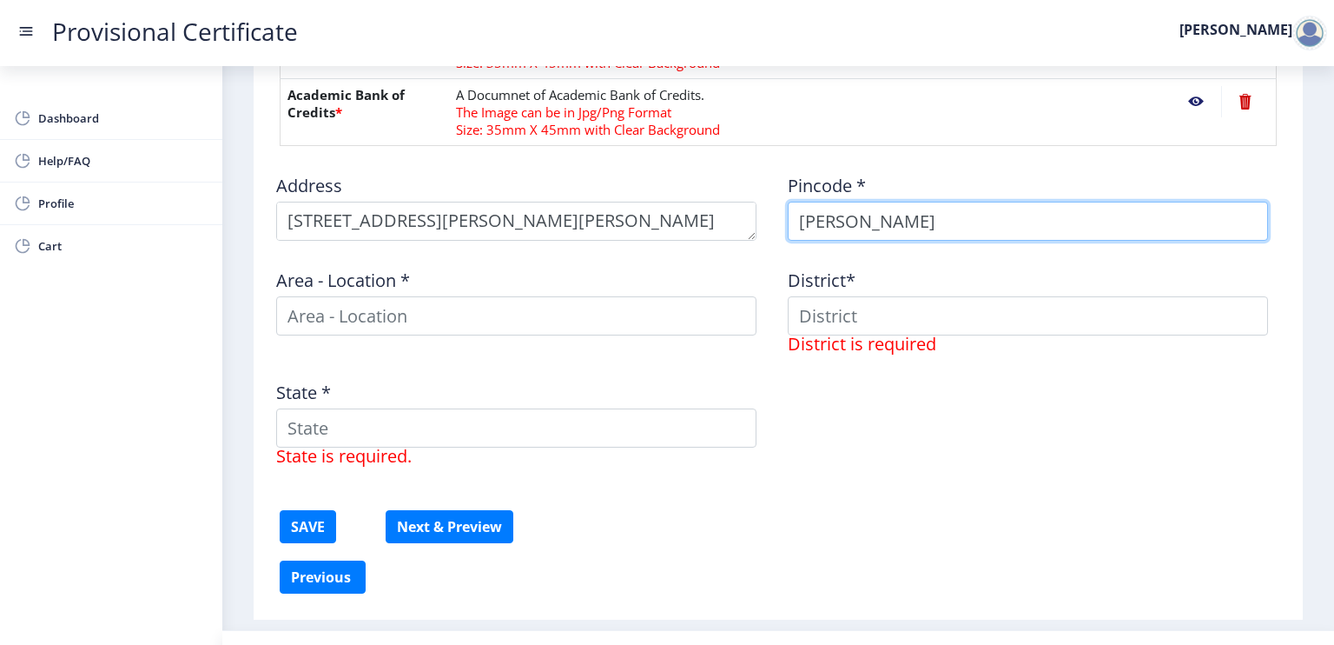
click at [896, 222] on input "[PERSON_NAME]" at bounding box center [1028, 221] width 480 height 39
type input "D"
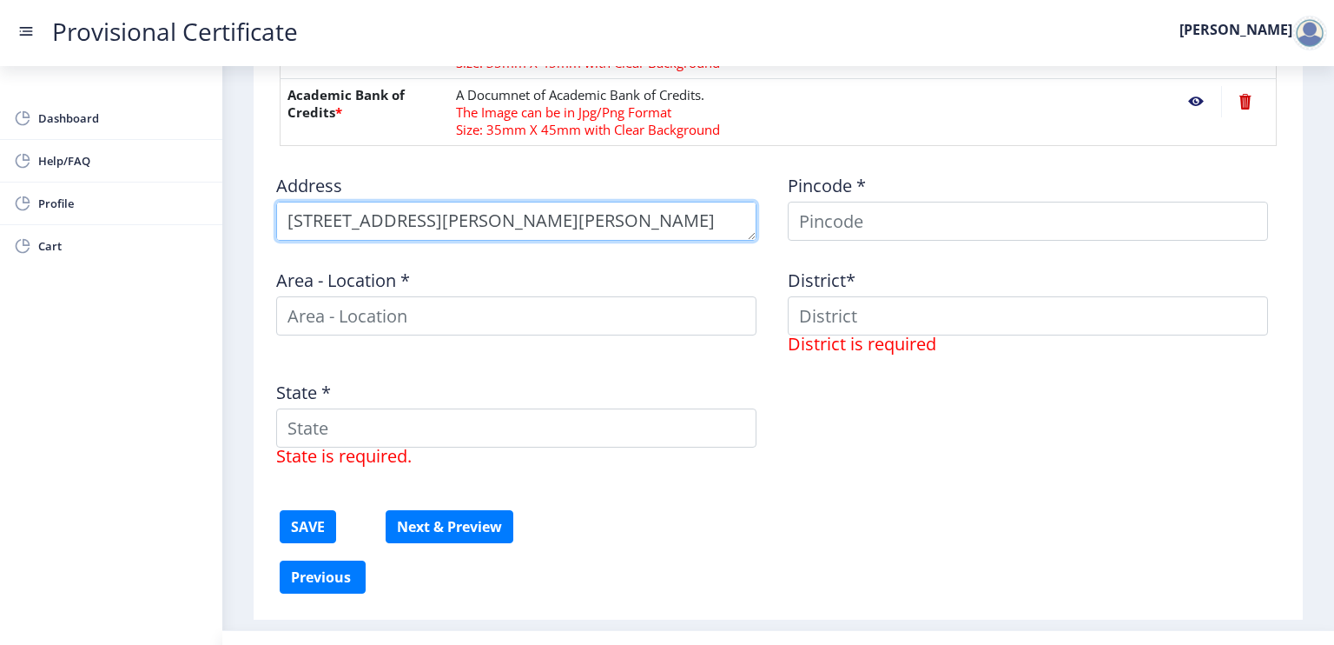
click at [711, 219] on textarea at bounding box center [516, 221] width 480 height 39
click at [719, 231] on textarea at bounding box center [516, 221] width 480 height 39
type textarea "4"
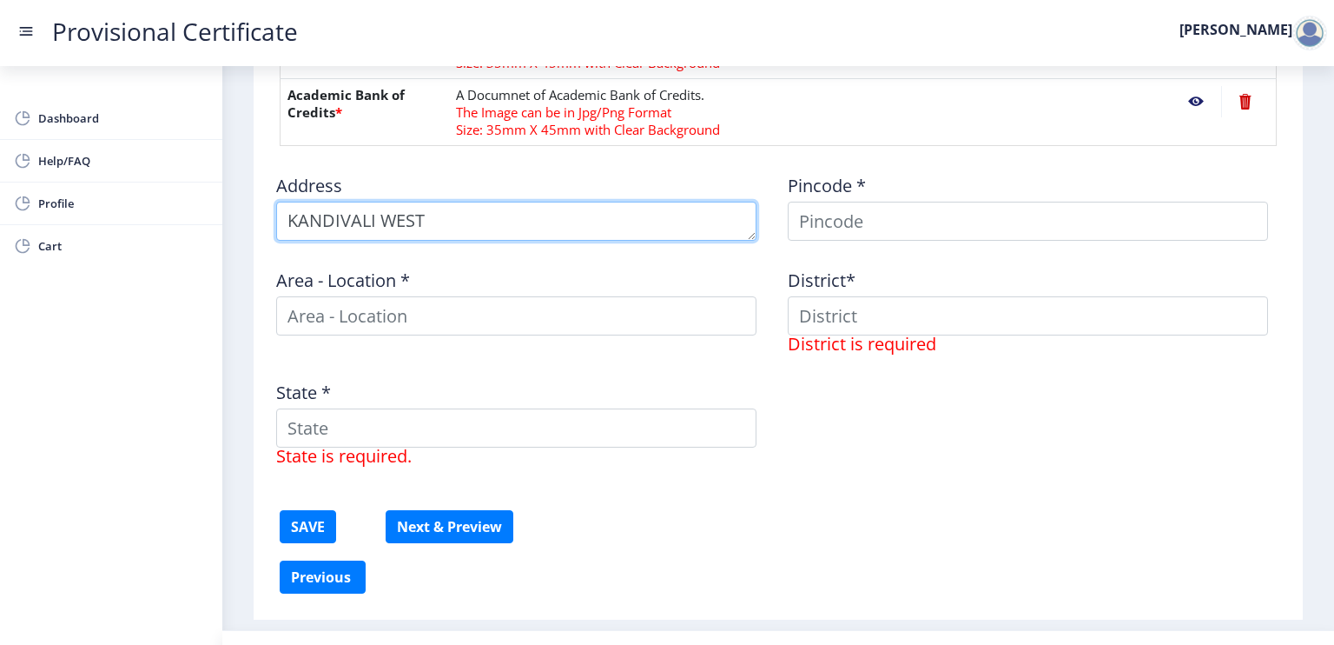
type textarea "KANDIVALI WEST"
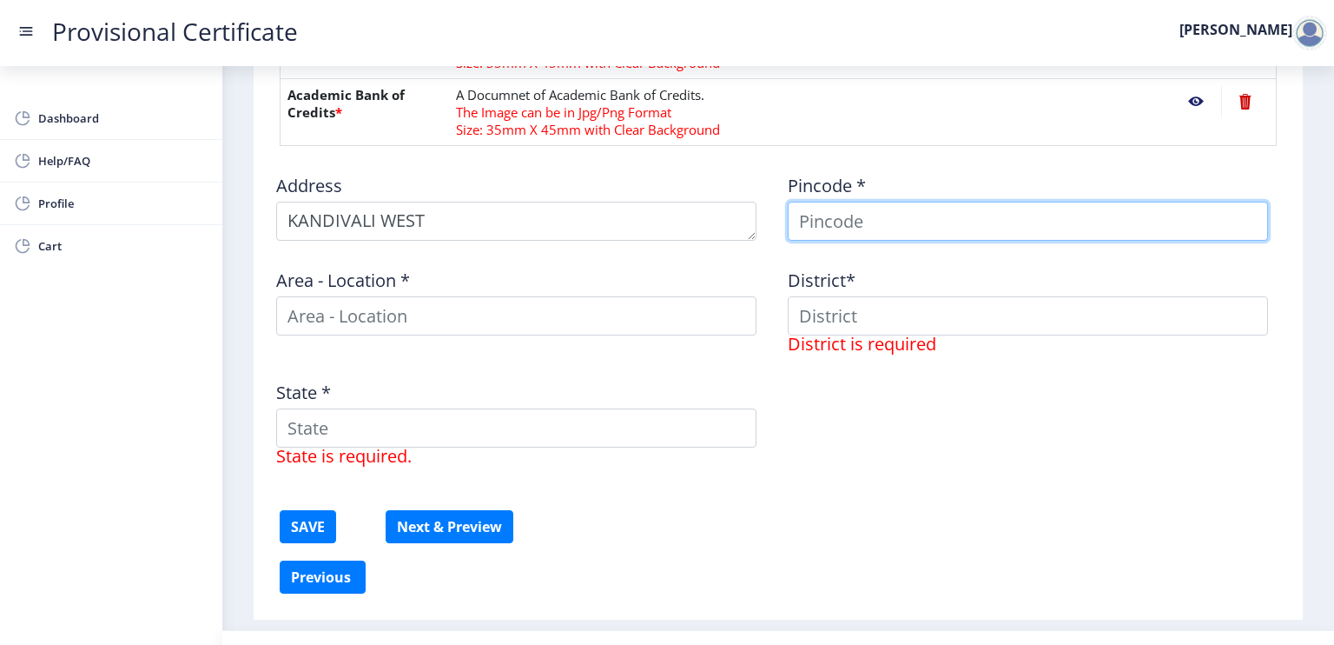
click at [844, 214] on input at bounding box center [1028, 221] width 480 height 39
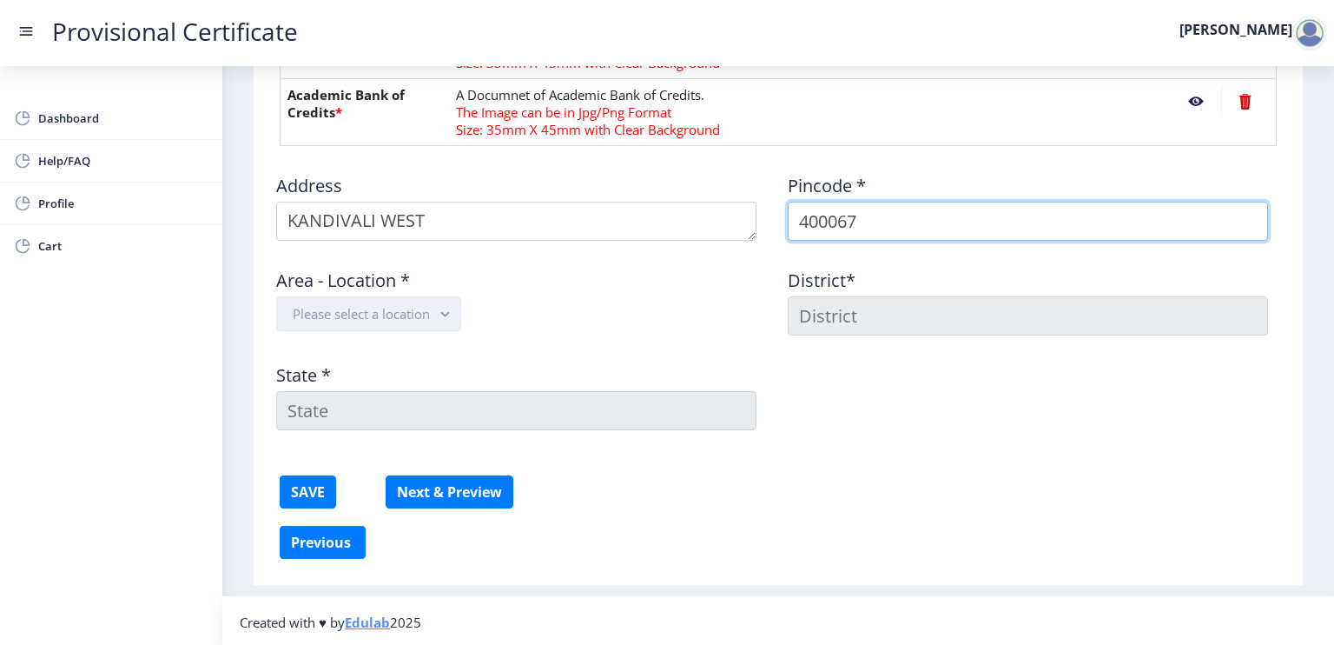
type input "400067"
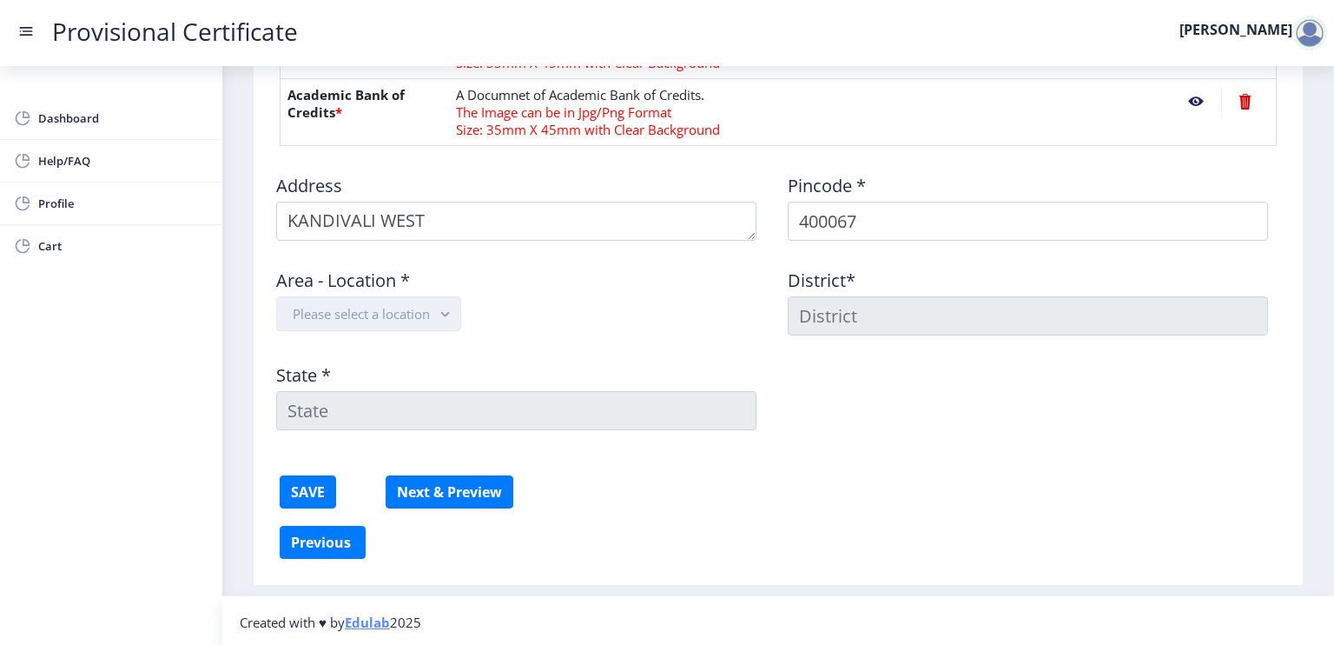
click at [382, 316] on button "Please select a location" at bounding box center [368, 313] width 185 height 35
click at [375, 416] on nb-option "Kandivali West SO" at bounding box center [370, 418] width 186 height 33
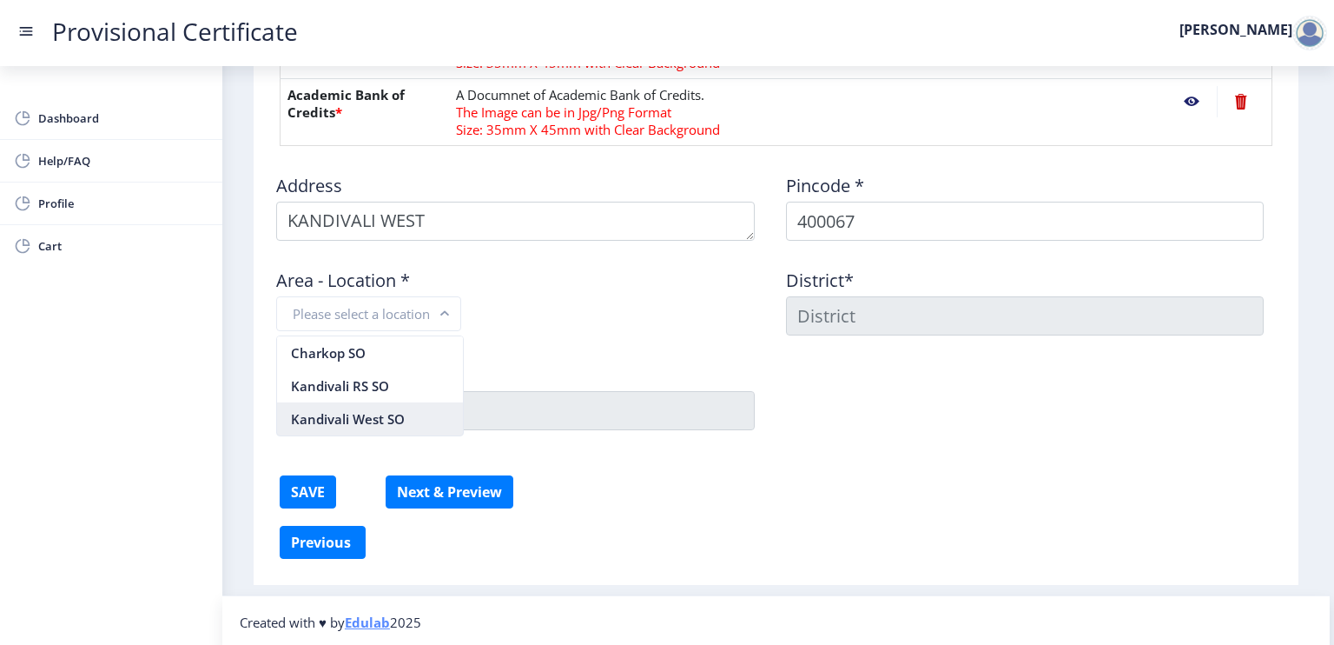
type input "MUMBAI SUBURBAN"
type input "[GEOGRAPHIC_DATA]"
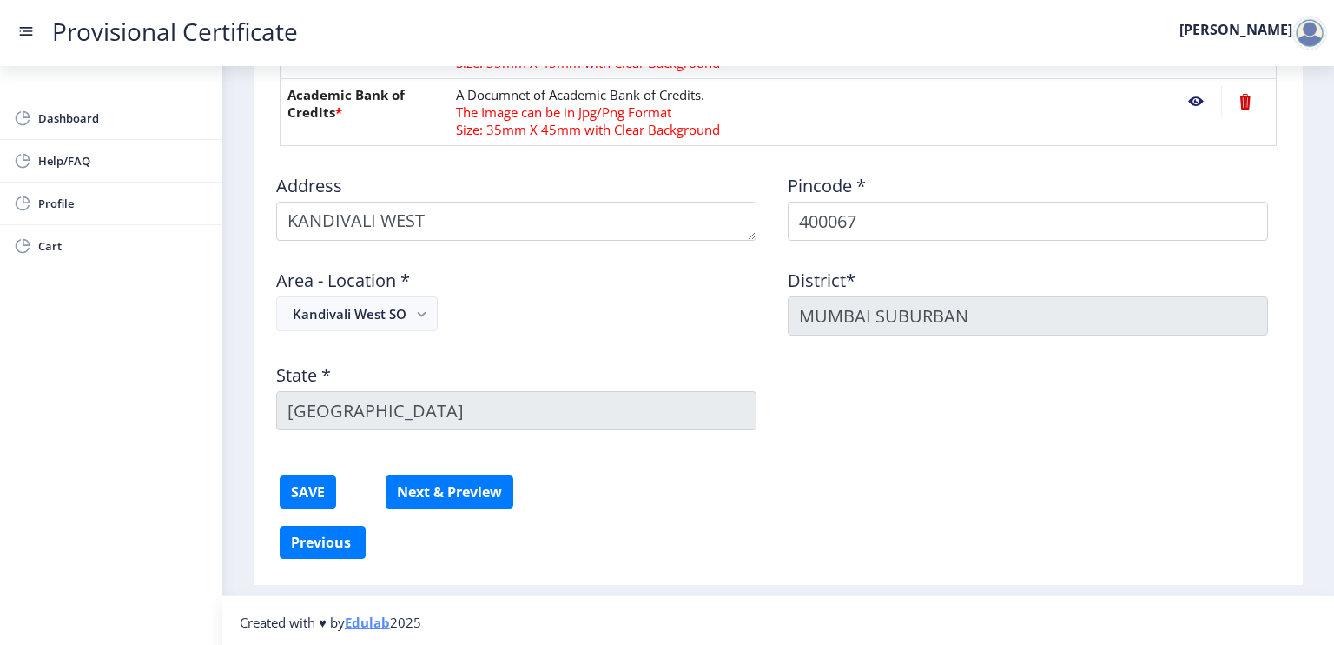
click at [864, 434] on div "Address Pincode * 400067 Area - Location * [GEOGRAPHIC_DATA]* [GEOGRAPHIC_DATA]…" at bounding box center [778, 302] width 1023 height 284
click at [311, 479] on button "SAVE" at bounding box center [308, 491] width 56 height 33
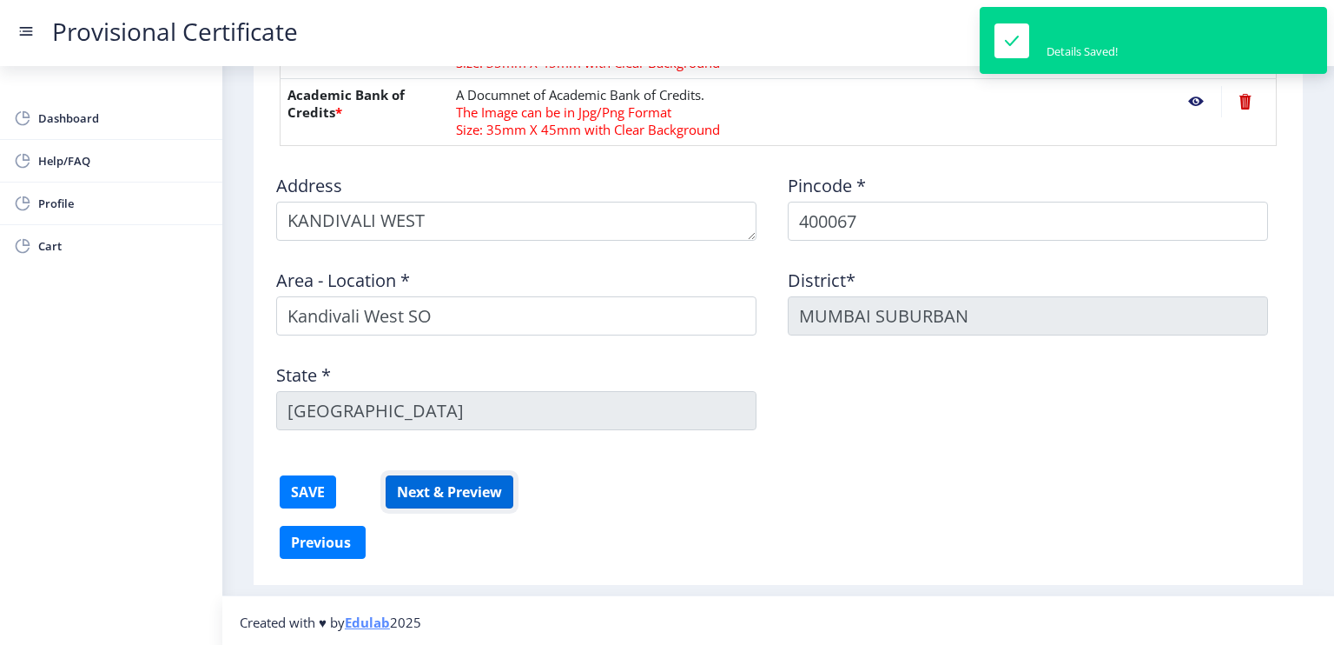
click at [453, 482] on button "Next & Preview" at bounding box center [450, 491] width 128 height 33
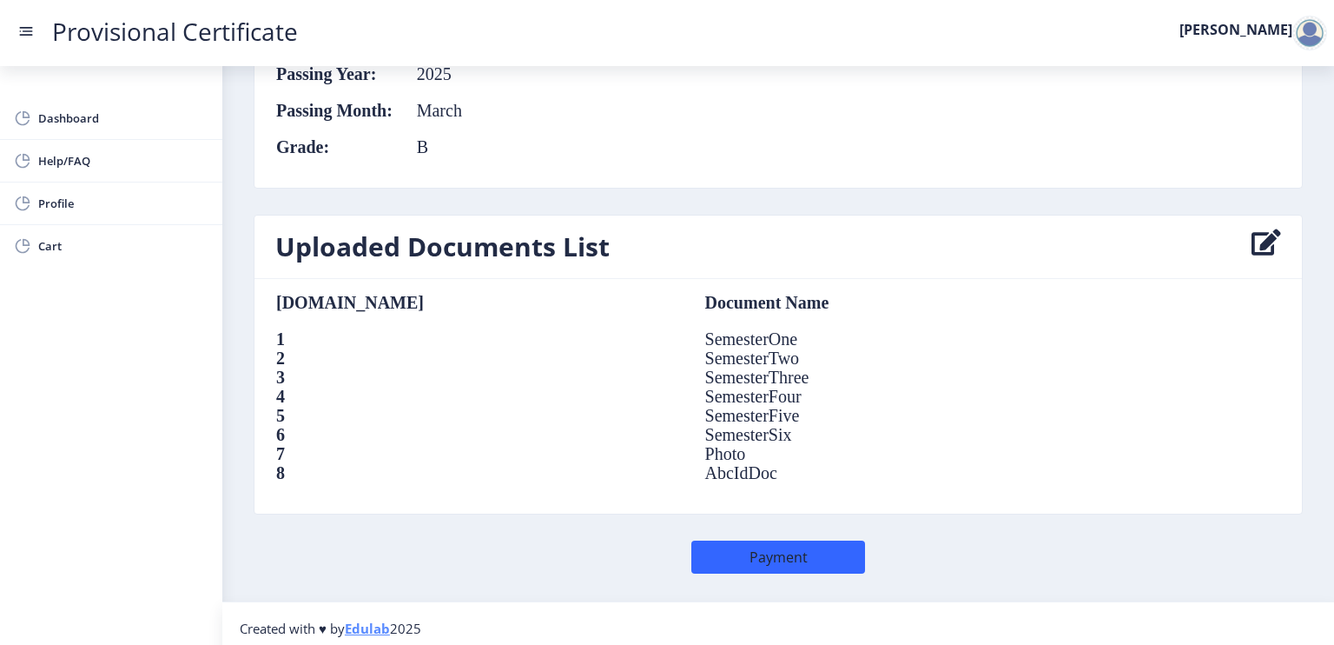
scroll to position [1143, 0]
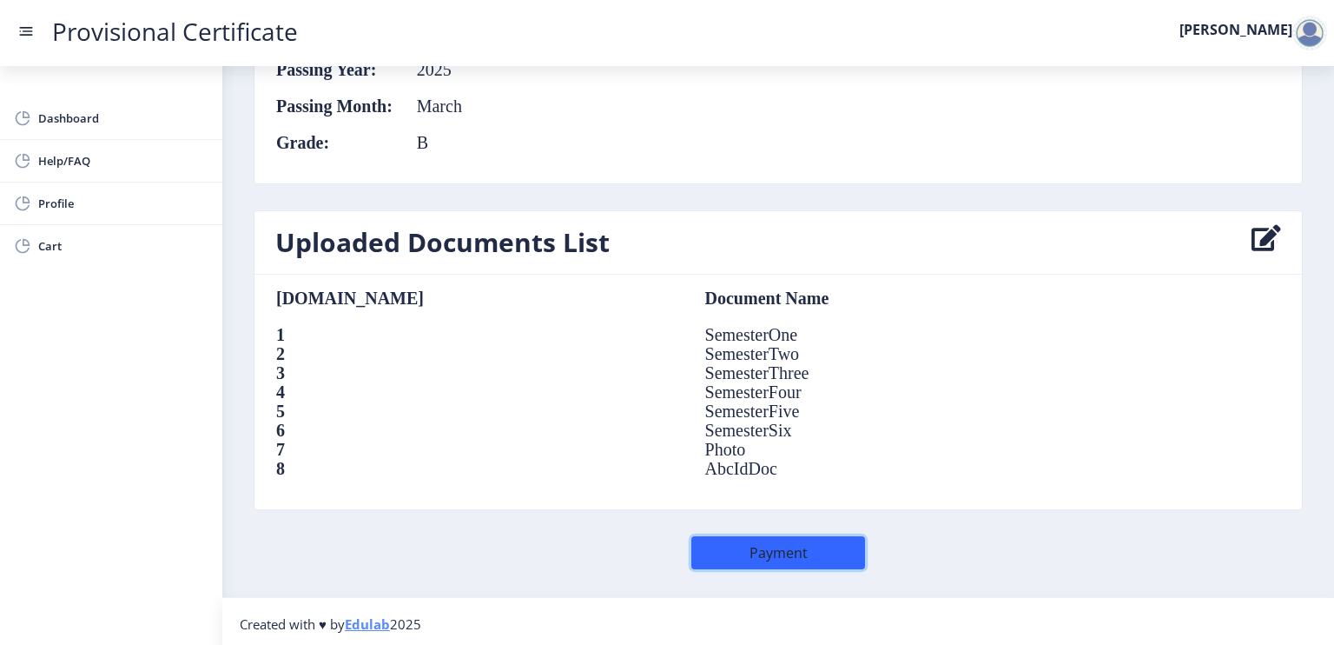
click at [768, 542] on button "Payment" at bounding box center [778, 552] width 174 height 33
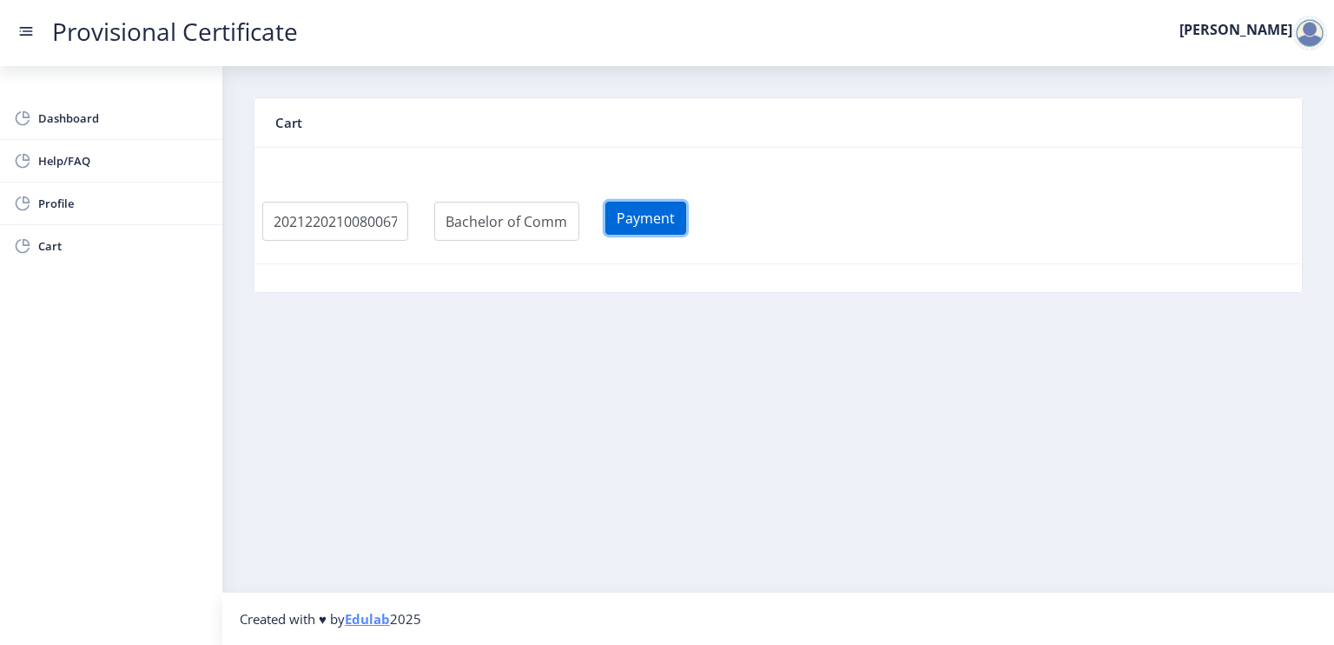
click at [672, 216] on button "Payment" at bounding box center [645, 218] width 81 height 33
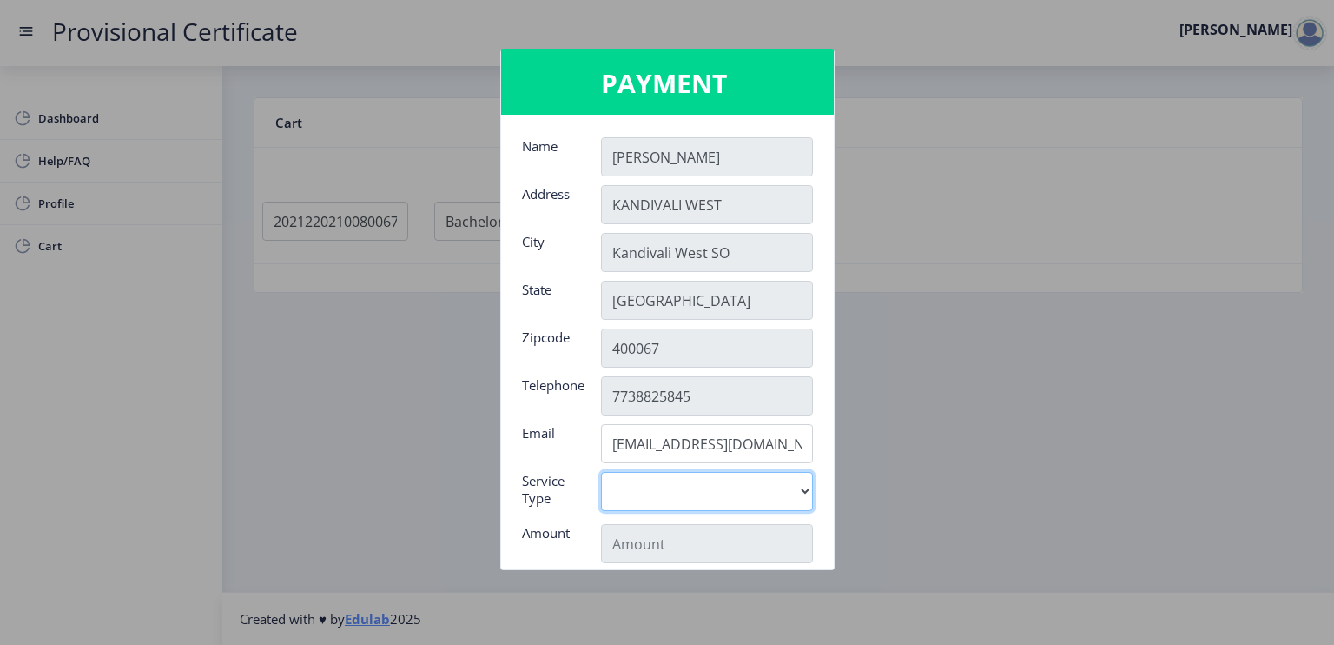
click at [790, 486] on select "Digital" at bounding box center [707, 491] width 212 height 39
select select "old"
click at [601, 472] on select "Digital" at bounding box center [707, 491] width 212 height 39
type input "795"
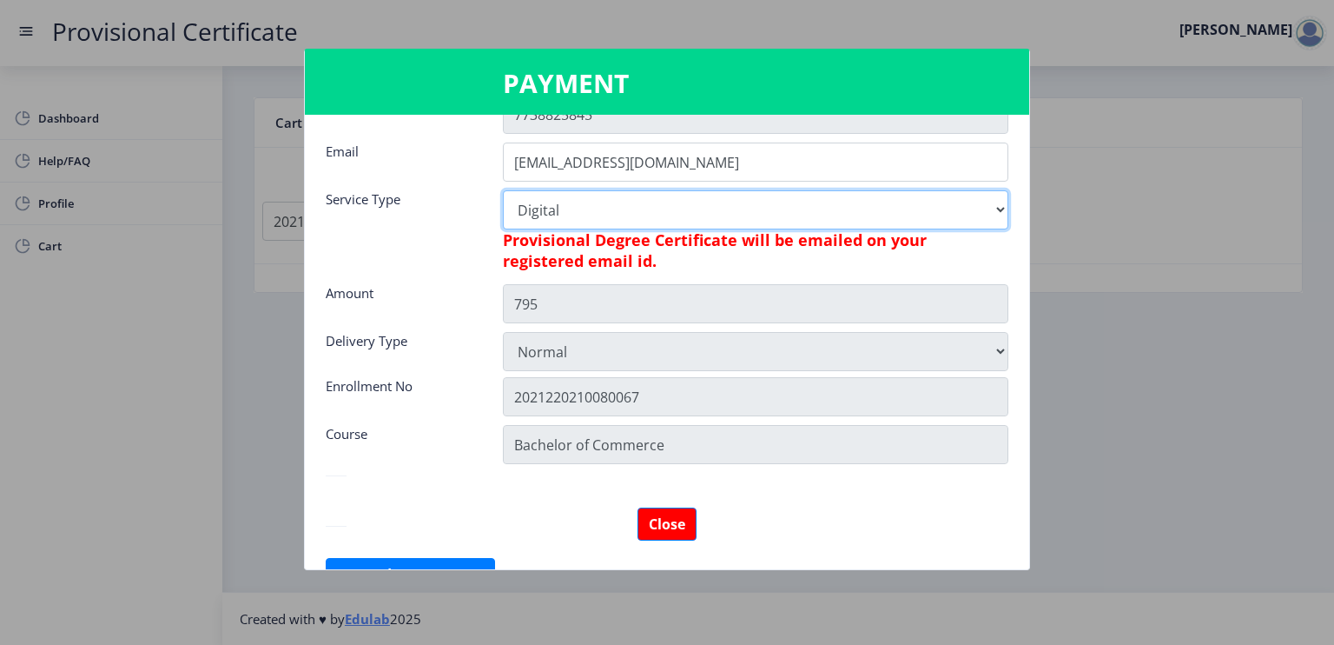
scroll to position [311, 0]
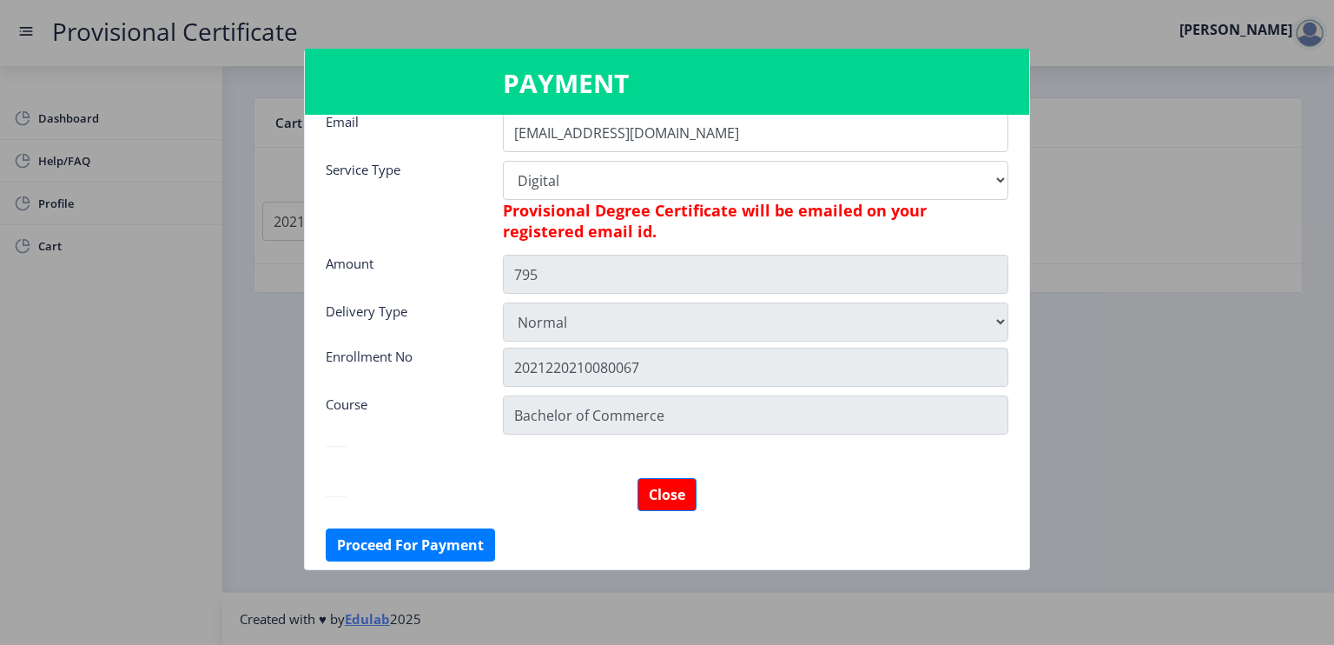
click at [806, 496] on div "Close" at bounding box center [667, 494] width 683 height 33
click at [450, 539] on button "Proceed For Payment" at bounding box center [410, 544] width 169 height 33
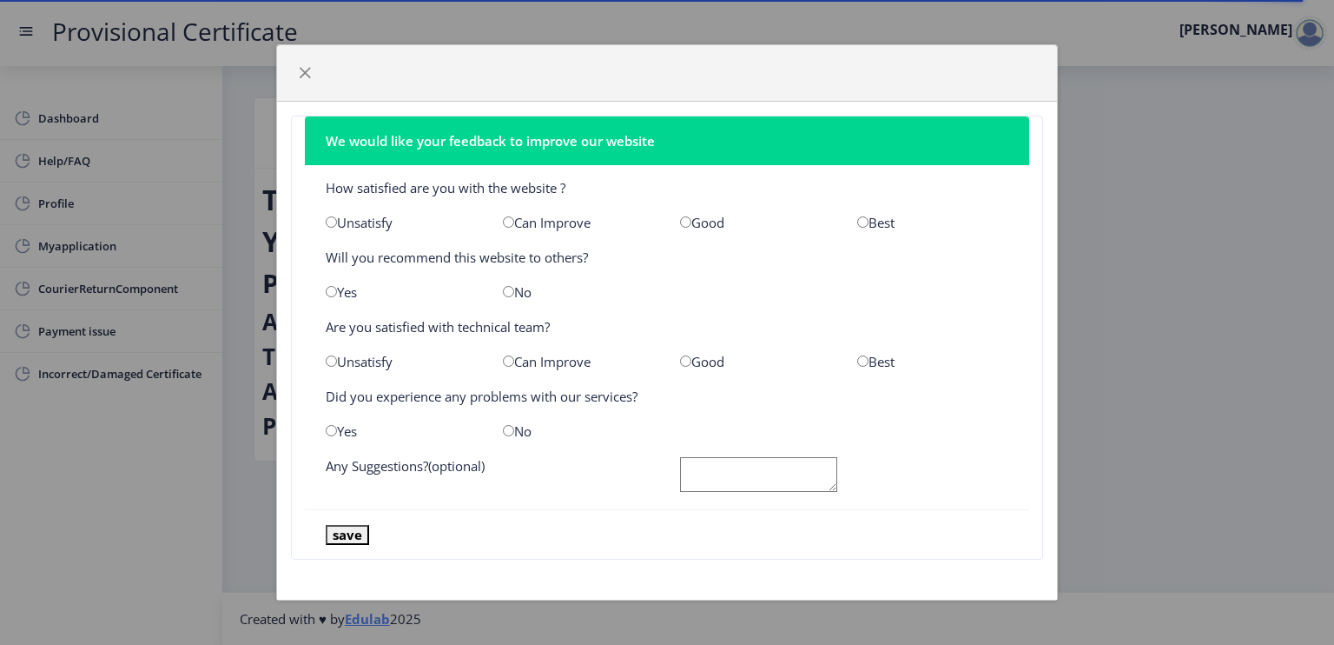
click at [509, 219] on input "radio" at bounding box center [508, 221] width 11 height 11
radio input "true"
click at [504, 295] on input "radio" at bounding box center [508, 291] width 11 height 11
radio input "true"
click at [512, 364] on input "radio" at bounding box center [508, 360] width 11 height 11
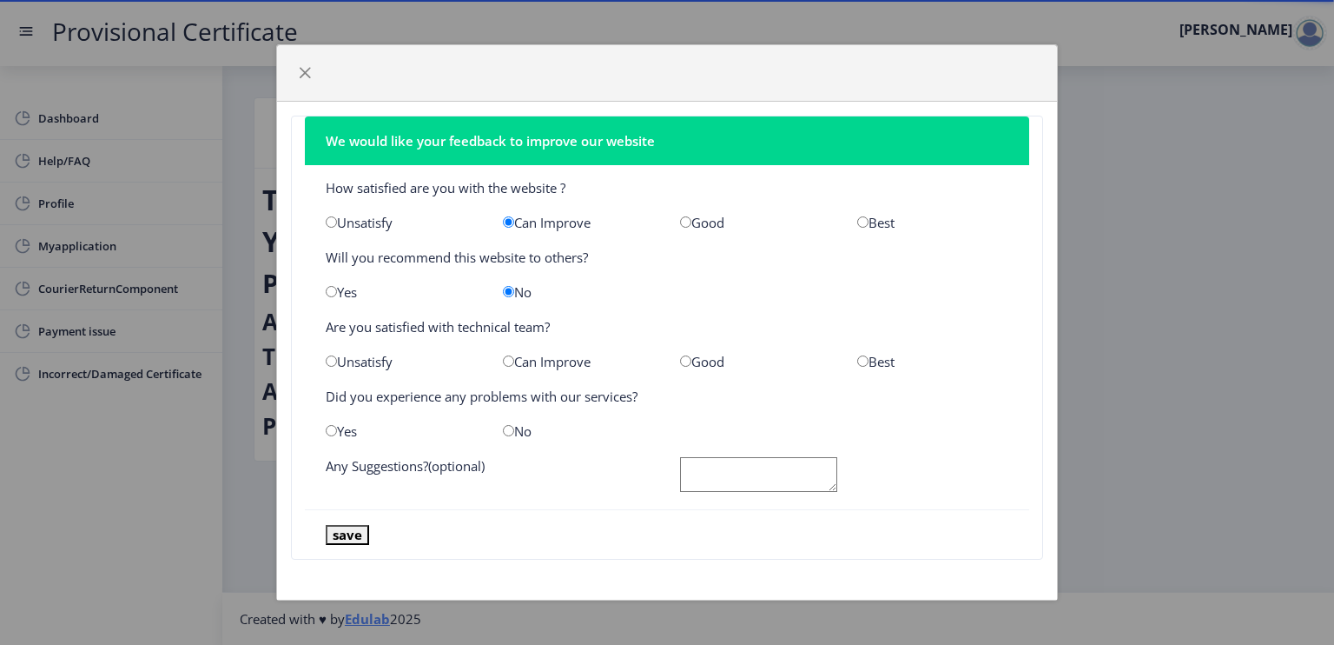
radio input "true"
click at [513, 428] on div "No" at bounding box center [578, 430] width 177 height 17
click at [511, 430] on input "radio" at bounding box center [508, 430] width 11 height 11
radio input "true"
click at [365, 534] on button "save" at bounding box center [347, 535] width 43 height 20
